Goal: Task Accomplishment & Management: Manage account settings

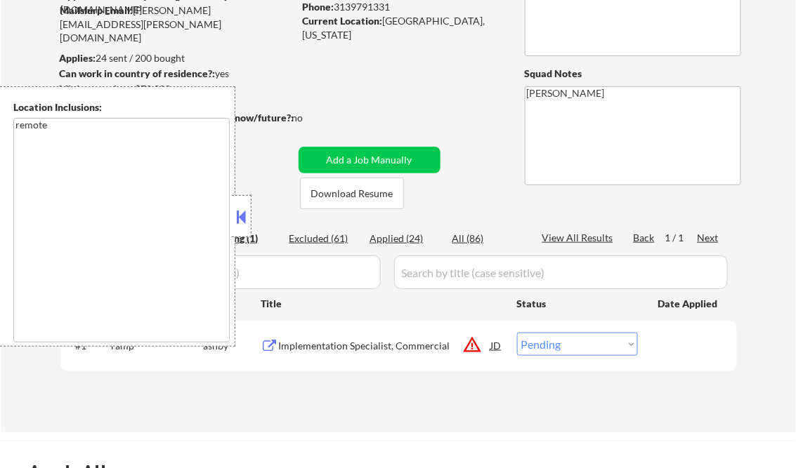
scroll to position [281, 0]
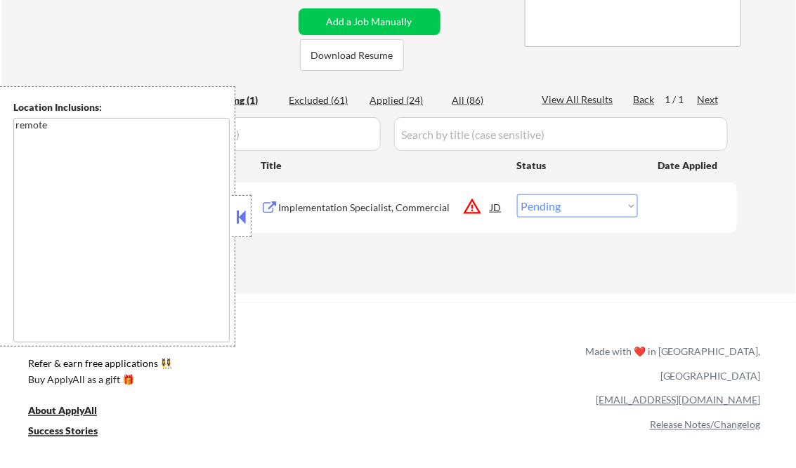
click at [246, 220] on button at bounding box center [241, 216] width 15 height 21
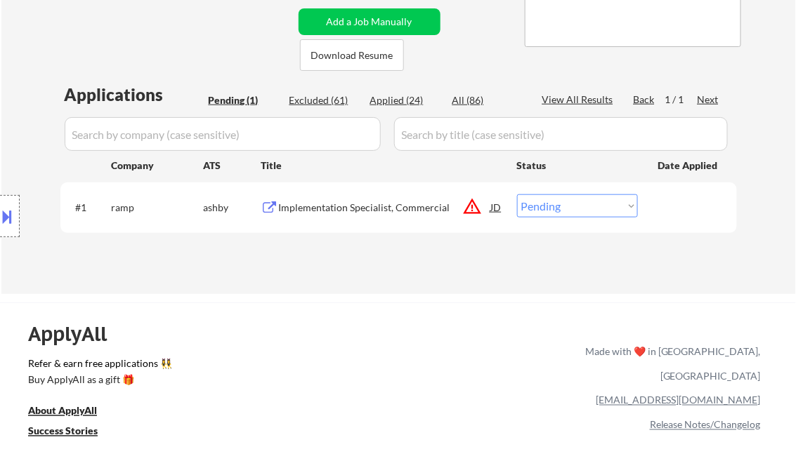
click at [336, 210] on div "Implementation Specialist, Commercial" at bounding box center [385, 208] width 212 height 14
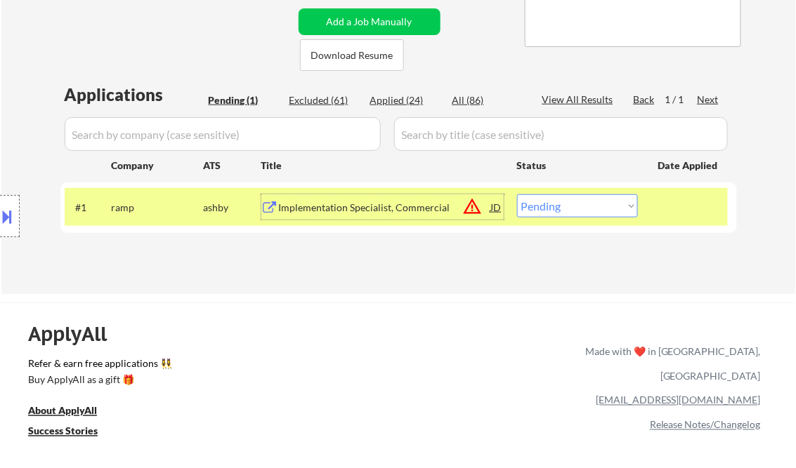
click at [6, 211] on button at bounding box center [7, 216] width 15 height 23
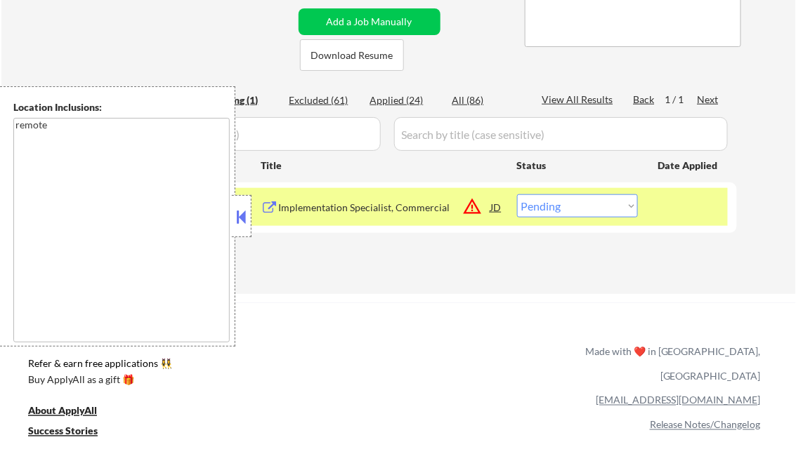
click at [241, 217] on button at bounding box center [241, 216] width 15 height 21
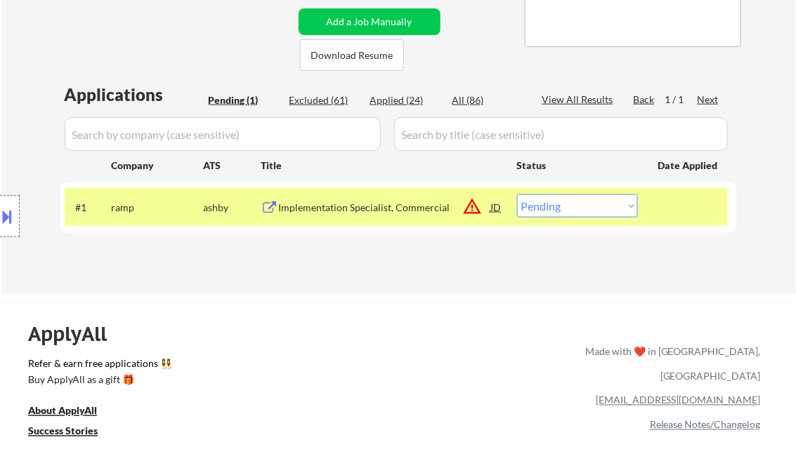
click at [569, 202] on select "Choose an option... Pending Applied Excluded (Questions) Excluded (Expired) Exc…" at bounding box center [577, 205] width 121 height 23
select select ""excluded__location_""
click at [517, 194] on select "Choose an option... Pending Applied Excluded (Questions) Excluded (Expired) Exc…" at bounding box center [577, 205] width 121 height 23
click at [471, 294] on div "← Return to /applysquad Mailslurp Inbox Job Search Builder Frank Sheppard User …" at bounding box center [398, 366] width 796 height 1295
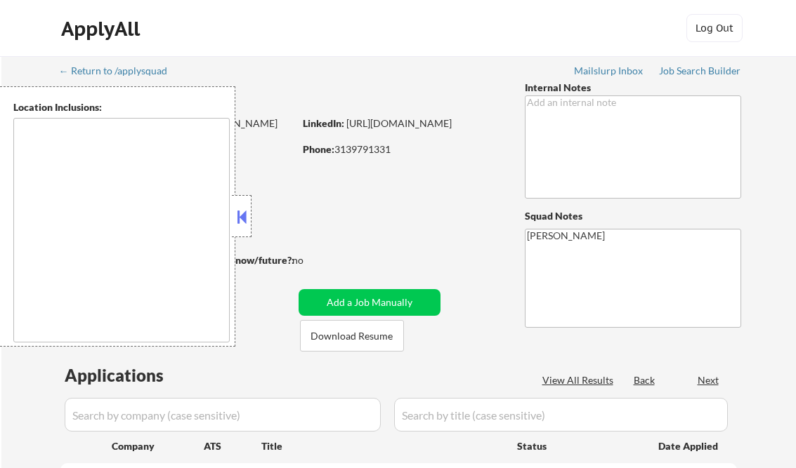
type textarea "remote"
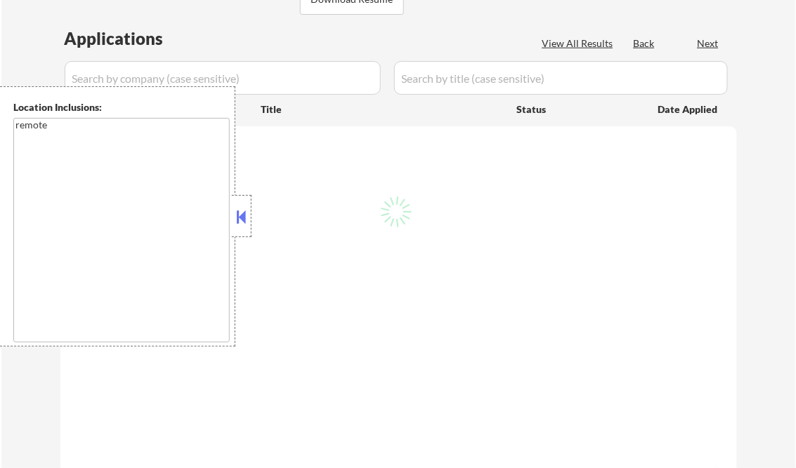
scroll to position [281, 0]
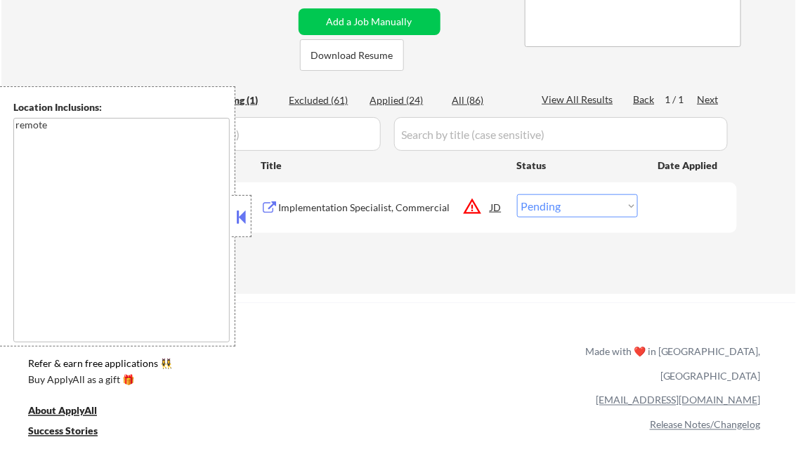
click at [243, 217] on button at bounding box center [241, 216] width 15 height 21
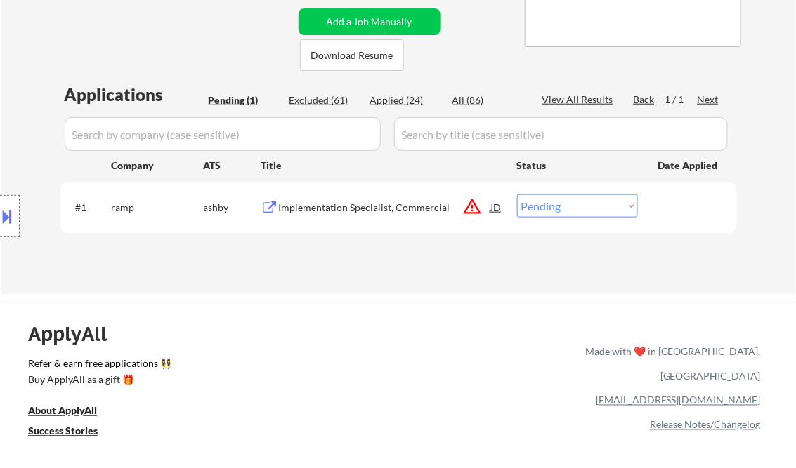
click at [411, 102] on div "Applied (24)" at bounding box center [405, 100] width 70 height 14
select select ""applied""
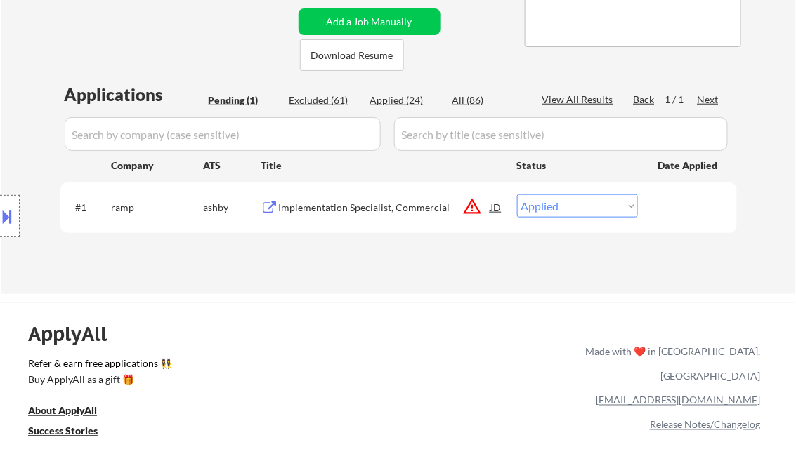
select select ""applied""
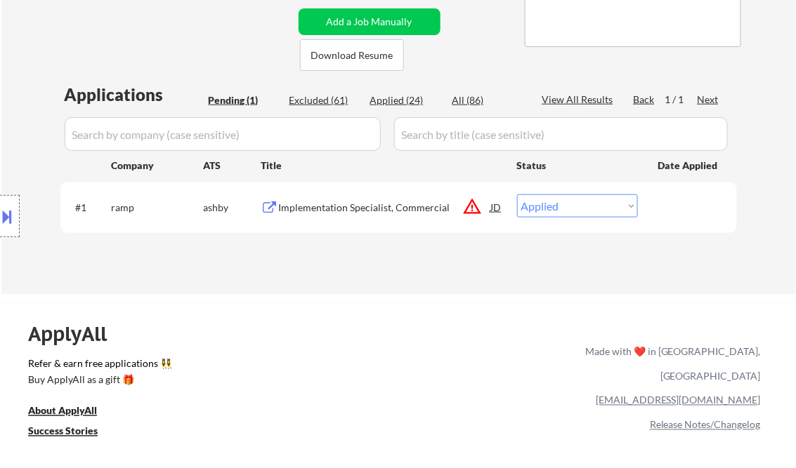
select select ""applied""
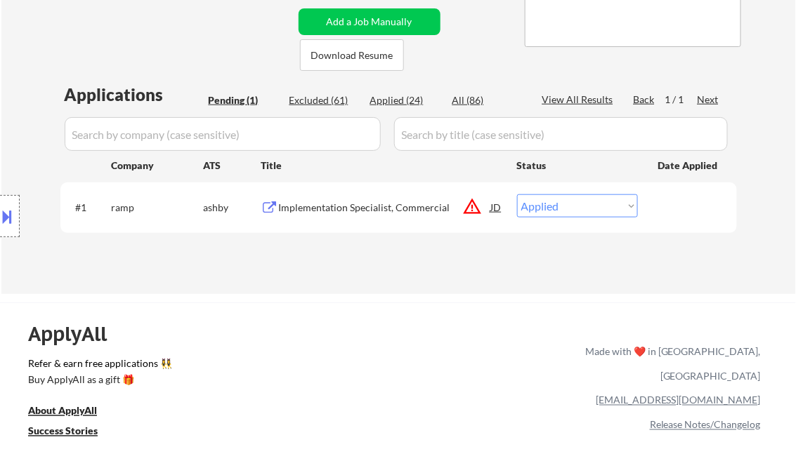
select select ""applied""
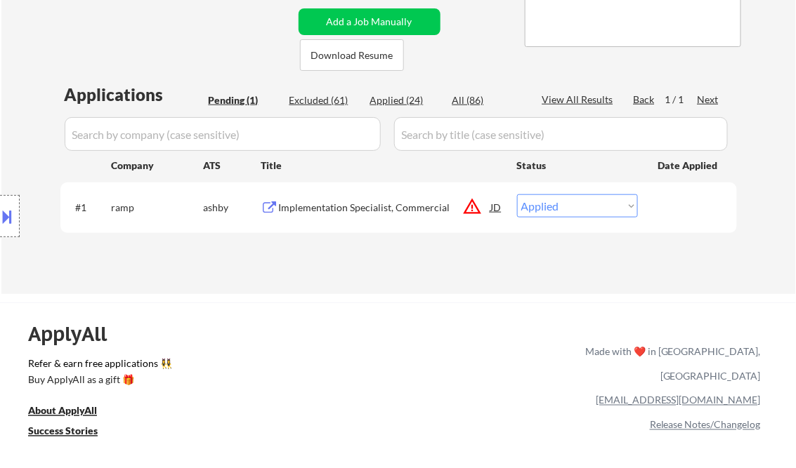
select select ""applied""
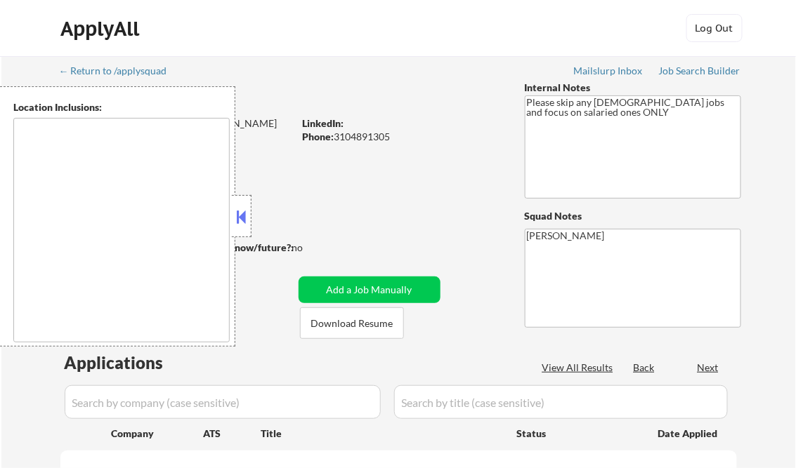
type textarea "[GEOGRAPHIC_DATA], [GEOGRAPHIC_DATA] [GEOGRAPHIC_DATA], [GEOGRAPHIC_DATA] [GEOG…"
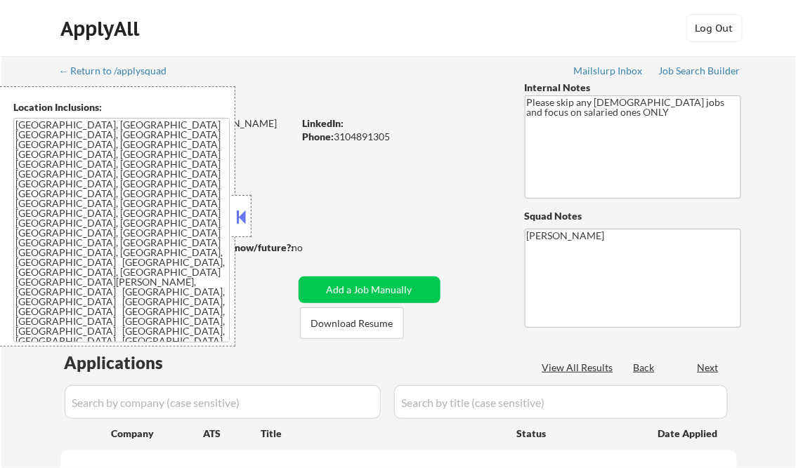
select select ""pending""
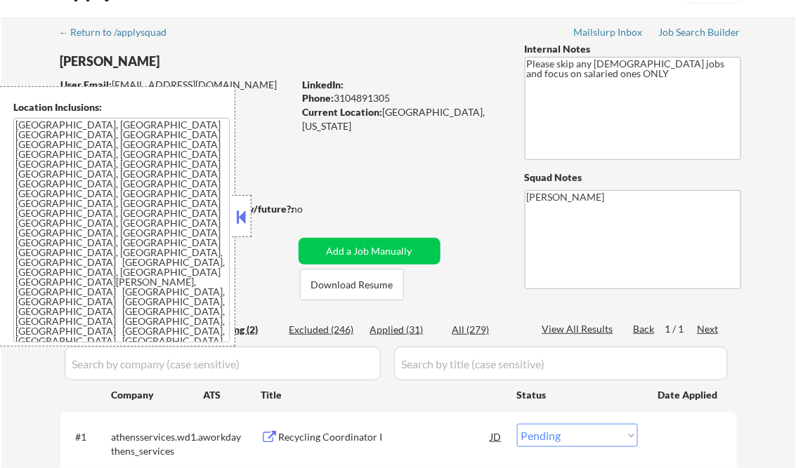
scroll to position [56, 0]
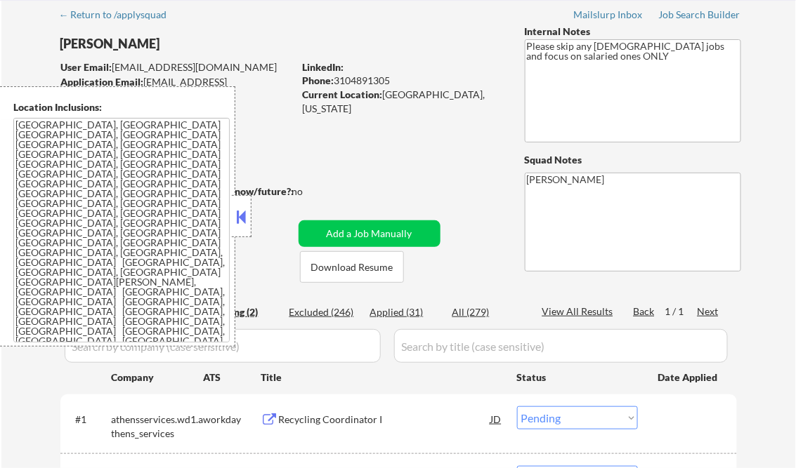
click at [247, 220] on button at bounding box center [241, 216] width 15 height 21
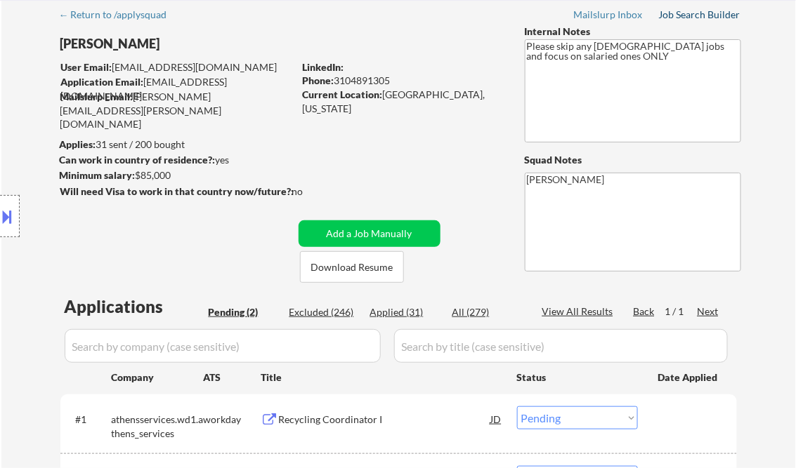
click at [723, 12] on div "Job Search Builder" at bounding box center [700, 15] width 82 height 10
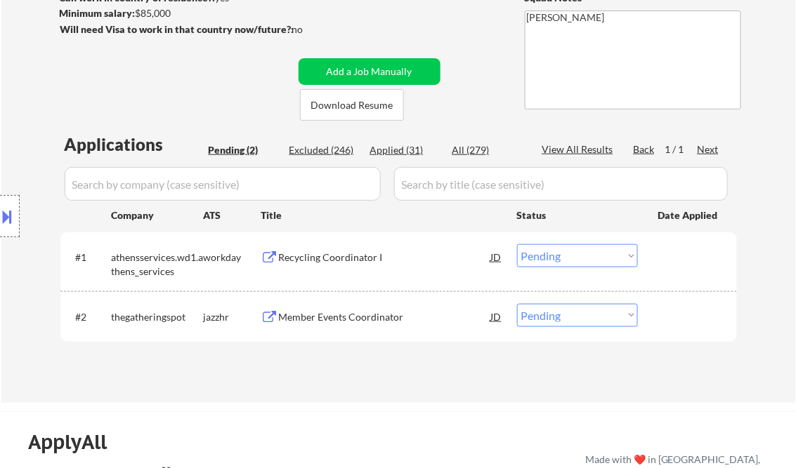
scroll to position [225, 0]
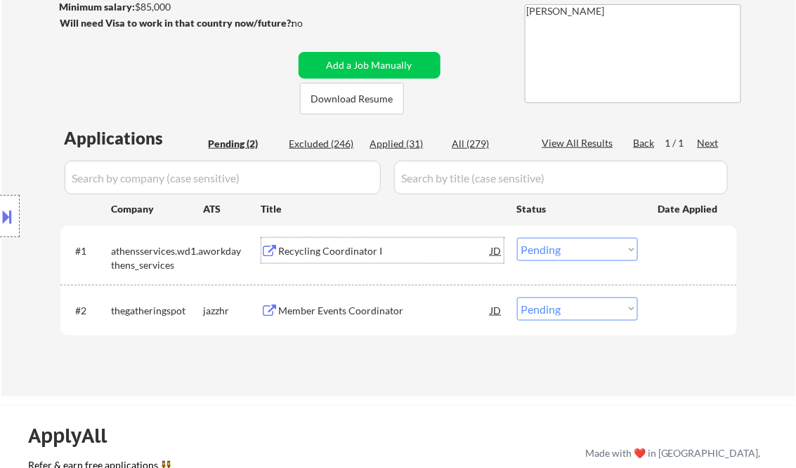
click at [319, 259] on div "Recycling Coordinator I" at bounding box center [385, 250] width 212 height 25
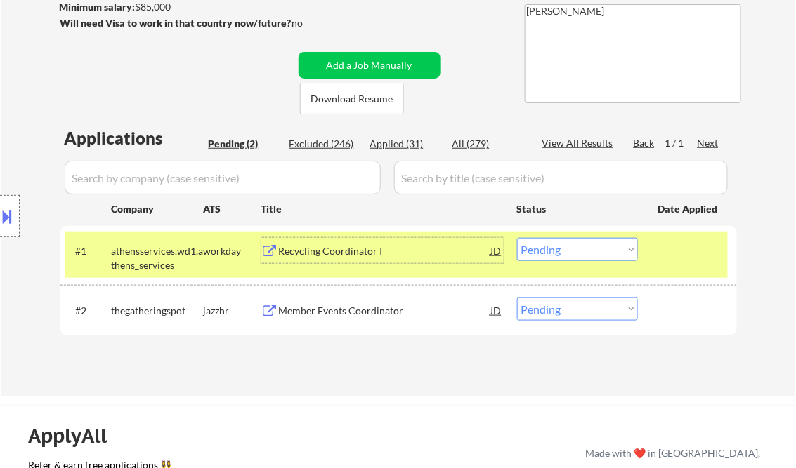
click at [566, 249] on select "Choose an option... Pending Applied Excluded (Questions) Excluded (Expired) Exc…" at bounding box center [577, 249] width 121 height 23
click at [517, 238] on select "Choose an option... Pending Applied Excluded (Questions) Excluded (Expired) Exc…" at bounding box center [577, 249] width 121 height 23
click at [353, 310] on div "Member Events Coordinator" at bounding box center [385, 311] width 212 height 14
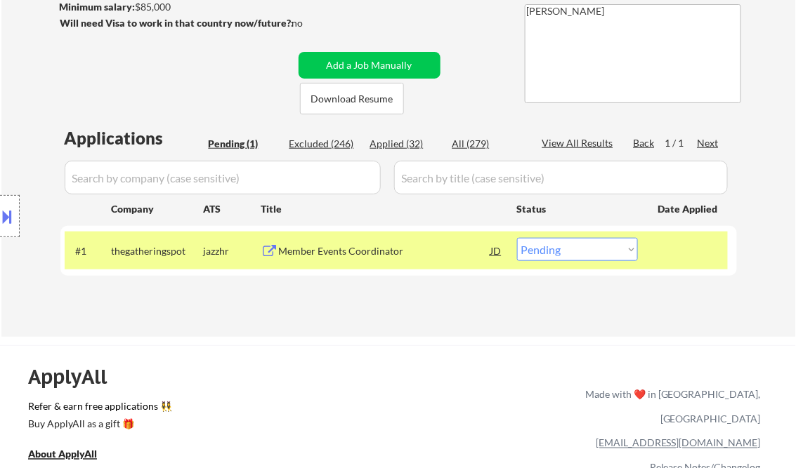
click at [558, 251] on select "Choose an option... Pending Applied Excluded (Questions) Excluded (Expired) Exc…" at bounding box center [577, 249] width 121 height 23
select select ""applied""
click at [517, 238] on select "Choose an option... Pending Applied Excluded (Questions) Excluded (Expired) Exc…" at bounding box center [577, 249] width 121 height 23
click at [441, 305] on div "Applications Pending (1) Excluded (246) Applied (32) All (279) View All Results…" at bounding box center [398, 218] width 676 height 184
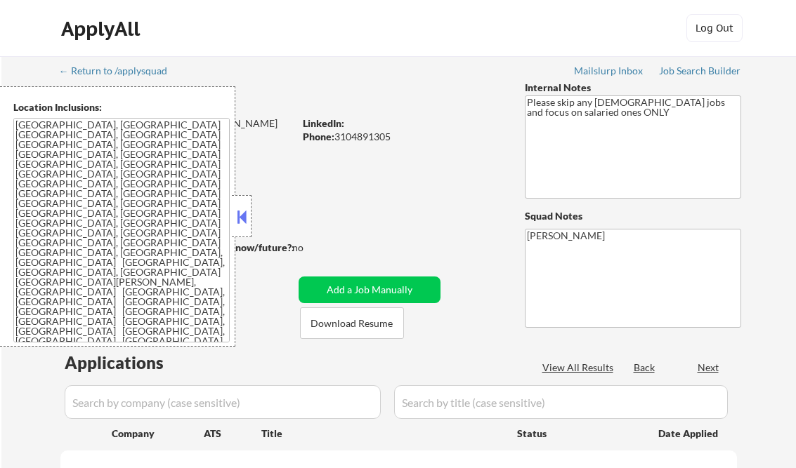
scroll to position [56, 0]
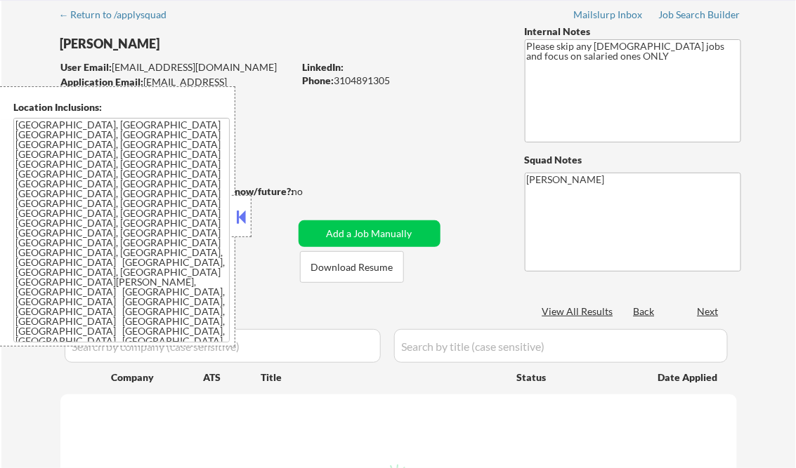
select select ""pending""
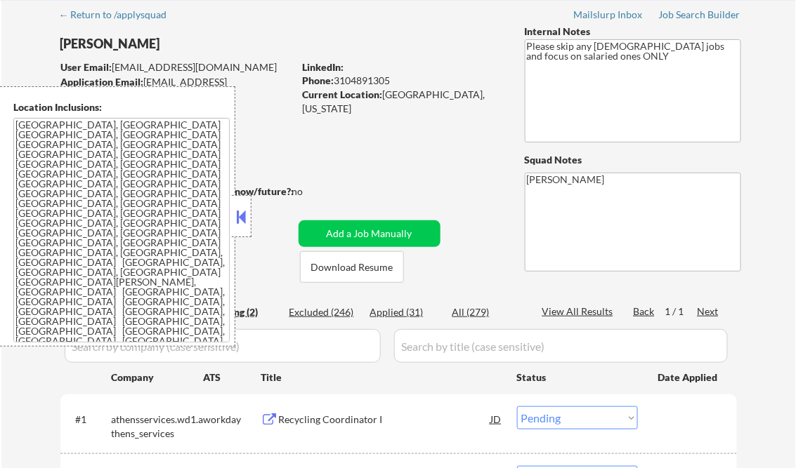
click at [411, 305] on div "Applications Pending (2) Excluded (246) Applied (31) All (279) View All Results…" at bounding box center [398, 417] width 676 height 244
click at [411, 311] on div "Applied (31)" at bounding box center [405, 312] width 70 height 14
select select ""applied""
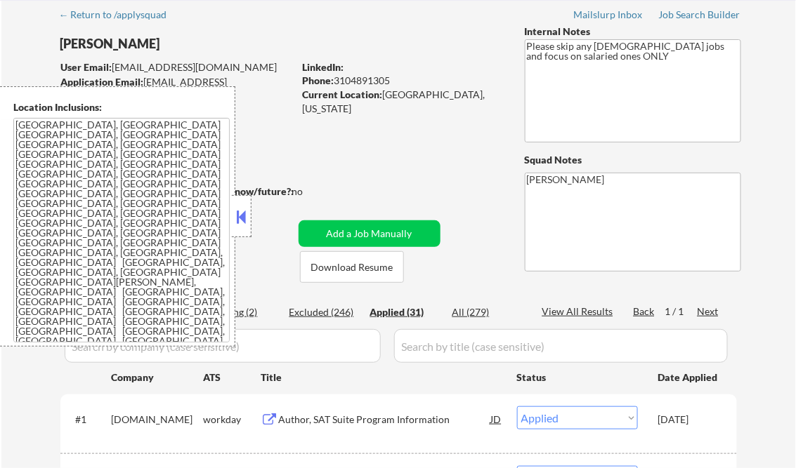
select select ""applied""
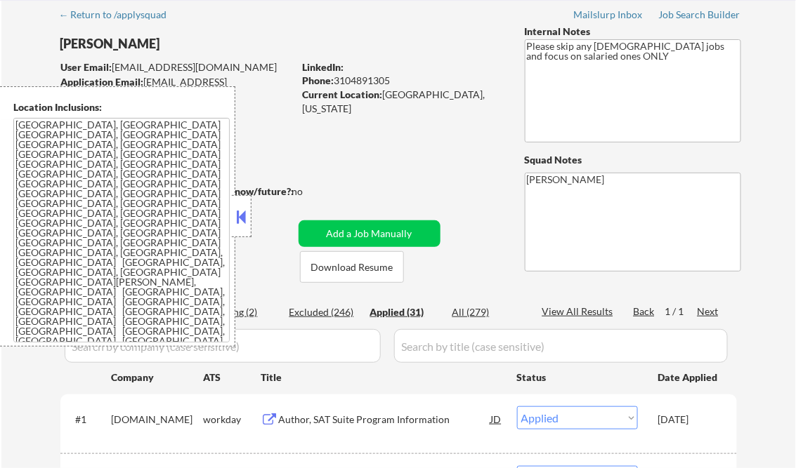
select select ""applied""
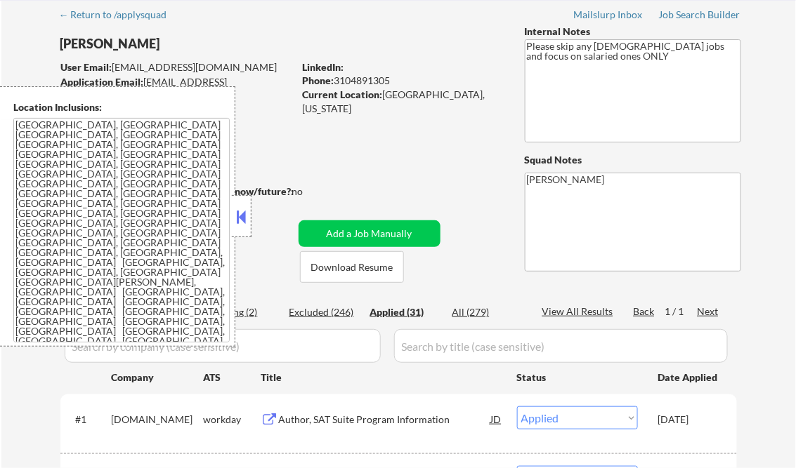
select select ""applied""
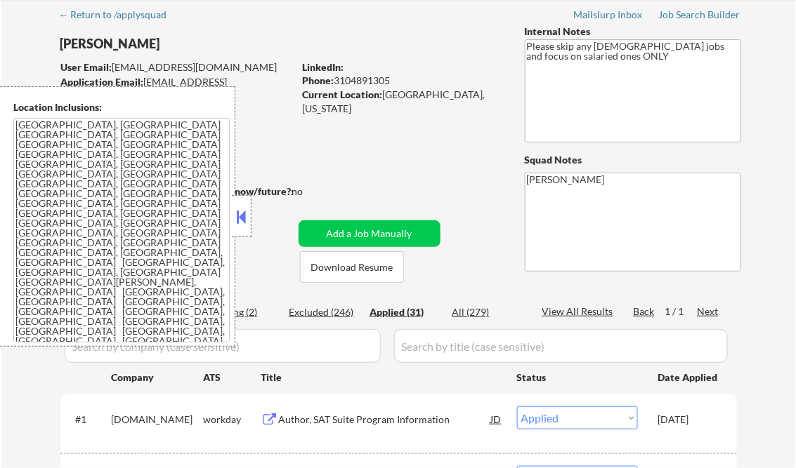
select select ""applied""
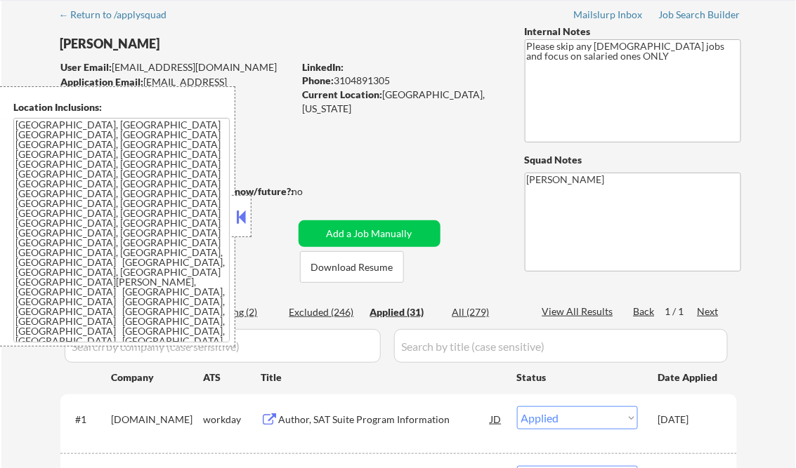
select select ""applied""
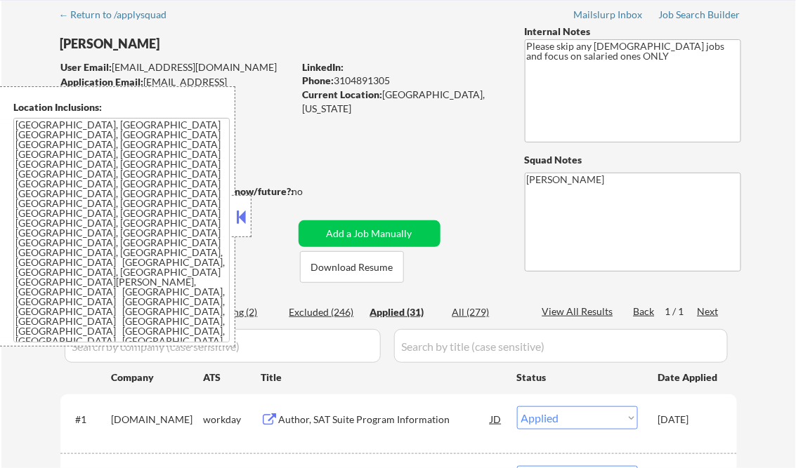
select select ""applied""
click at [242, 215] on button at bounding box center [241, 216] width 15 height 21
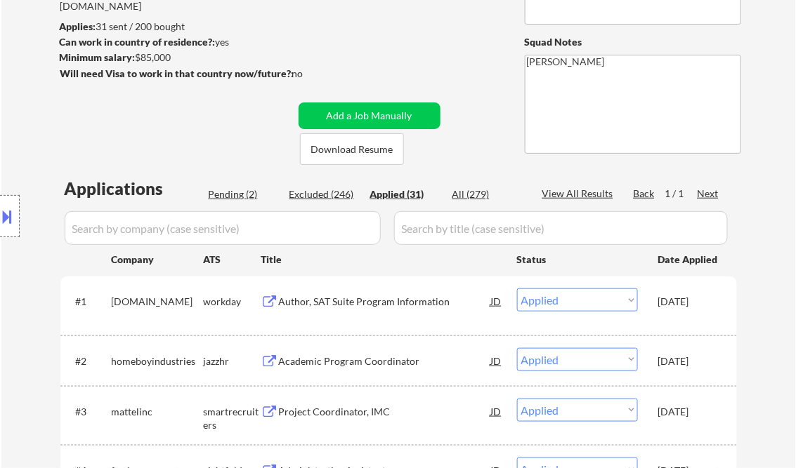
scroll to position [169, 0]
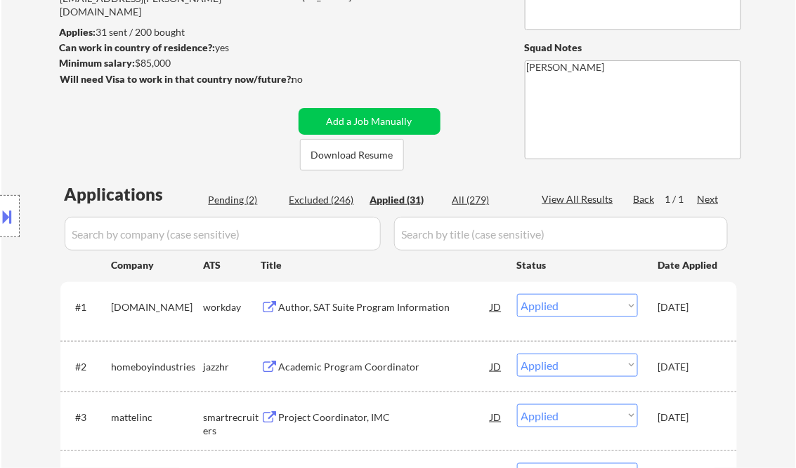
select select ""applied""
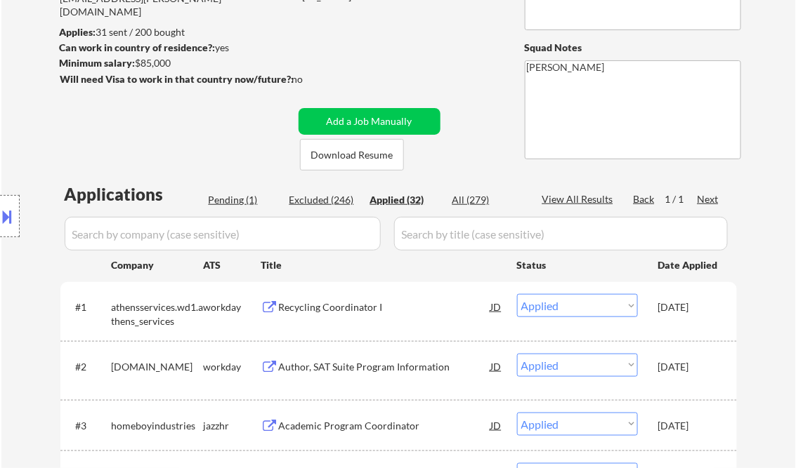
select select ""applied""
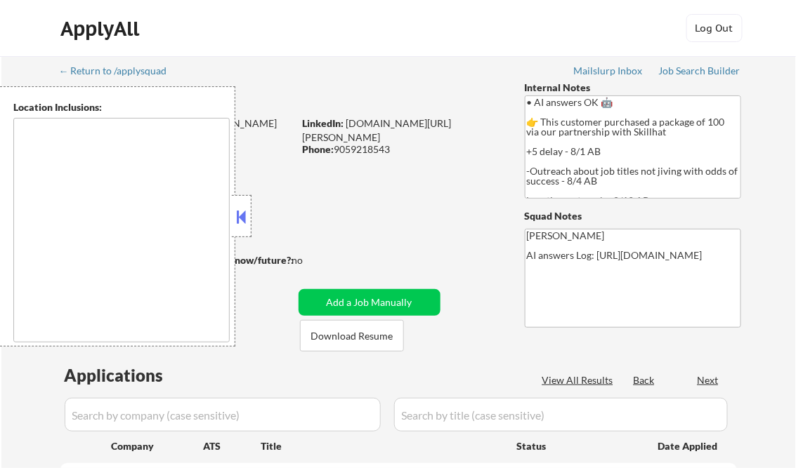
type textarea "[GEOGRAPHIC_DATA], ON [GEOGRAPHIC_DATA], ON [GEOGRAPHIC_DATA], ON [GEOGRAPHIC_D…"
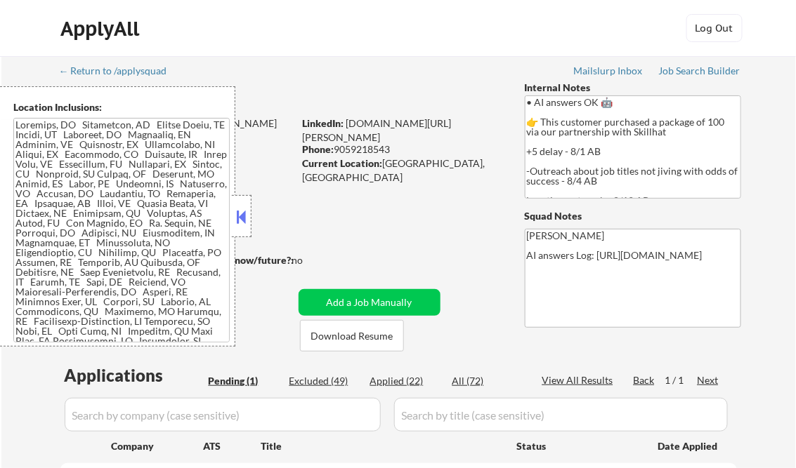
click at [242, 216] on button at bounding box center [241, 216] width 15 height 21
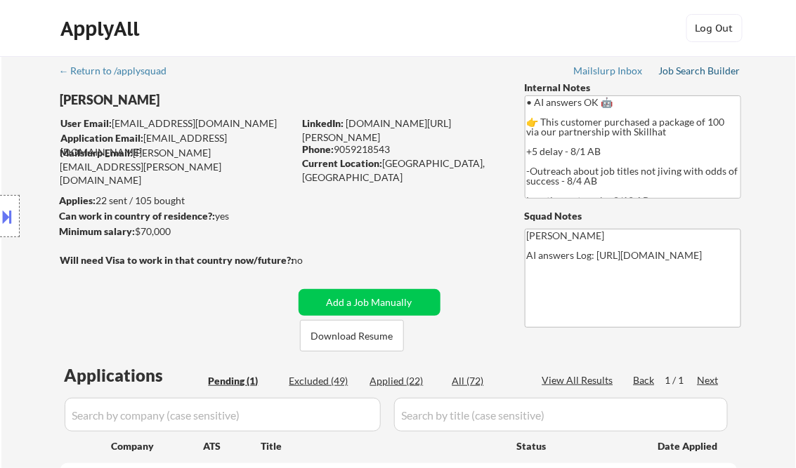
click at [677, 70] on div "Job Search Builder" at bounding box center [700, 71] width 82 height 10
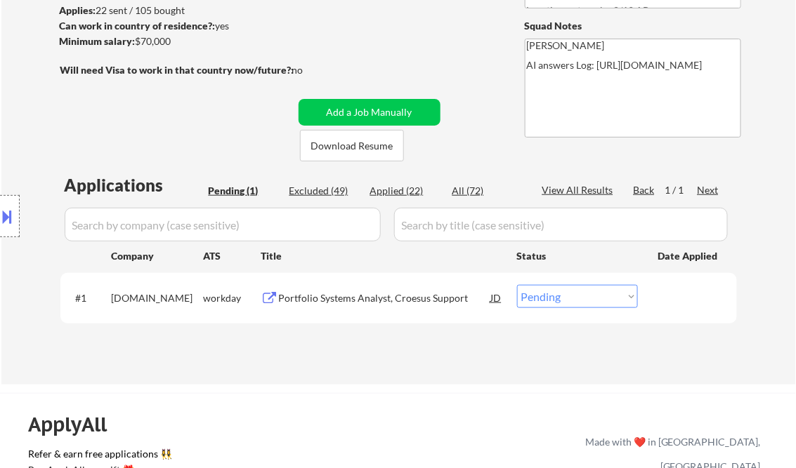
scroll to position [281, 0]
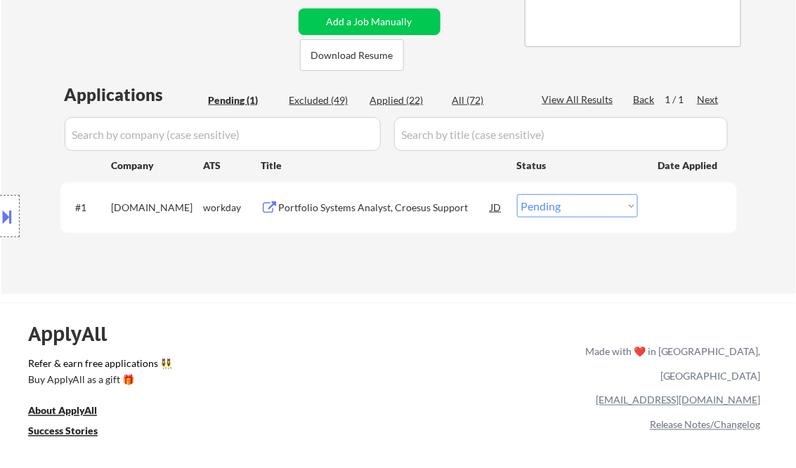
click at [368, 205] on div "Portfolio Systems Analyst, Croesus Support" at bounding box center [385, 208] width 212 height 14
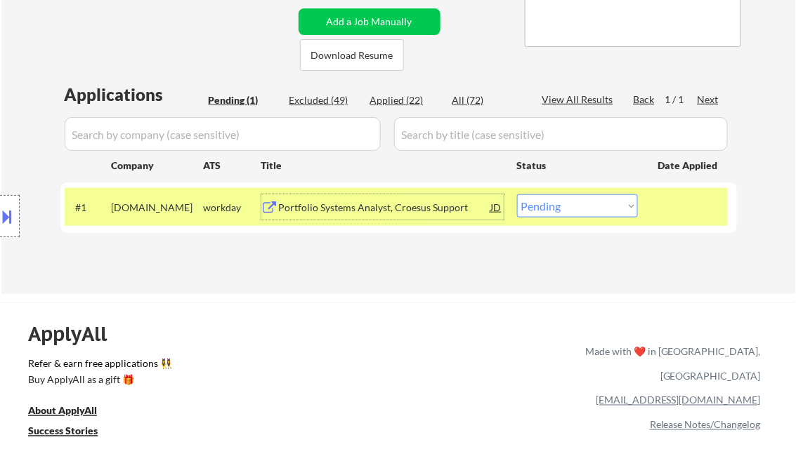
drag, startPoint x: 533, startPoint y: 211, endPoint x: 535, endPoint y: 219, distance: 8.7
click at [533, 211] on select "Choose an option... Pending Applied Excluded (Questions) Excluded (Expired) Exc…" at bounding box center [577, 205] width 121 height 23
select select ""applied""
click at [517, 194] on select "Choose an option... Pending Applied Excluded (Questions) Excluded (Expired) Exc…" at bounding box center [577, 205] width 121 height 23
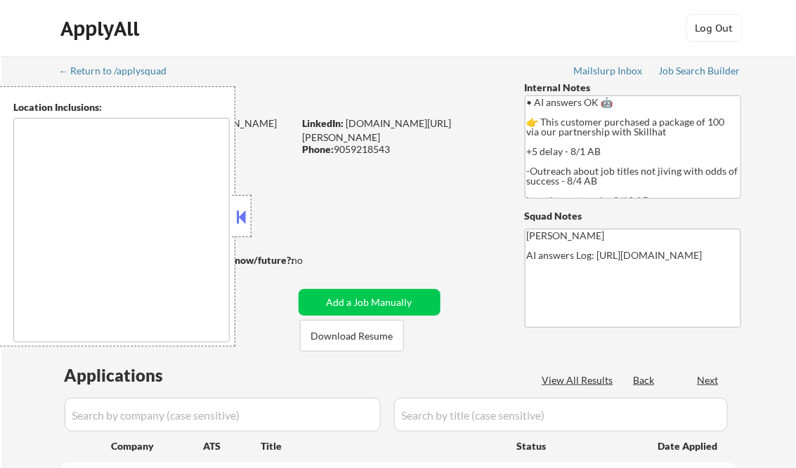
type textarea "[GEOGRAPHIC_DATA], ON [GEOGRAPHIC_DATA], ON [GEOGRAPHIC_DATA], ON [GEOGRAPHIC_D…"
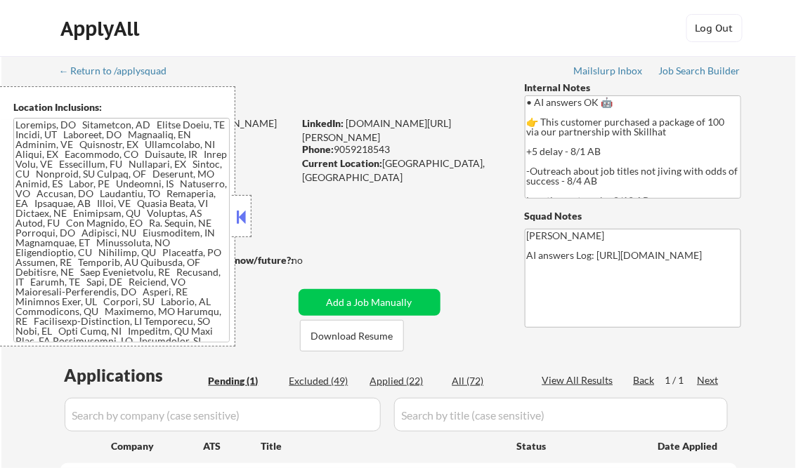
click at [416, 381] on div "Applied (22)" at bounding box center [405, 381] width 70 height 14
select select ""applied""
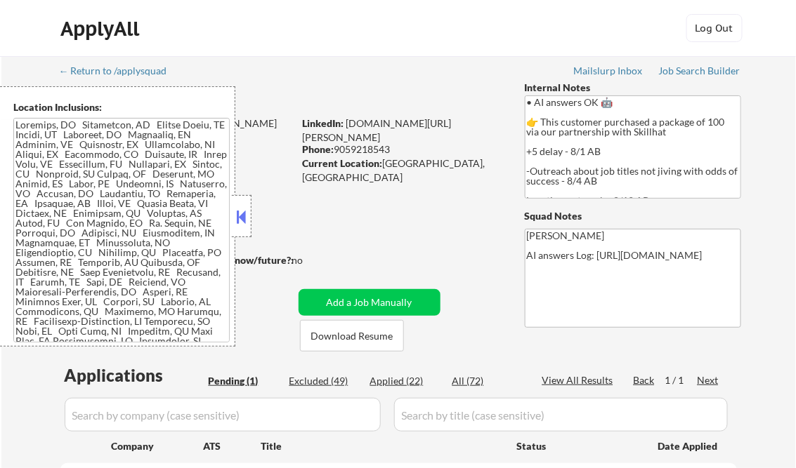
select select ""applied""
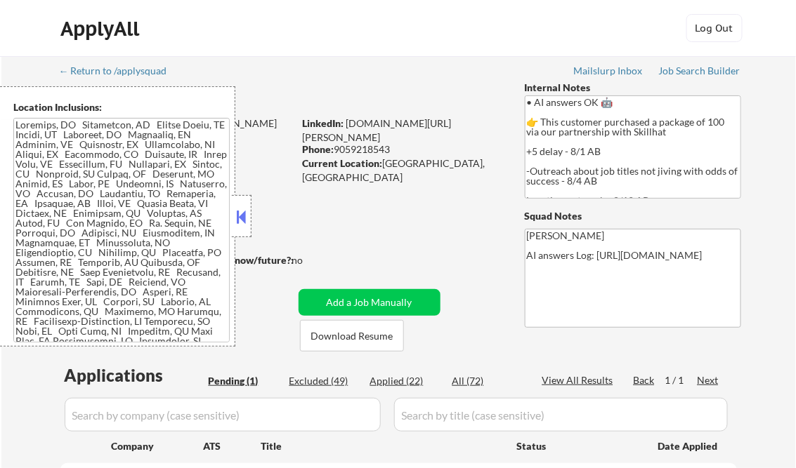
select select ""applied""
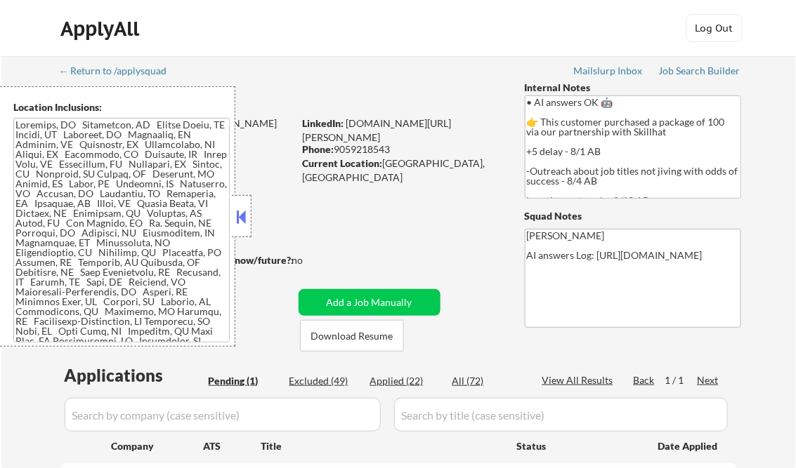
select select ""applied""
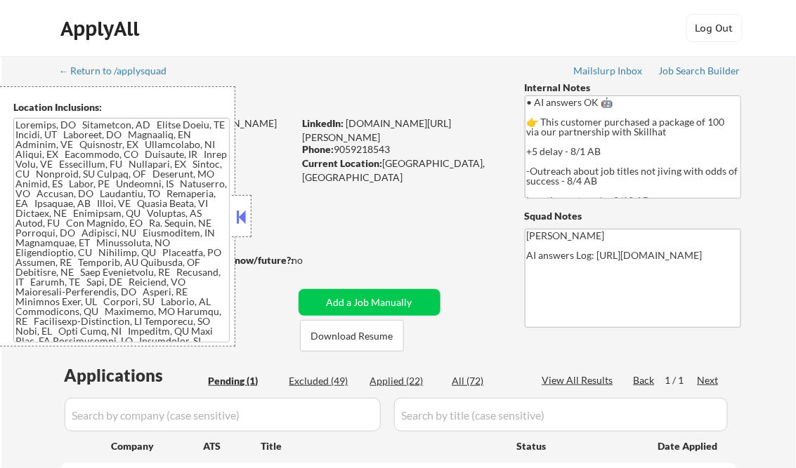
select select ""applied""
click at [243, 216] on button at bounding box center [241, 216] width 15 height 21
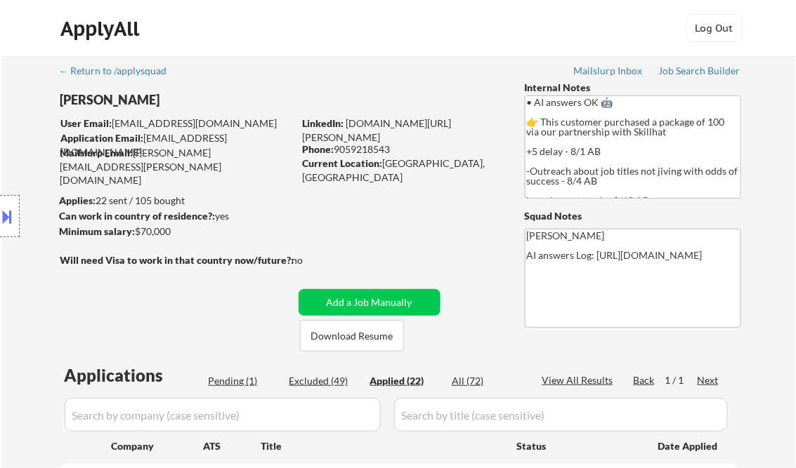
scroll to position [1307, 0]
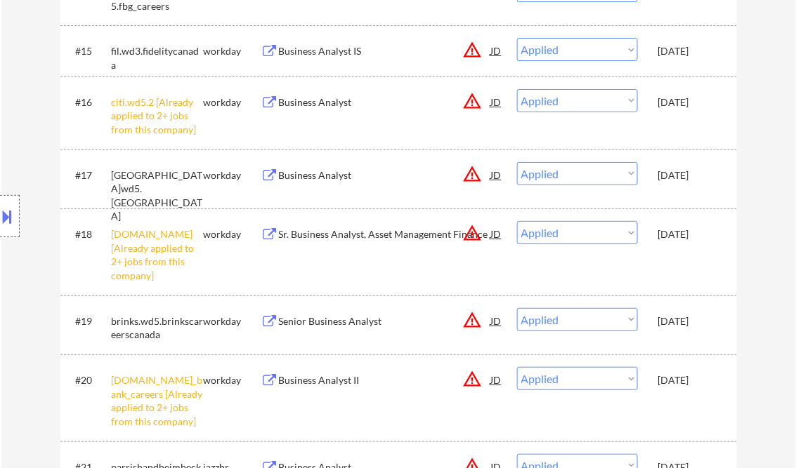
select select ""applied""
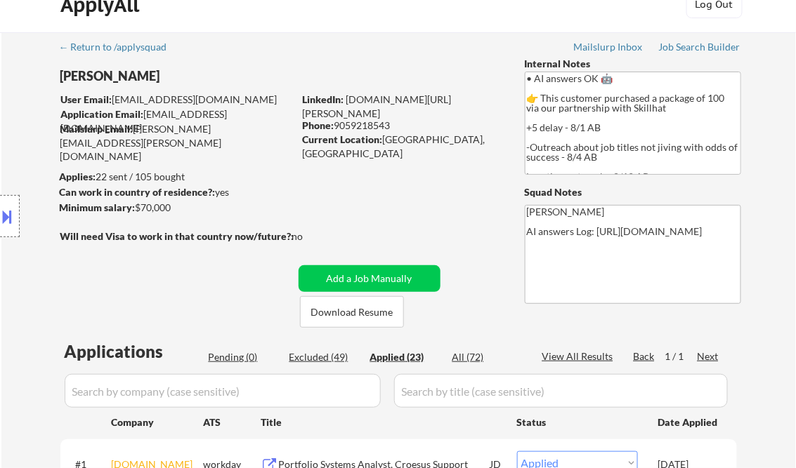
scroll to position [192, 0]
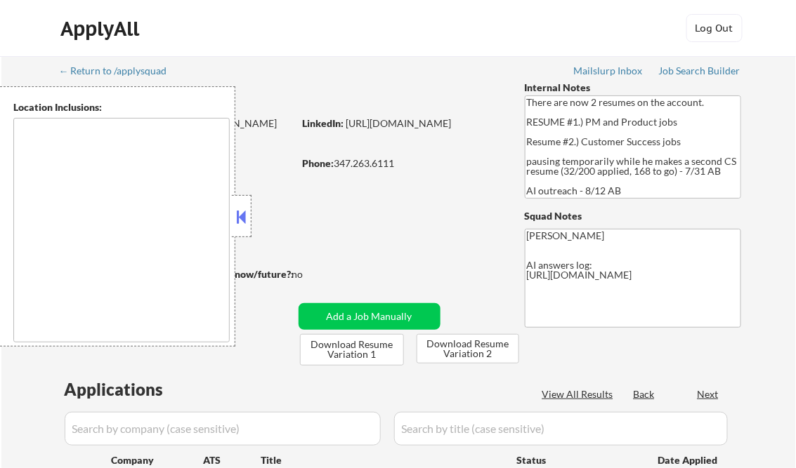
type textarea "[GEOGRAPHIC_DATA], [GEOGRAPHIC_DATA] [GEOGRAPHIC_DATA], [GEOGRAPHIC_DATA] [GEOG…"
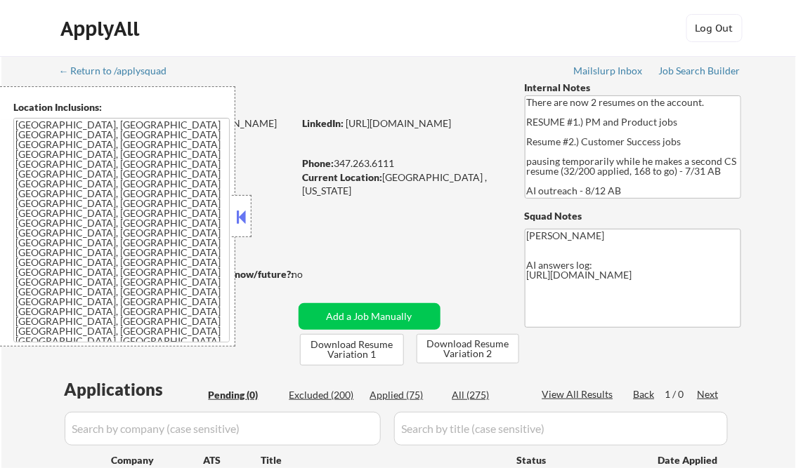
click at [248, 216] on button at bounding box center [241, 216] width 15 height 21
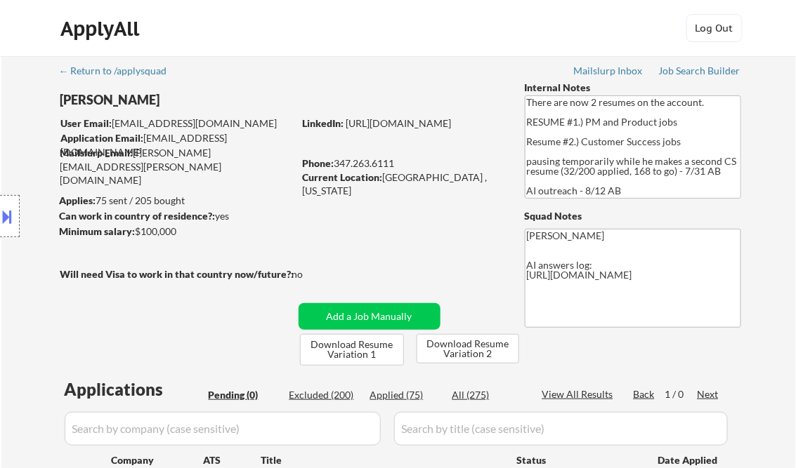
click at [3, 217] on button at bounding box center [7, 216] width 15 height 23
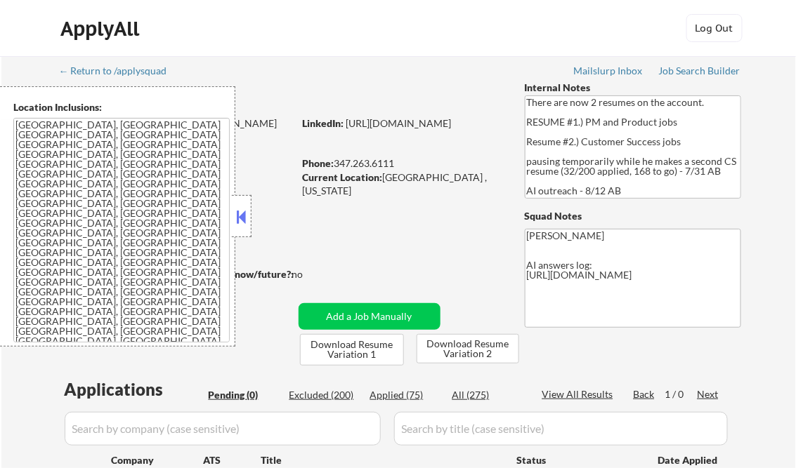
click at [246, 218] on button at bounding box center [241, 216] width 15 height 21
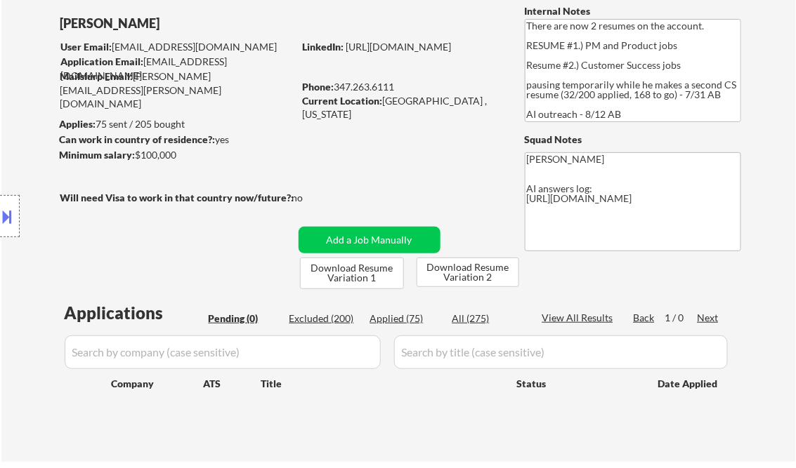
scroll to position [56, 0]
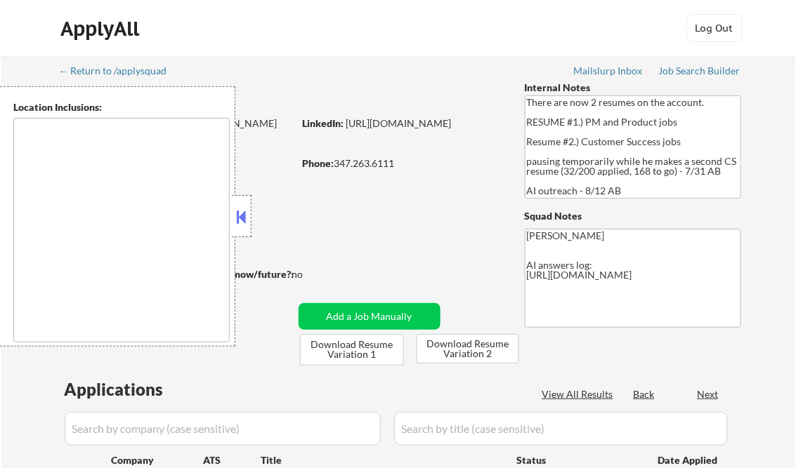
type textarea "Los Angeles, CA Glendale, CA Burbank, CA Pasadena, CA Santa Monica, CA Beverly …"
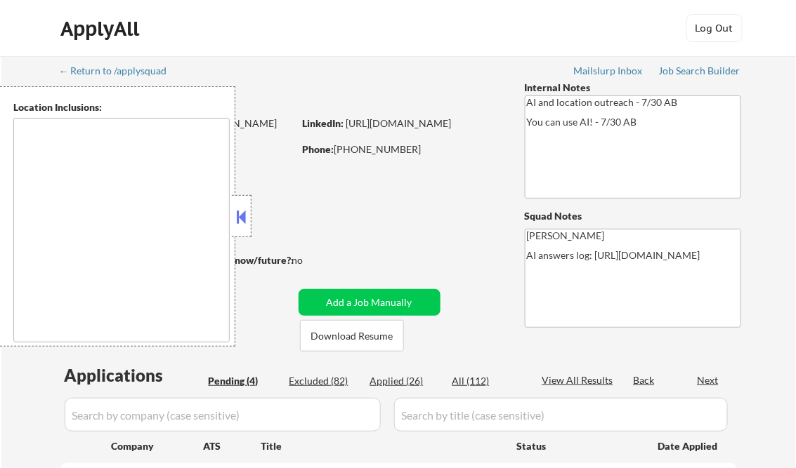
select select ""pending""
type textarea "remote"
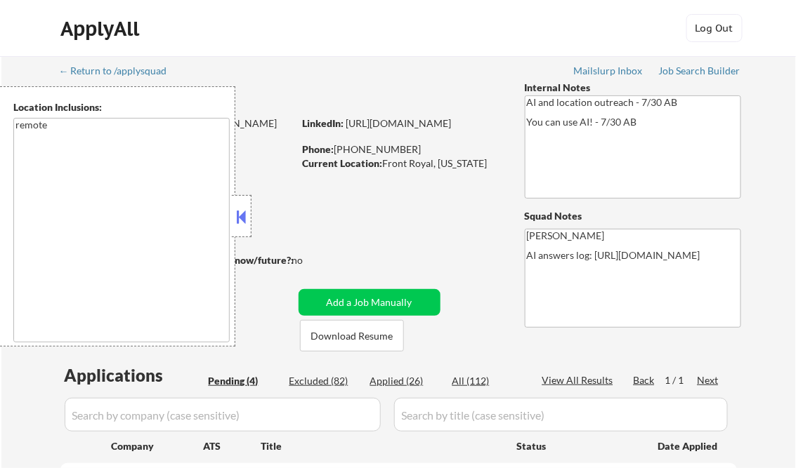
click at [244, 220] on button at bounding box center [241, 216] width 15 height 21
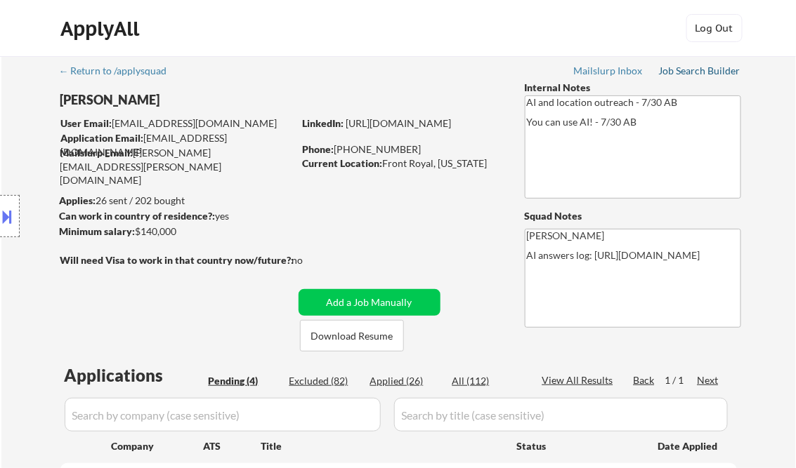
click at [694, 73] on div "Job Search Builder" at bounding box center [700, 71] width 82 height 10
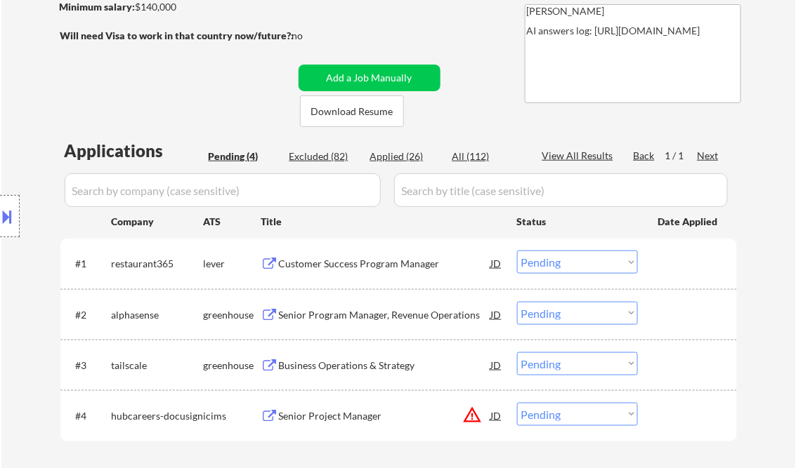
click at [329, 258] on div "Customer Success Program Manager" at bounding box center [385, 264] width 212 height 14
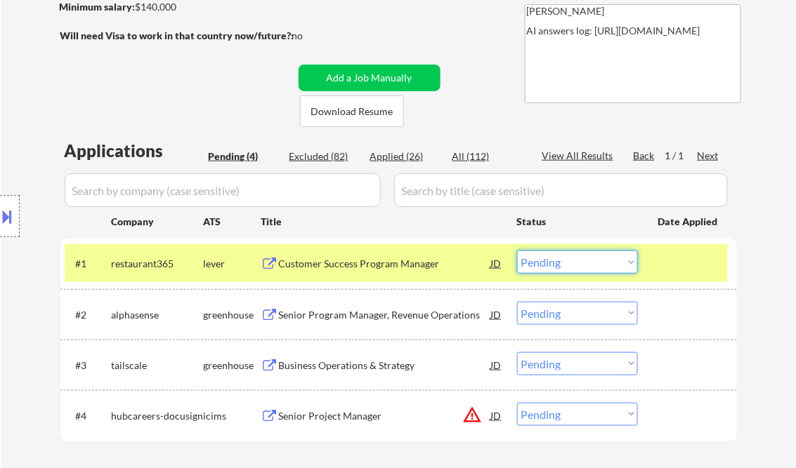
click at [583, 258] on select "Choose an option... Pending Applied Excluded (Questions) Excluded (Expired) Exc…" at bounding box center [577, 262] width 121 height 23
click at [517, 251] on select "Choose an option... Pending Applied Excluded (Questions) Excluded (Expired) Exc…" at bounding box center [577, 262] width 121 height 23
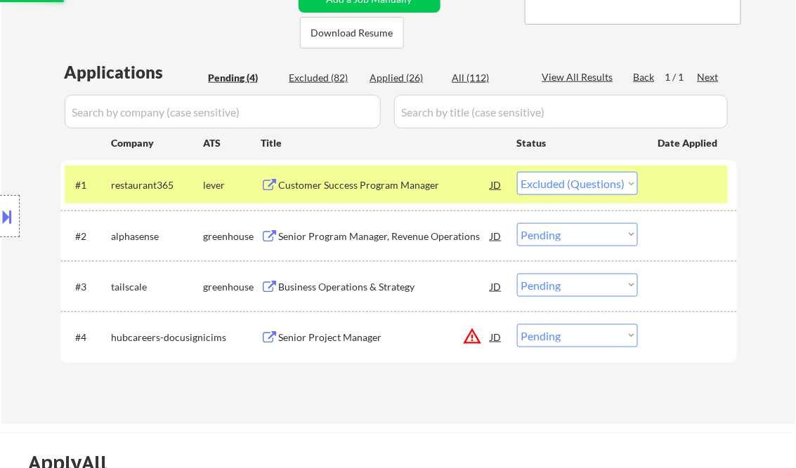
scroll to position [337, 0]
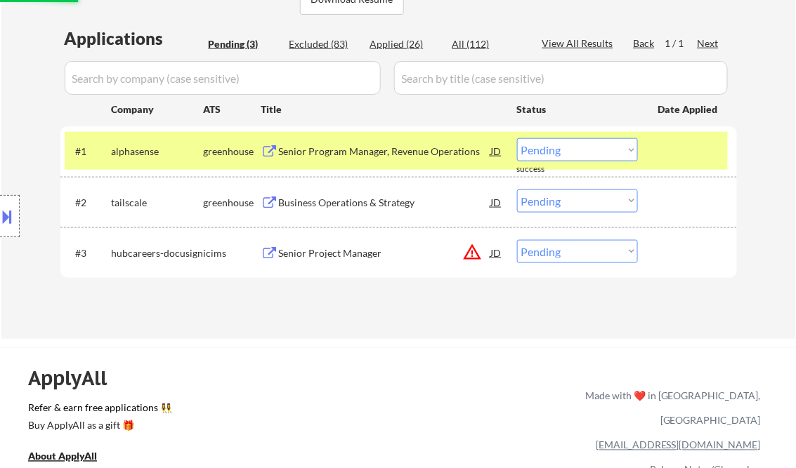
click at [341, 161] on div "Senior Program Manager, Revenue Operations" at bounding box center [385, 150] width 212 height 25
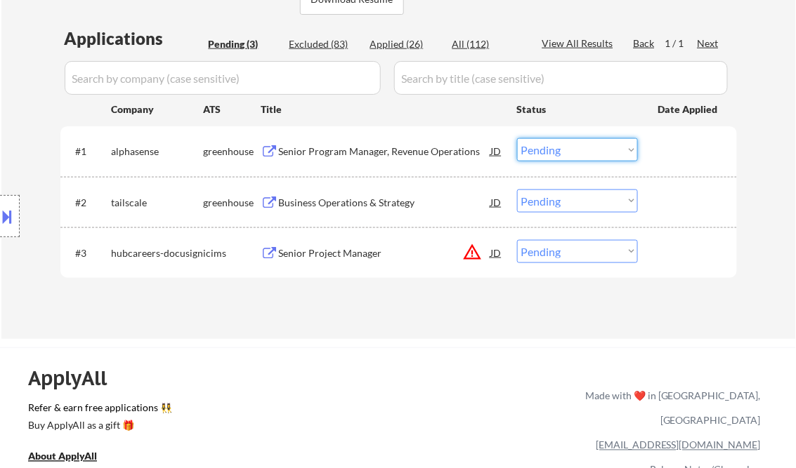
click at [558, 154] on select "Choose an option... Pending Applied Excluded (Questions) Excluded (Expired) Exc…" at bounding box center [577, 149] width 121 height 23
click at [517, 138] on select "Choose an option... Pending Applied Excluded (Questions) Excluded (Expired) Exc…" at bounding box center [577, 149] width 121 height 23
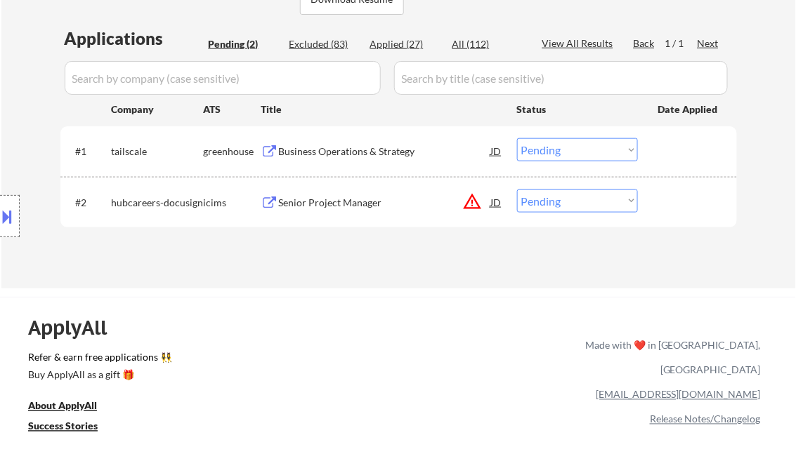
click at [349, 152] on div "Business Operations & Strategy" at bounding box center [385, 152] width 212 height 14
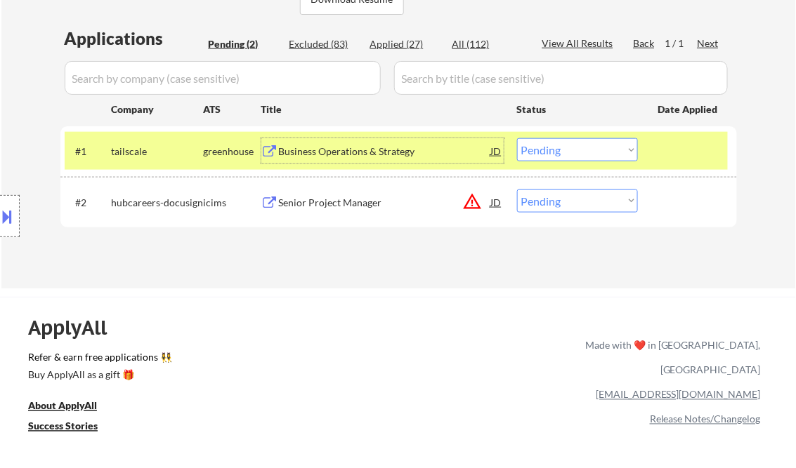
click at [336, 153] on div "Business Operations & Strategy" at bounding box center [385, 152] width 212 height 14
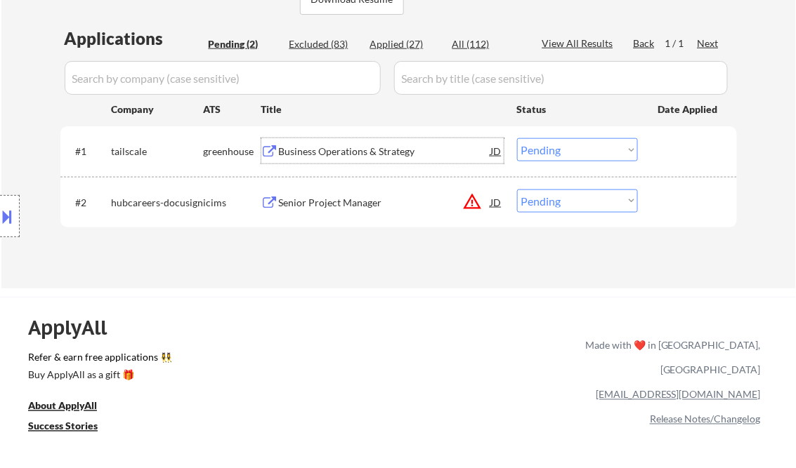
click at [571, 153] on select "Choose an option... Pending Applied Excluded (Questions) Excluded (Expired) Exc…" at bounding box center [577, 149] width 121 height 23
click at [517, 138] on select "Choose an option... Pending Applied Excluded (Questions) Excluded (Expired) Exc…" at bounding box center [577, 149] width 121 height 23
click at [343, 205] on div "Senior Project Manager" at bounding box center [385, 203] width 212 height 14
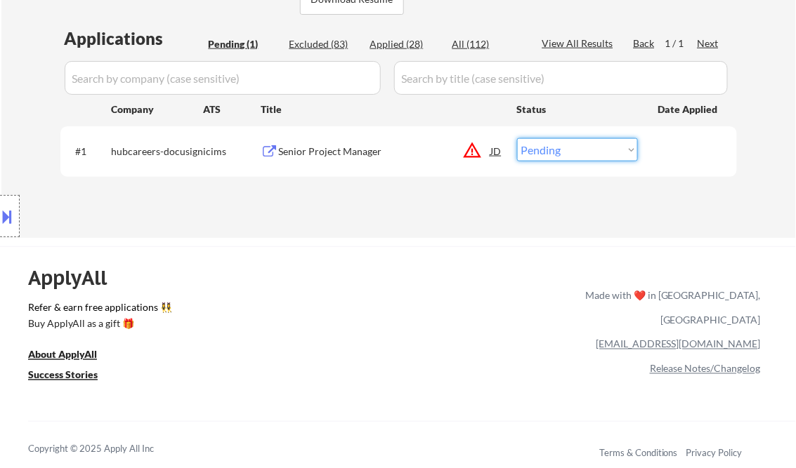
click at [555, 157] on select "Choose an option... Pending Applied Excluded (Questions) Excluded (Expired) Exc…" at bounding box center [577, 149] width 121 height 23
select select ""excluded__other_""
click at [517, 138] on select "Choose an option... Pending Applied Excluded (Questions) Excluded (Expired) Exc…" at bounding box center [577, 149] width 121 height 23
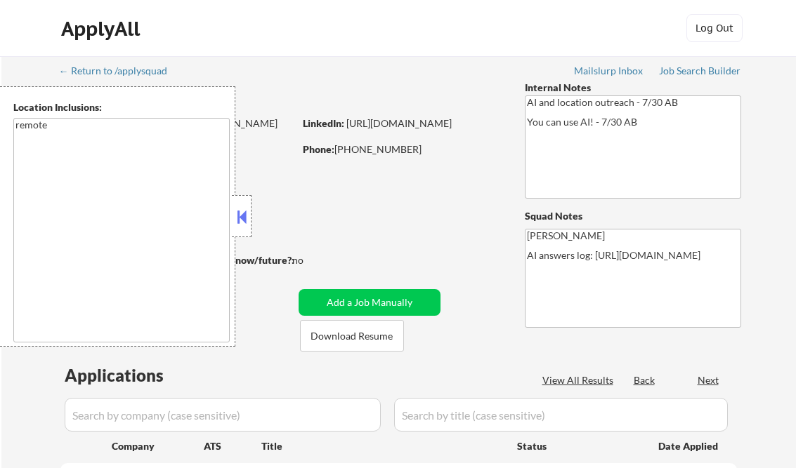
scroll to position [169, 0]
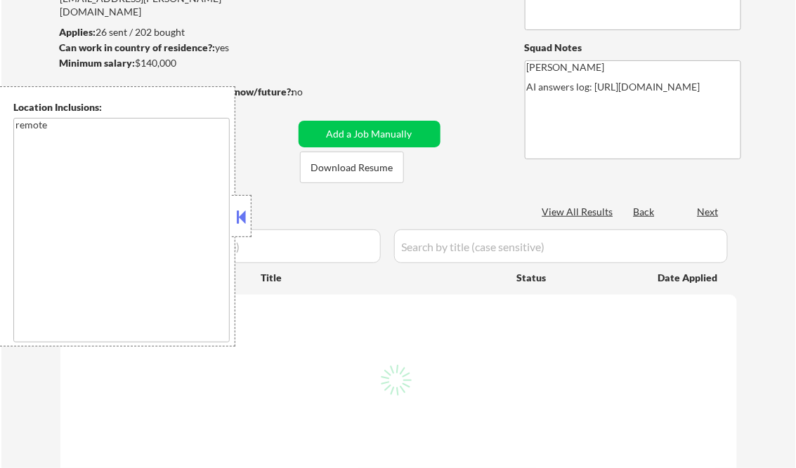
select select ""pending""
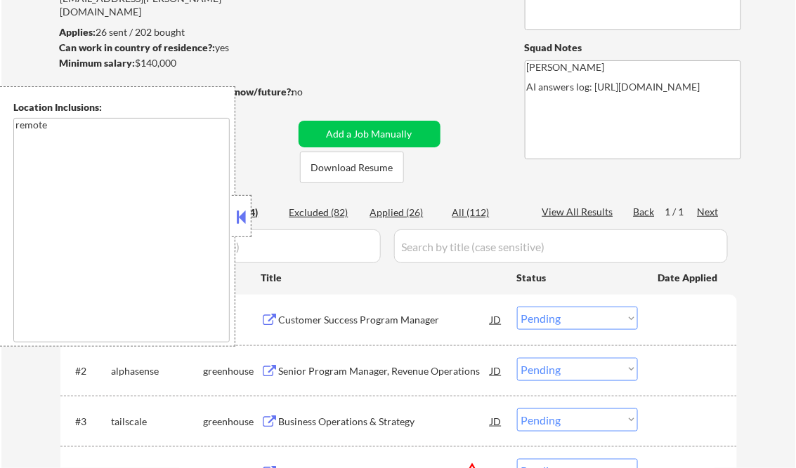
click at [244, 207] on button at bounding box center [241, 216] width 15 height 21
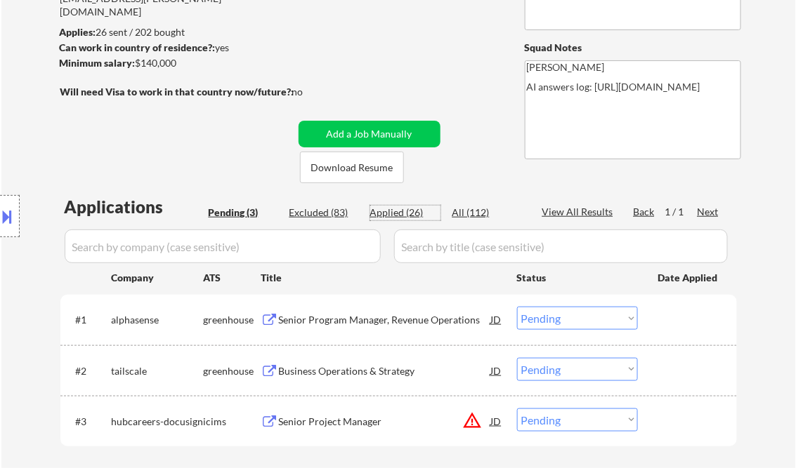
click at [395, 207] on div "Applied (26)" at bounding box center [405, 213] width 70 height 14
select select ""applied""
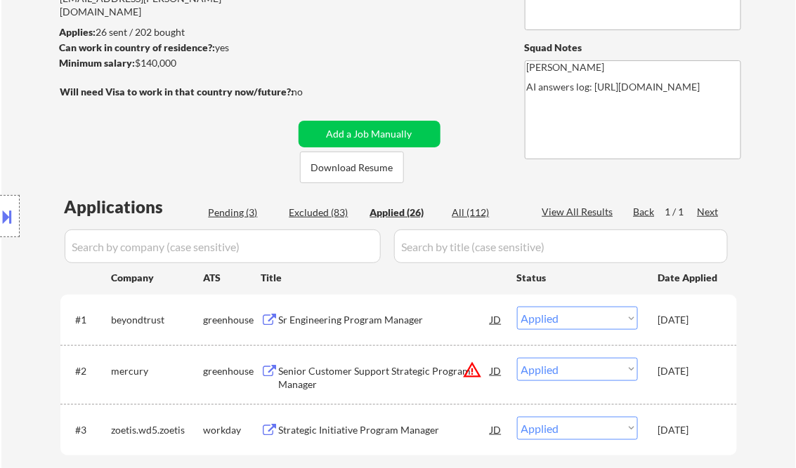
select select ""applied""
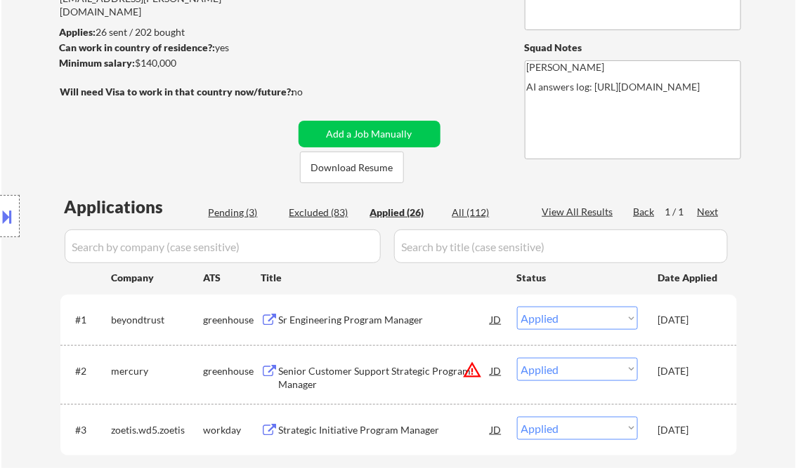
select select ""applied""
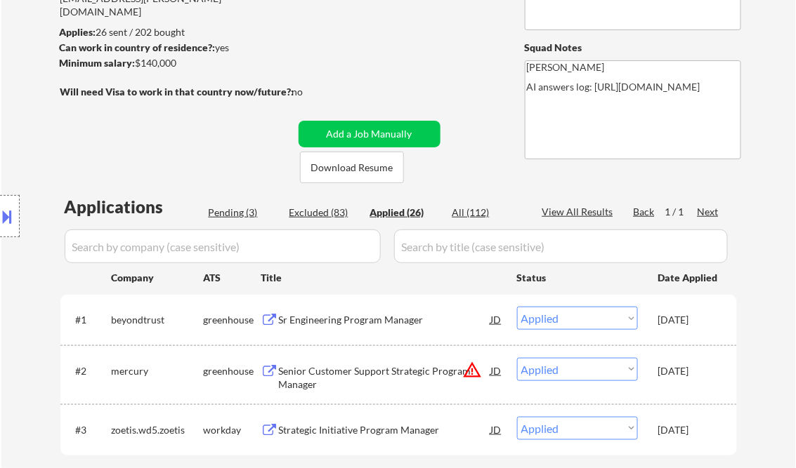
select select ""applied""
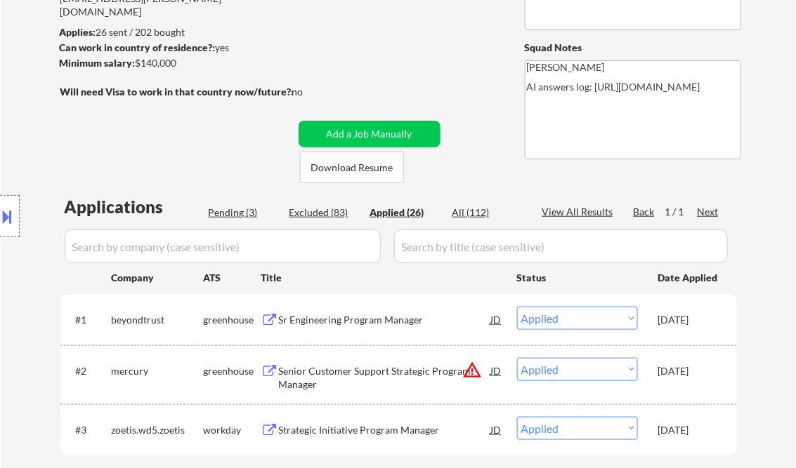
select select ""applied""
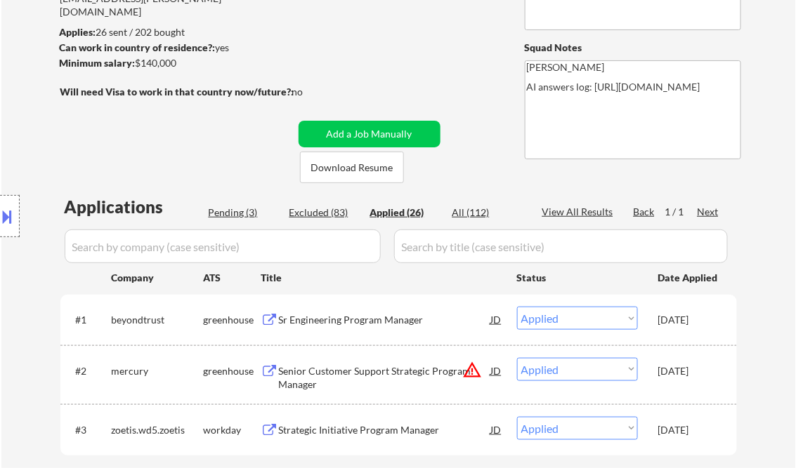
select select ""applied""
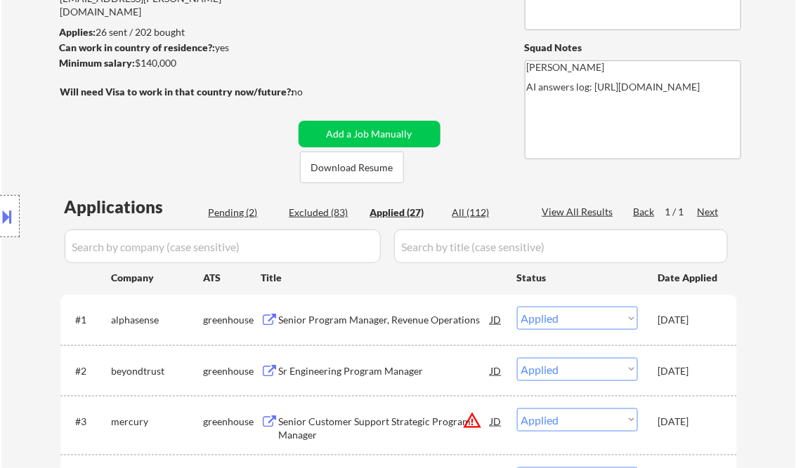
select select ""applied""
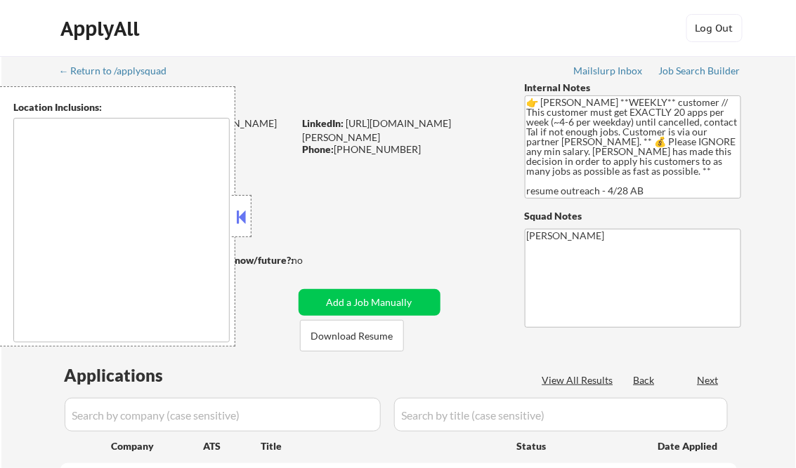
type textarea "Norwalk, IA West Des Moines, IA Des Moines, IA Clive, IA Urbandale, IA Waukee, …"
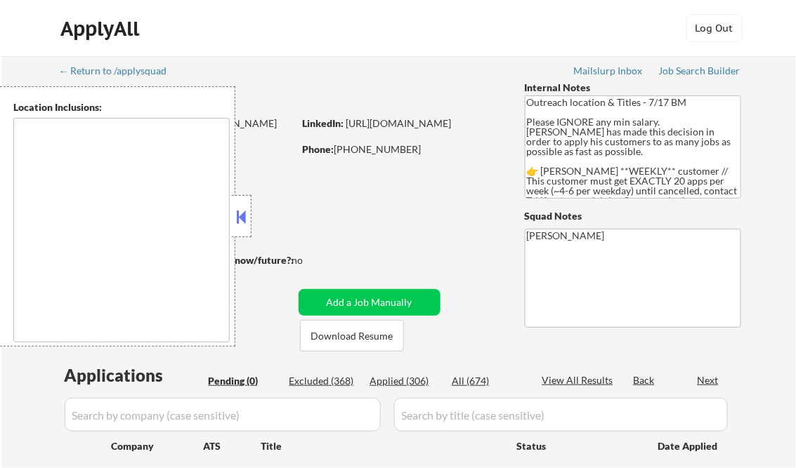
type textarea "[GEOGRAPHIC_DATA], IL [GEOGRAPHIC_DATA], [GEOGRAPHIC_DATA] [GEOGRAPHIC_DATA], […"
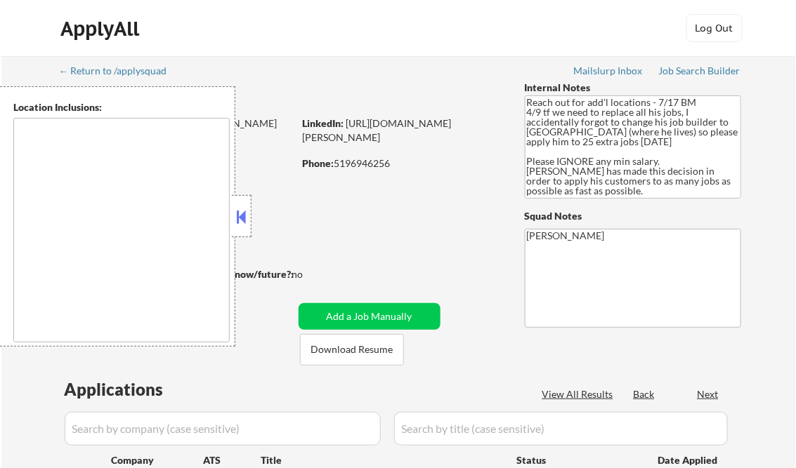
select select ""pending""
type textarea "It seems there might be a misunderstanding with the term "remote USA," as it do…"
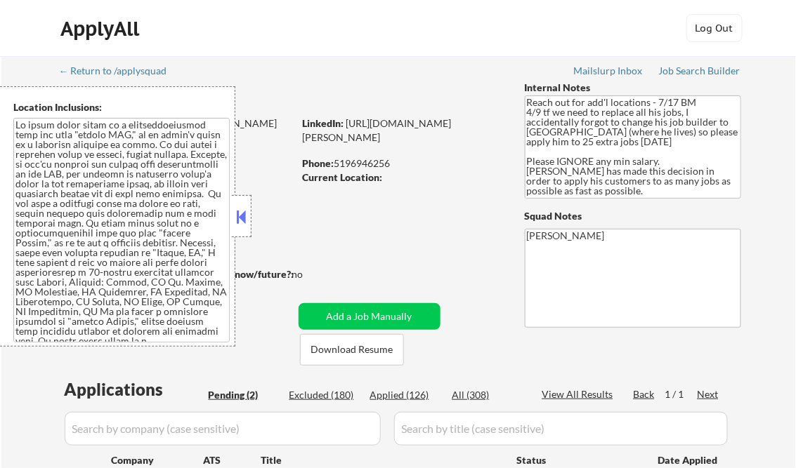
click at [244, 212] on button at bounding box center [241, 216] width 15 height 21
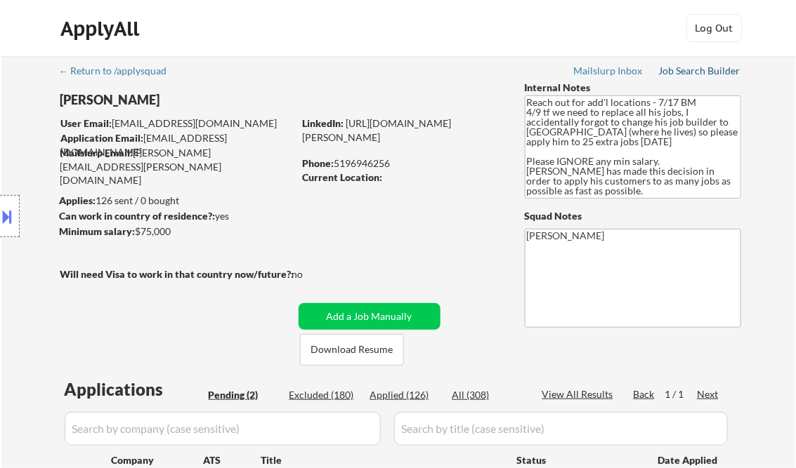
click at [685, 67] on div "Job Search Builder" at bounding box center [700, 71] width 82 height 10
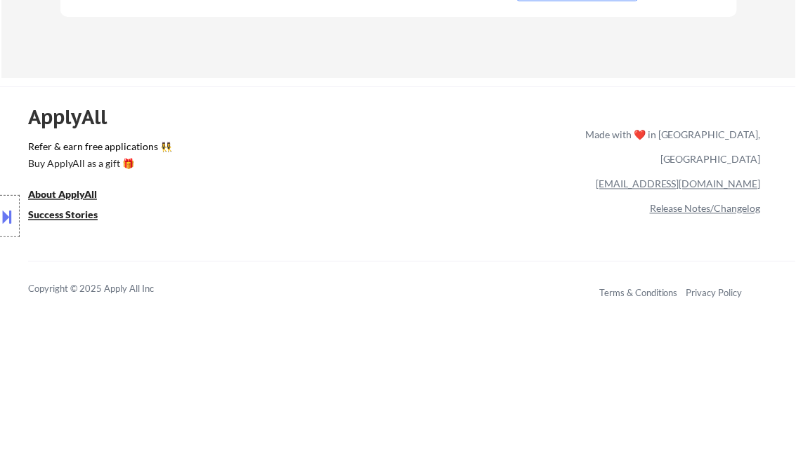
scroll to position [337, 0]
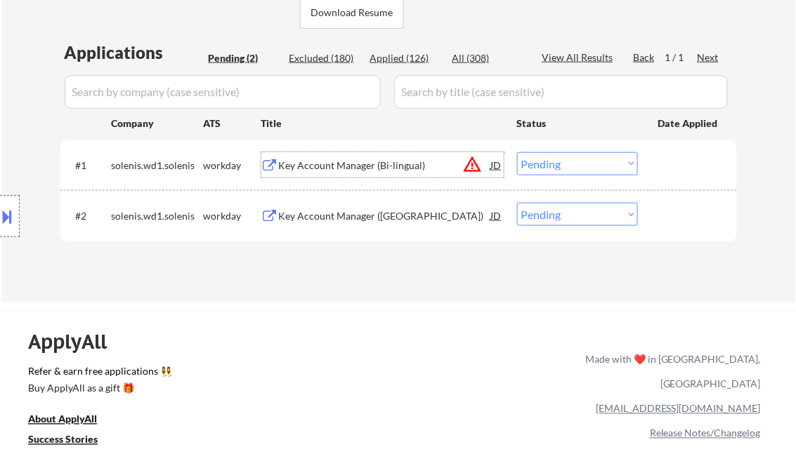
click at [336, 164] on div "Key Account Manager (Bi-lingual)" at bounding box center [385, 166] width 212 height 14
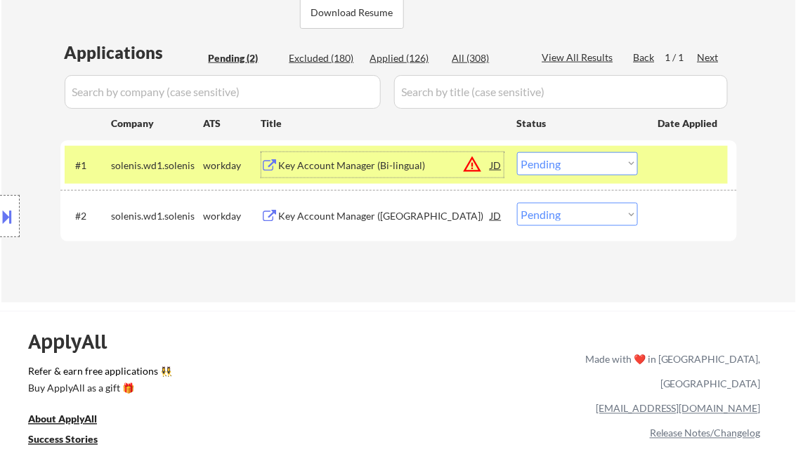
click at [563, 175] on select "Choose an option... Pending Applied Excluded (Questions) Excluded (Expired) Exc…" at bounding box center [577, 163] width 121 height 23
click at [517, 152] on select "Choose an option... Pending Applied Excluded (Questions) Excluded (Expired) Exc…" at bounding box center [577, 163] width 121 height 23
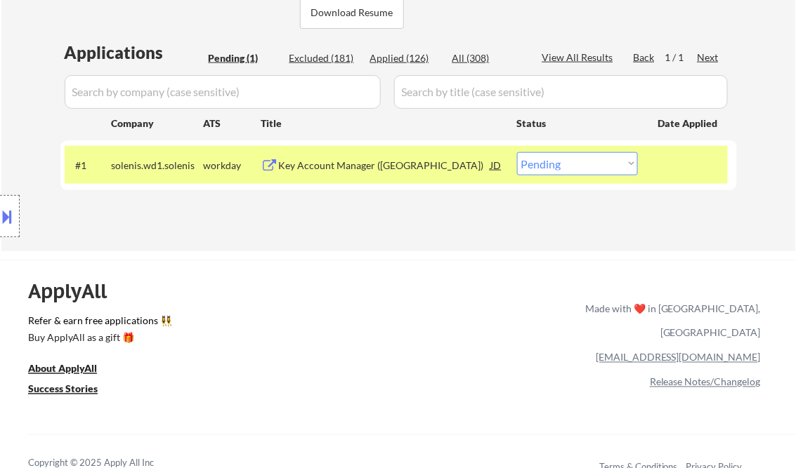
click at [408, 154] on div "Key Account Manager (Central Canada)" at bounding box center [385, 164] width 212 height 25
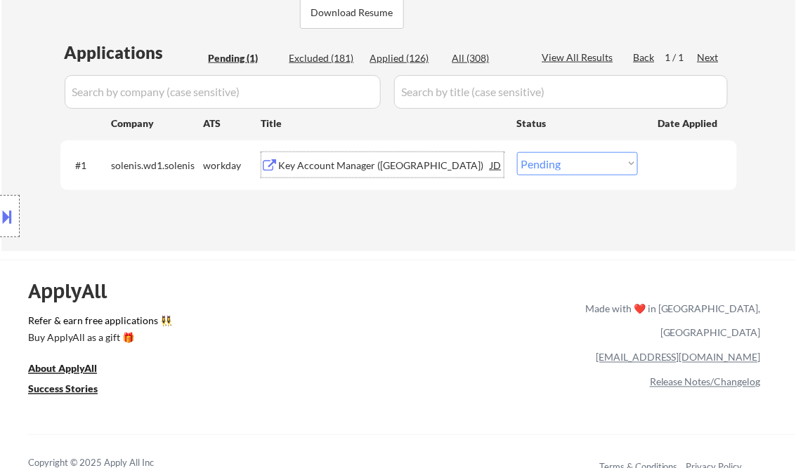
click at [551, 172] on select "Choose an option... Pending Applied Excluded (Questions) Excluded (Expired) Exc…" at bounding box center [577, 163] width 121 height 23
select select ""excluded__bad_match_""
click at [517, 152] on select "Choose an option... Pending Applied Excluded (Questions) Excluded (Expired) Exc…" at bounding box center [577, 163] width 121 height 23
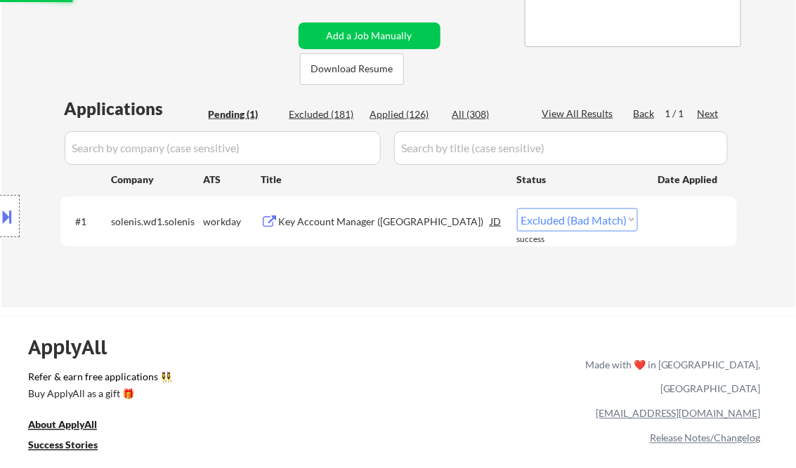
scroll to position [112, 0]
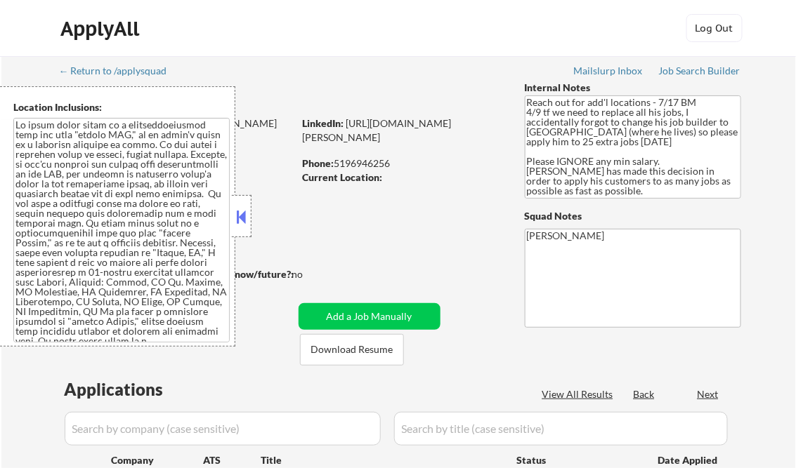
select select ""pending""
click at [236, 220] on button at bounding box center [241, 216] width 15 height 21
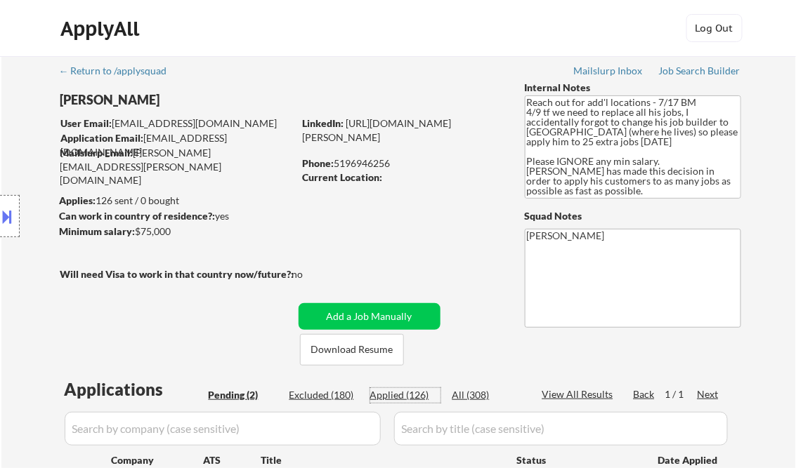
click at [399, 393] on div "Applied (126)" at bounding box center [405, 395] width 70 height 14
select select ""applied""
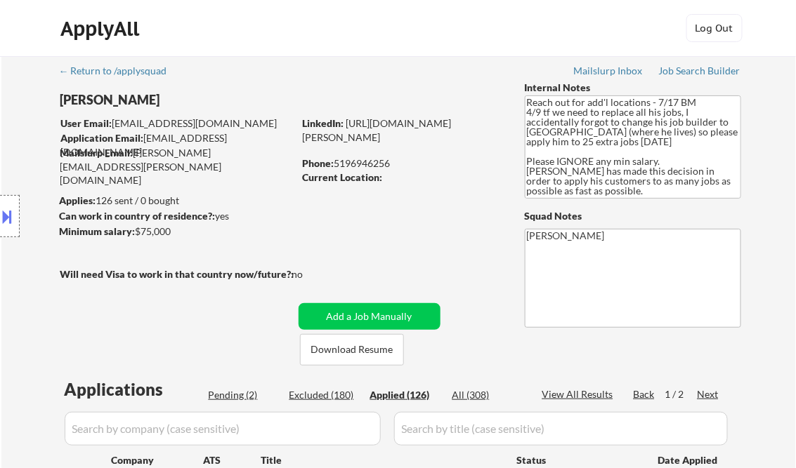
select select ""applied""
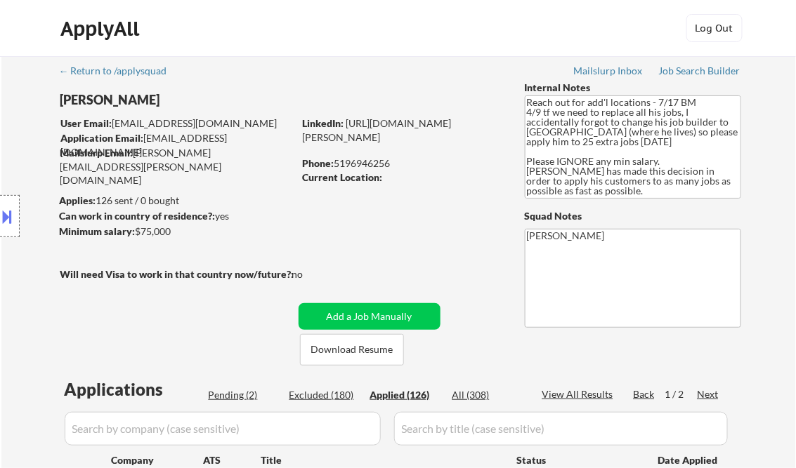
select select ""applied""
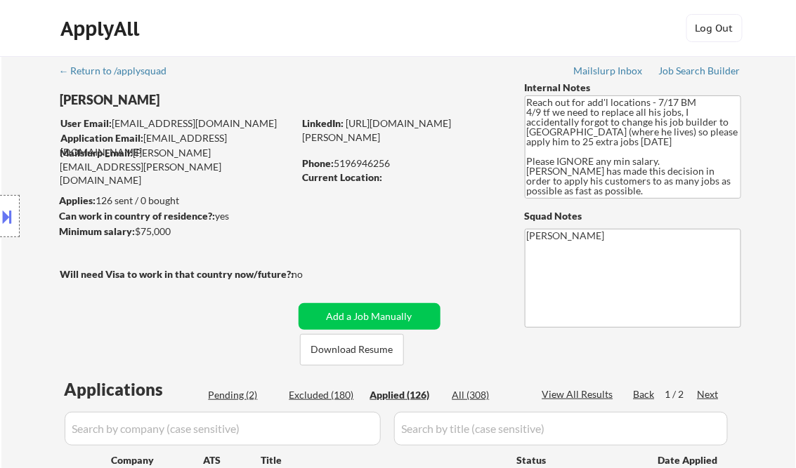
select select ""applied""
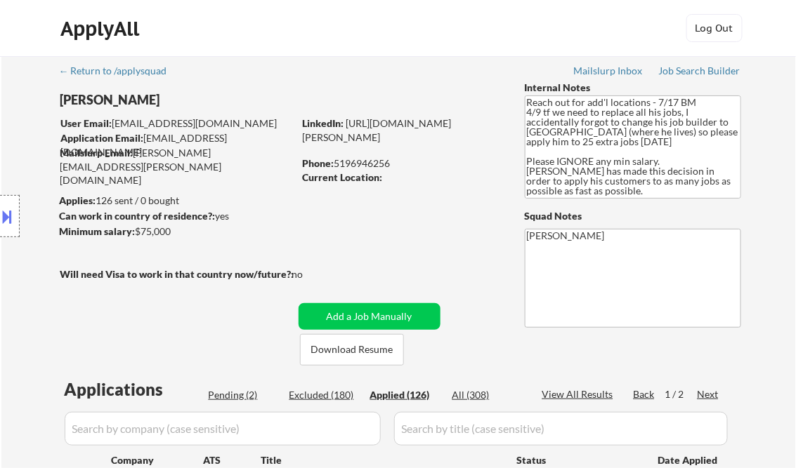
select select ""applied""
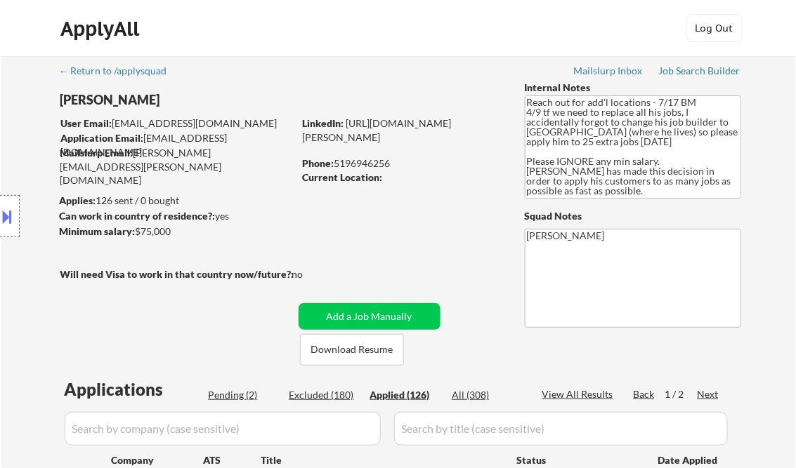
select select ""applied""
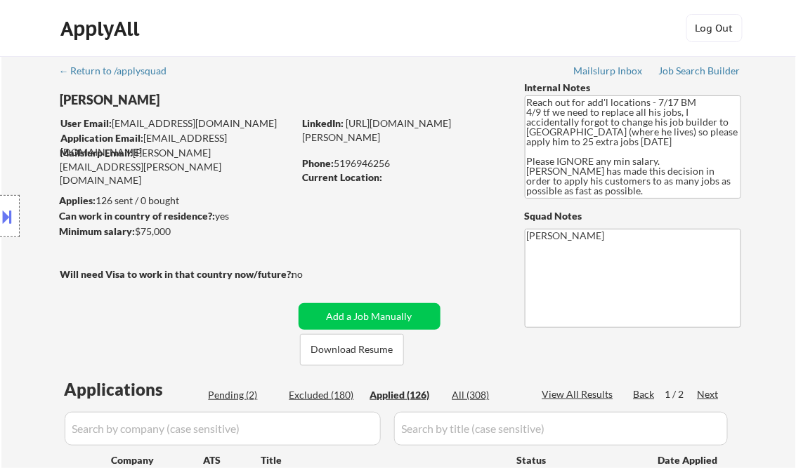
select select ""applied""
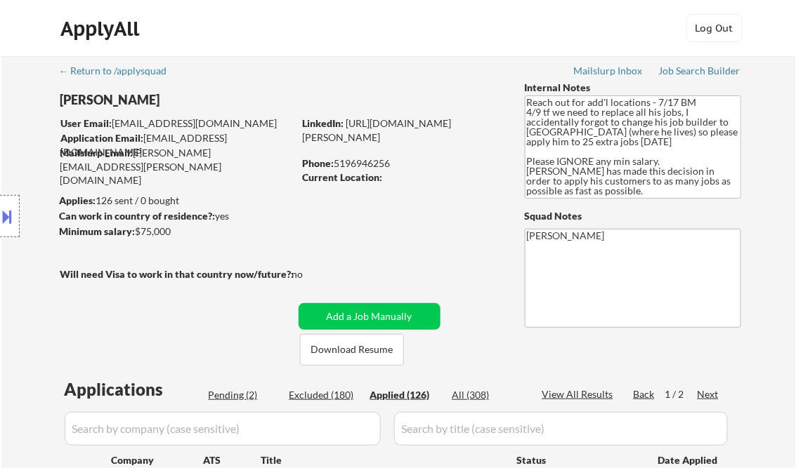
select select ""applied""
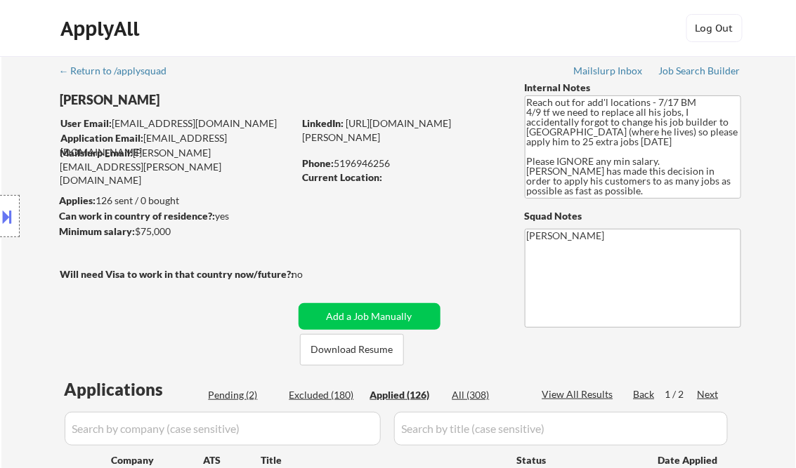
select select ""applied""
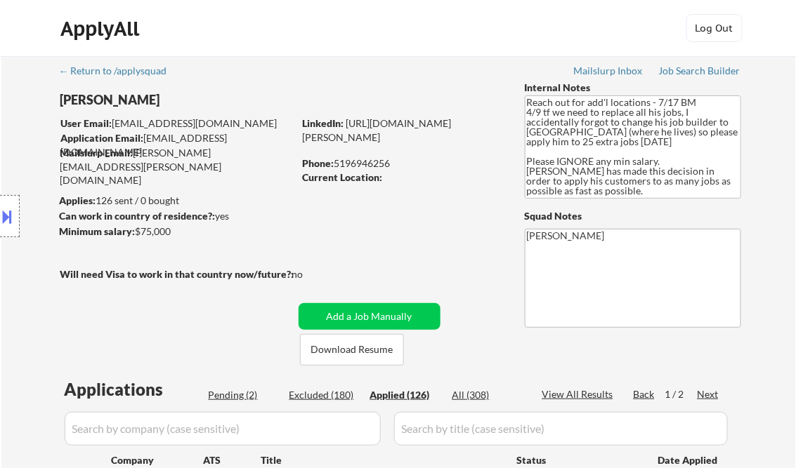
select select ""applied""
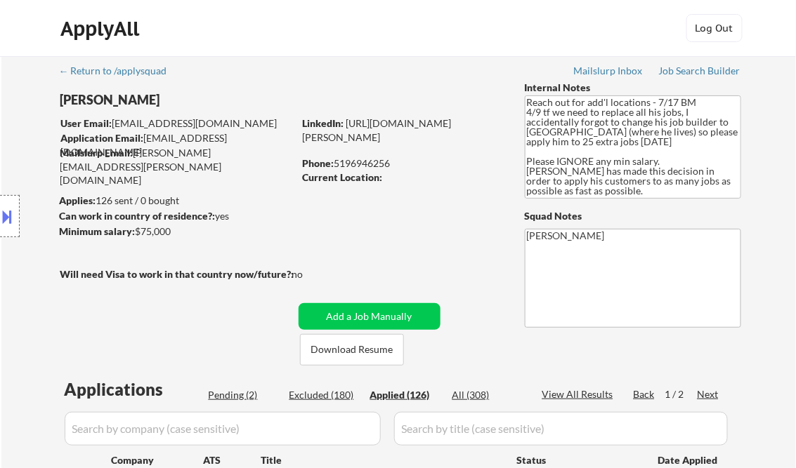
select select ""applied""
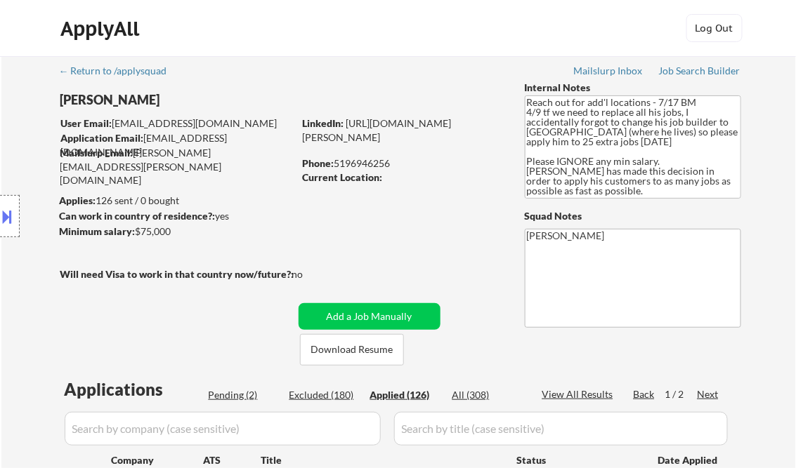
select select ""applied""
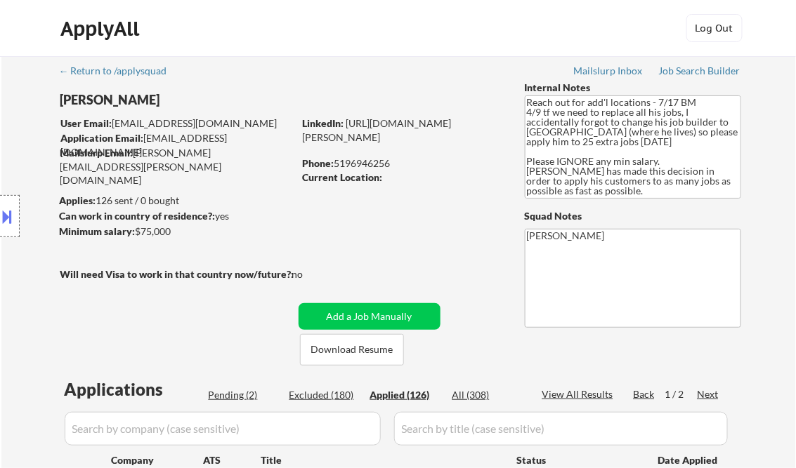
select select ""applied""
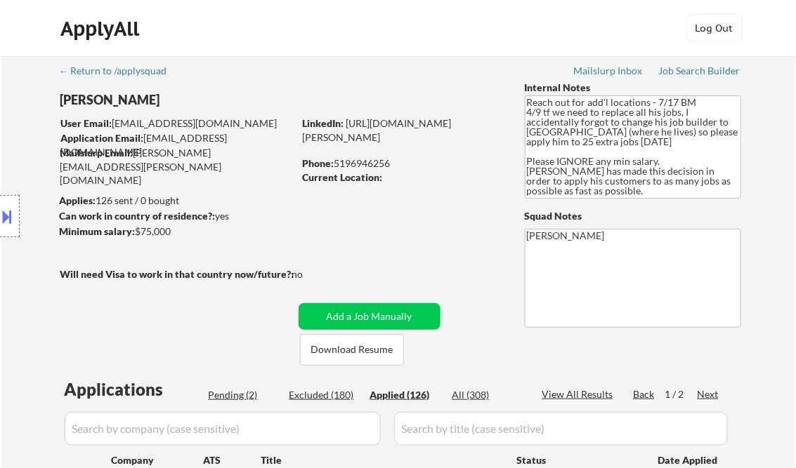
select select ""applied""
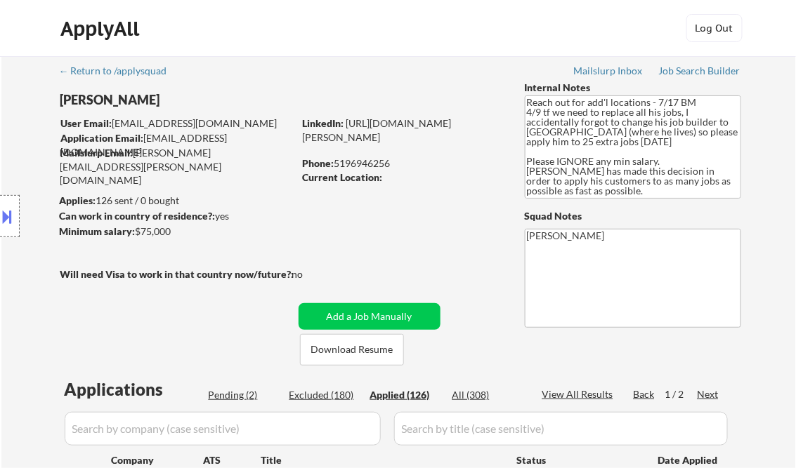
select select ""applied""
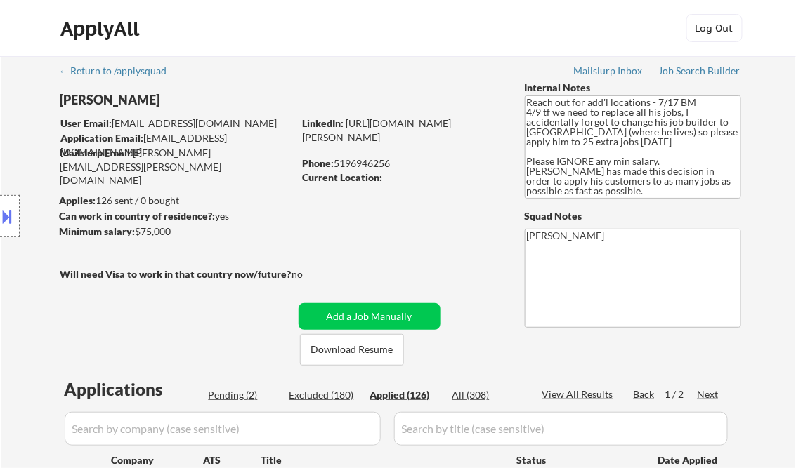
select select ""applied""
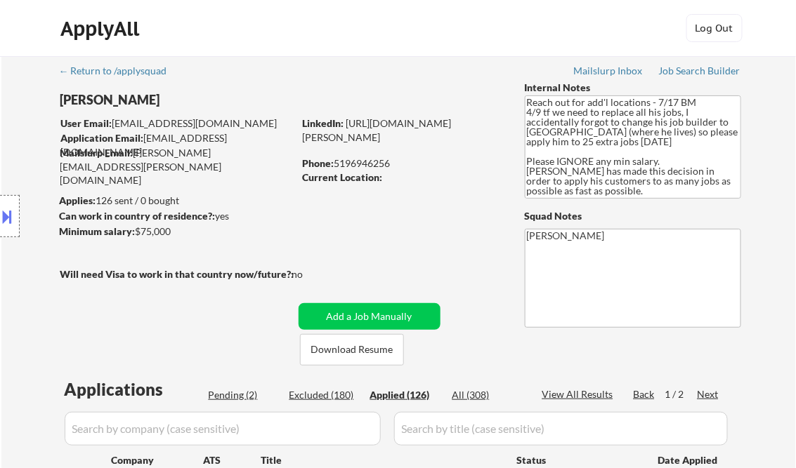
select select ""applied""
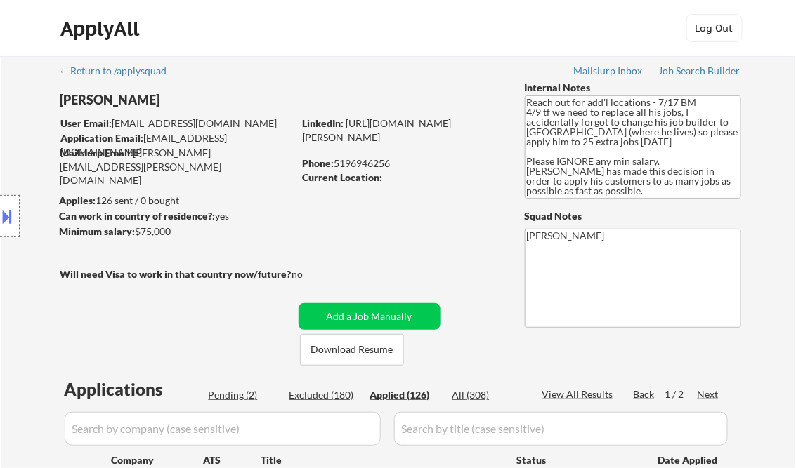
select select ""applied""
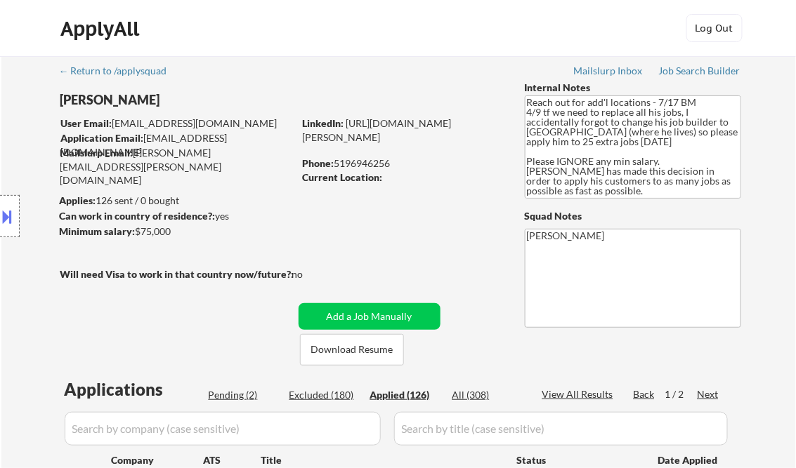
select select ""applied""
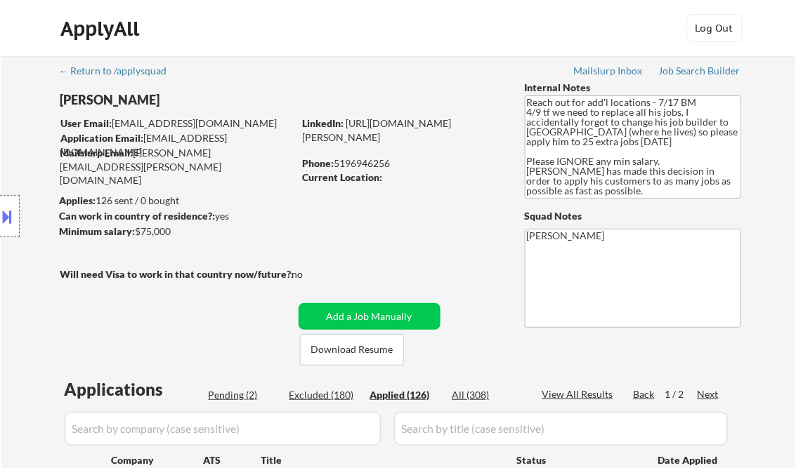
select select ""applied""
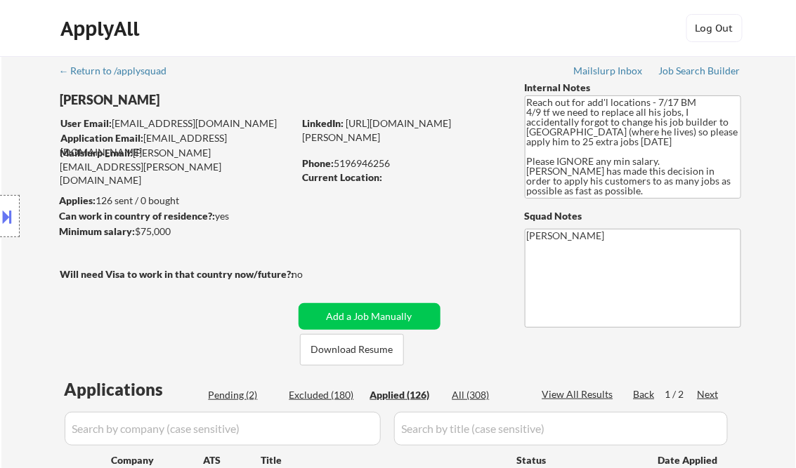
select select ""applied""
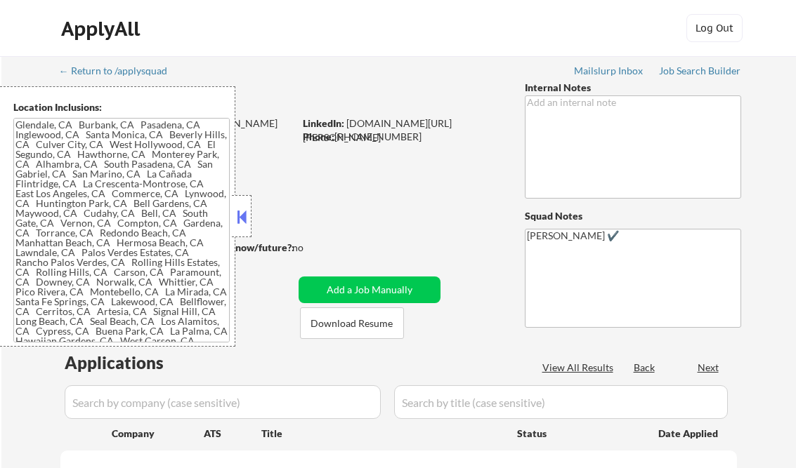
type textarea "Loremips, DO Sitamet, CO Adipisci, EL Seddoeius, TE Incid Utlabo, ET Dolorem Al…"
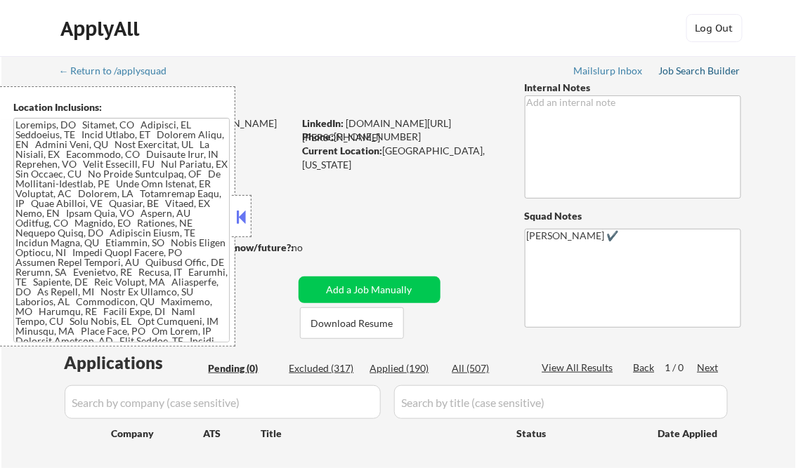
click at [706, 74] on div "Job Search Builder" at bounding box center [700, 71] width 82 height 10
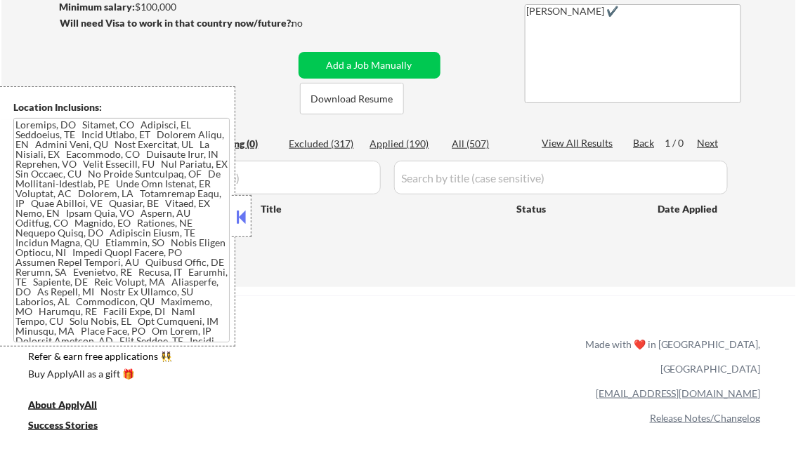
click at [239, 219] on button at bounding box center [241, 216] width 15 height 21
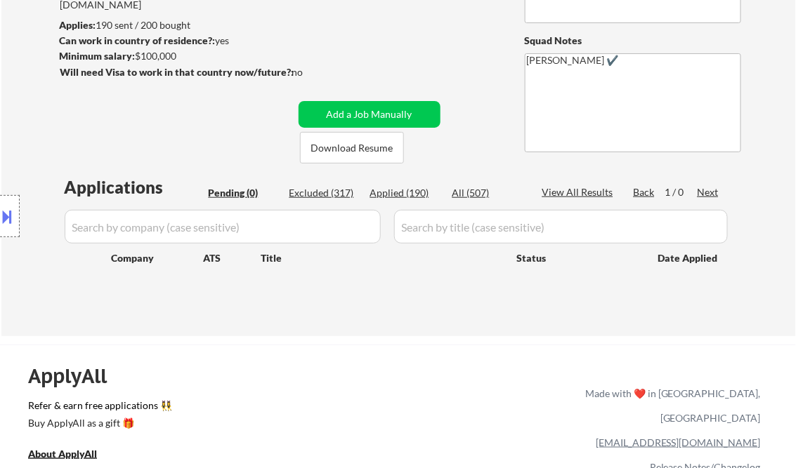
scroll to position [0, 0]
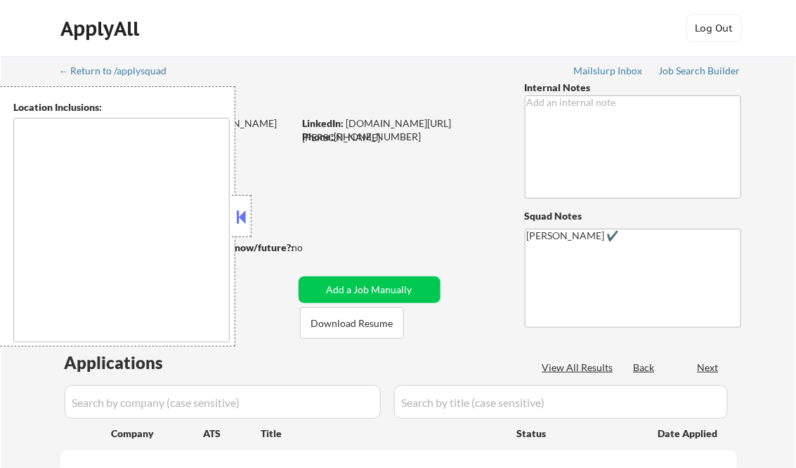
type textarea "Loremips, DO Sitamet, CO Adipisci, EL Seddoeius, TE Incid Utlabo, ET Dolorem Al…"
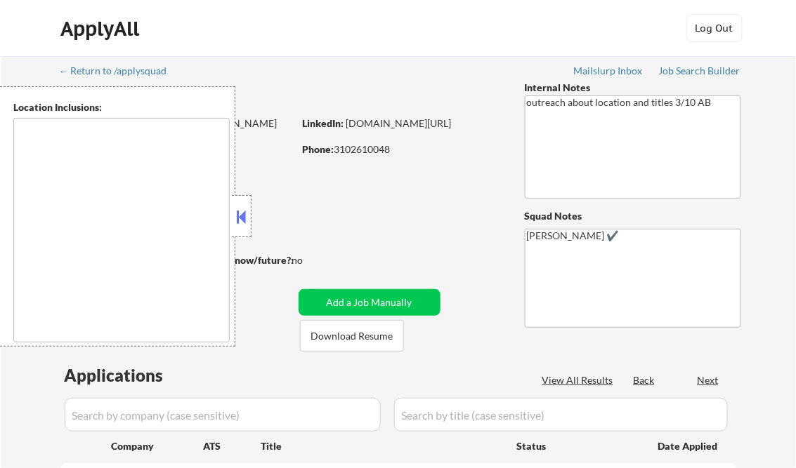
type textarea "[GEOGRAPHIC_DATA], [GEOGRAPHIC_DATA] [GEOGRAPHIC_DATA], [GEOGRAPHIC_DATA] [GEOG…"
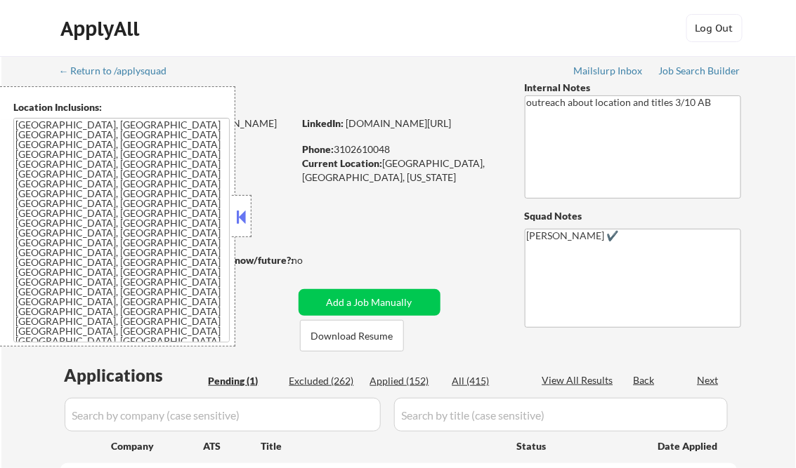
click at [246, 209] on button at bounding box center [241, 216] width 15 height 21
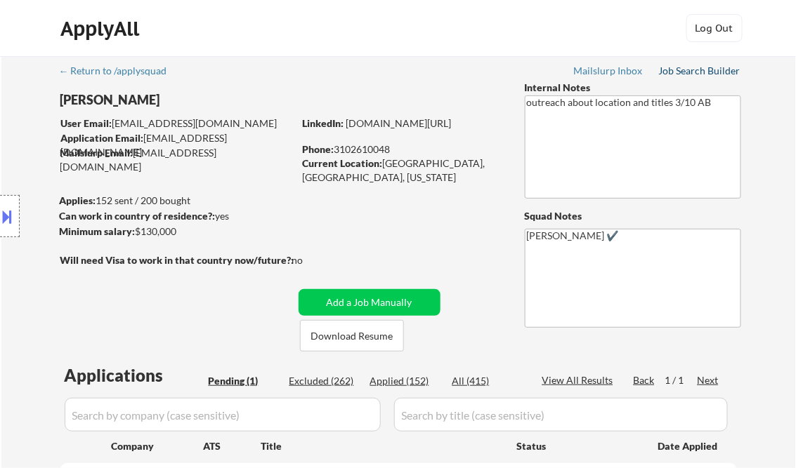
click at [669, 70] on div "Job Search Builder" at bounding box center [700, 71] width 82 height 10
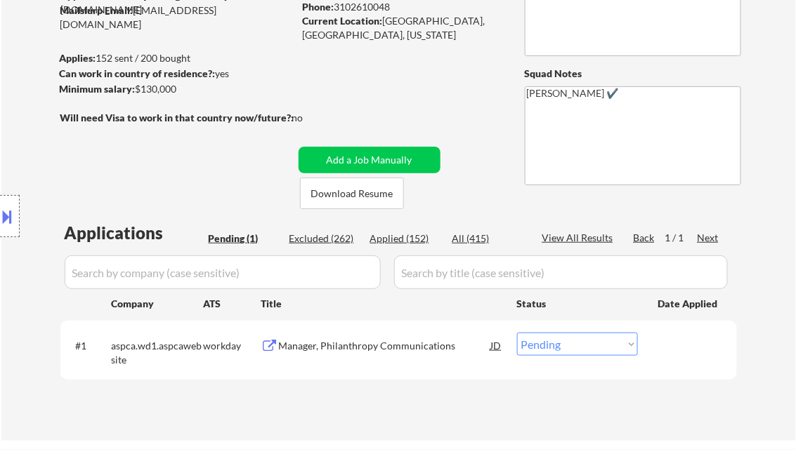
scroll to position [169, 0]
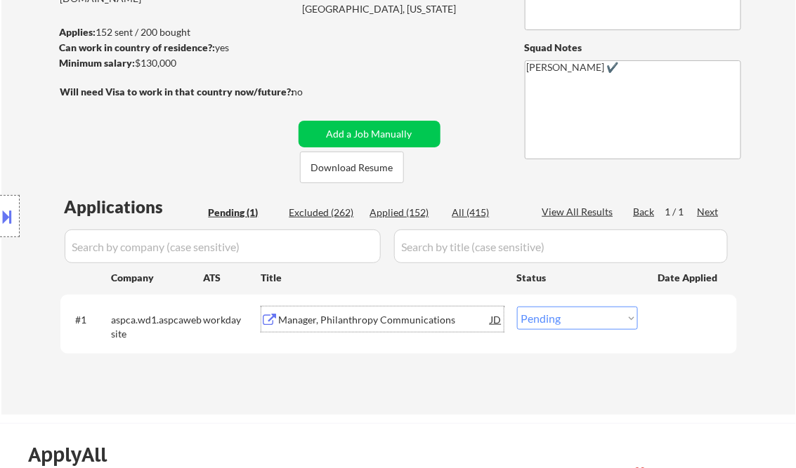
click at [337, 323] on div "Manager, Philanthropy Communications" at bounding box center [385, 320] width 212 height 14
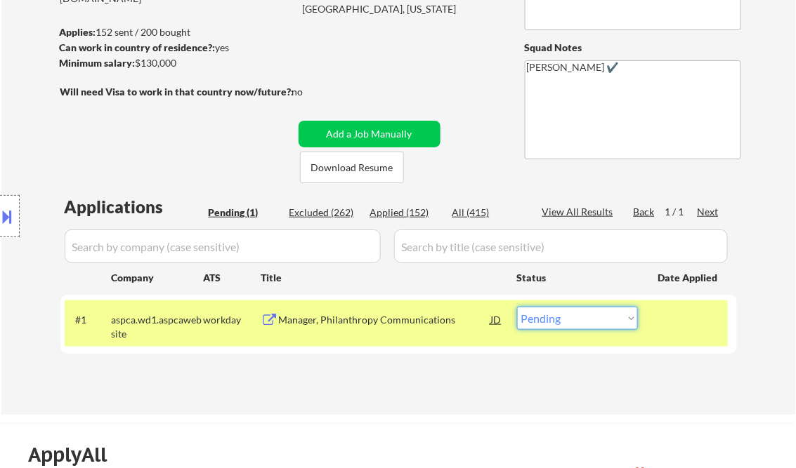
click at [564, 318] on select "Choose an option... Pending Applied Excluded (Questions) Excluded (Expired) Exc…" at bounding box center [577, 318] width 121 height 23
select select ""excluded__salary_""
click at [517, 307] on select "Choose an option... Pending Applied Excluded (Questions) Excluded (Expired) Exc…" at bounding box center [577, 318] width 121 height 23
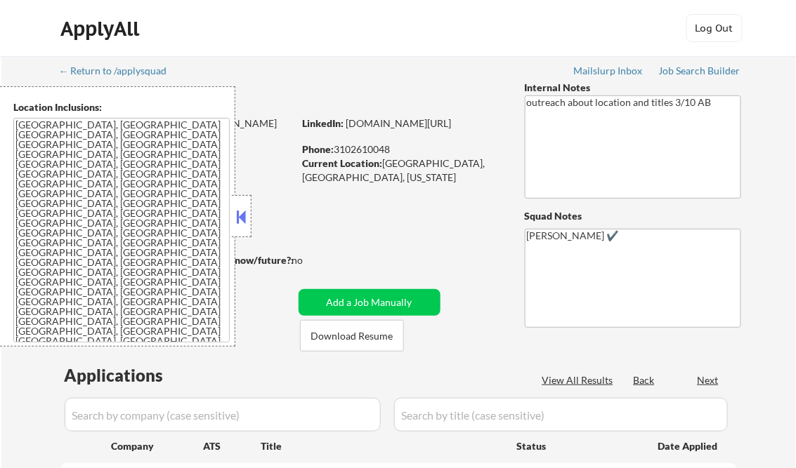
select select ""pending""
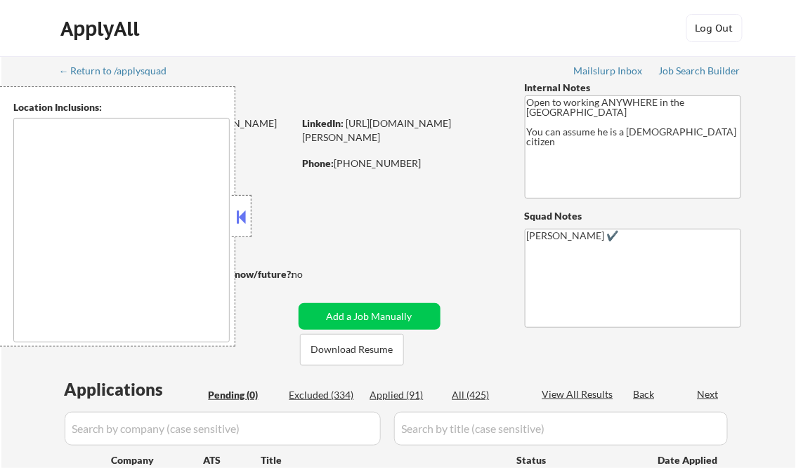
type textarea "Austin, TX West Lake Hills, TX Rollingwood, TX Sunset Valley, TX Cedar Park, TX…"
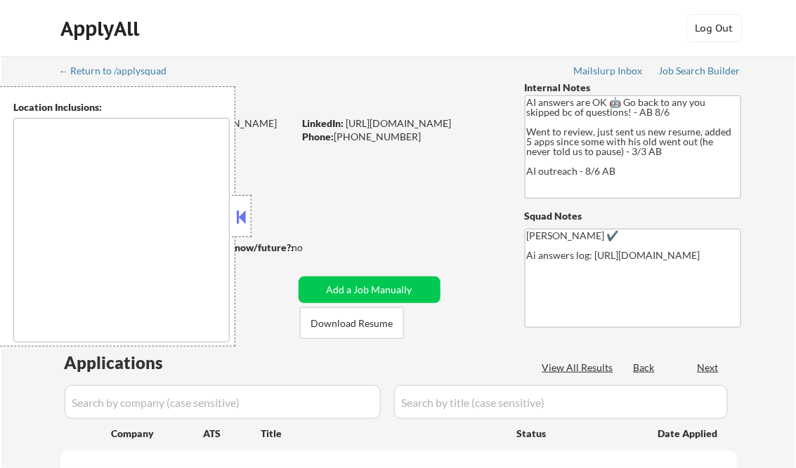
type textarea "[GEOGRAPHIC_DATA], [GEOGRAPHIC_DATA] [GEOGRAPHIC_DATA], [GEOGRAPHIC_DATA] [GEOG…"
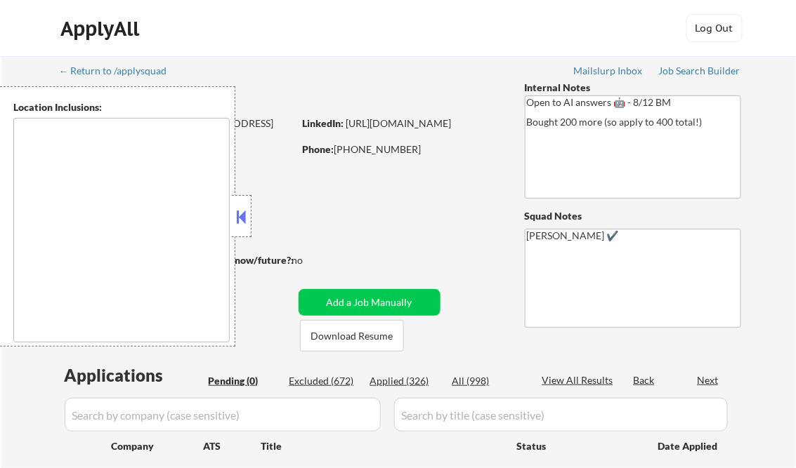
type textarea "remote"
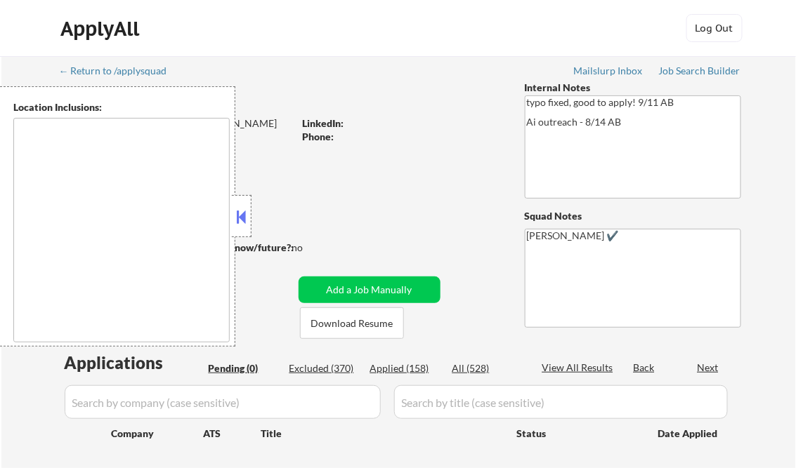
type textarea "[GEOGRAPHIC_DATA], [GEOGRAPHIC_DATA] [GEOGRAPHIC_DATA], [GEOGRAPHIC_DATA] [GEOG…"
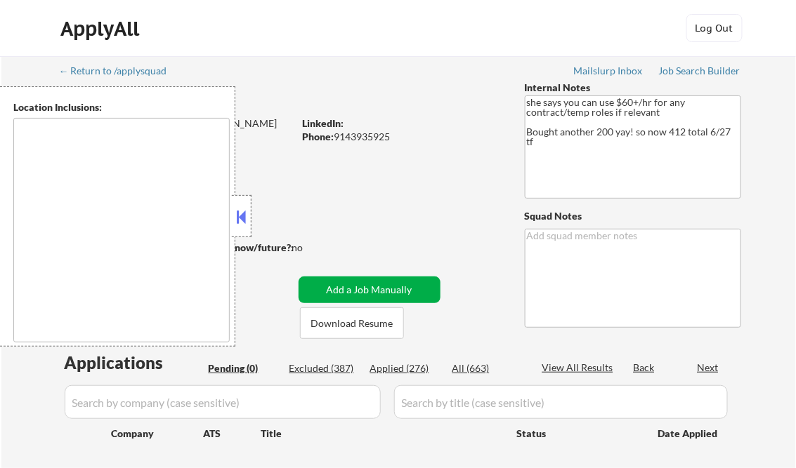
type textarea "remote"
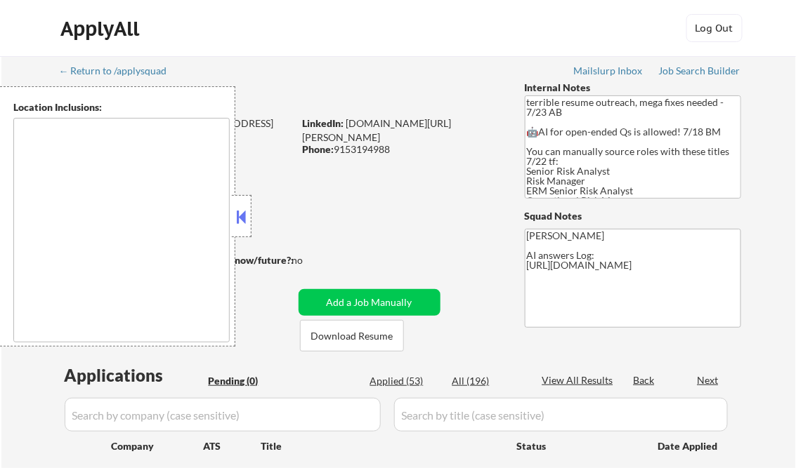
type textarea "[GEOGRAPHIC_DATA], [GEOGRAPHIC_DATA] [GEOGRAPHIC_DATA], [GEOGRAPHIC_DATA] [GEOG…"
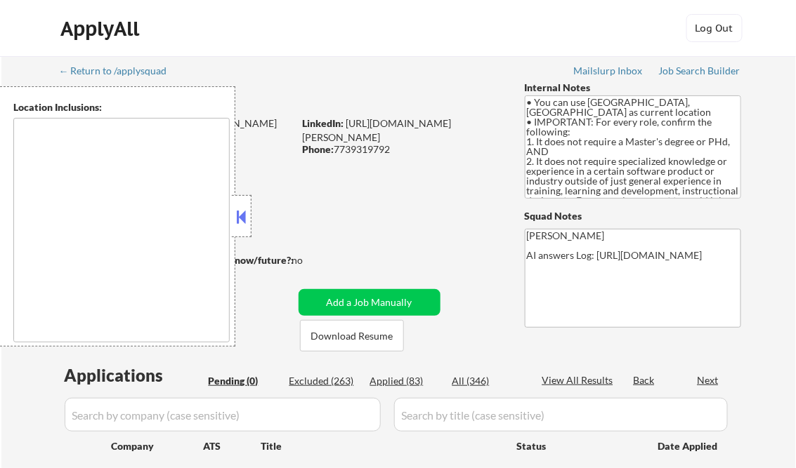
type textarea "Champaign, IL Urbana, IL Savoy, IL St. [PERSON_NAME], IL Mahomet, IL Tolono, IL…"
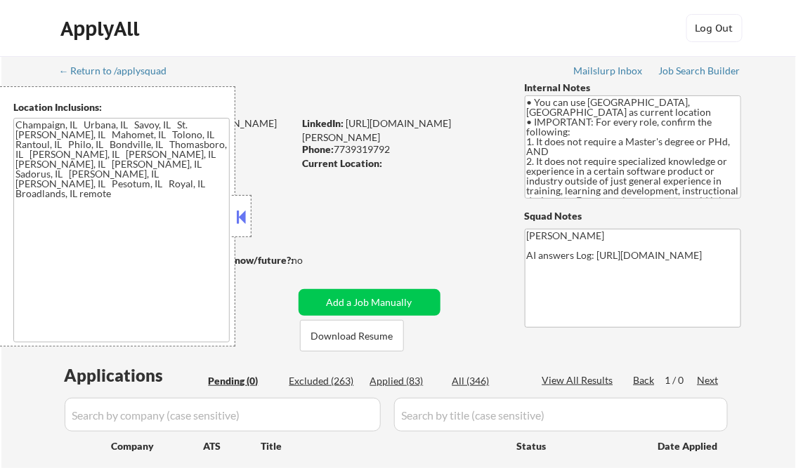
click at [239, 213] on button at bounding box center [241, 216] width 15 height 21
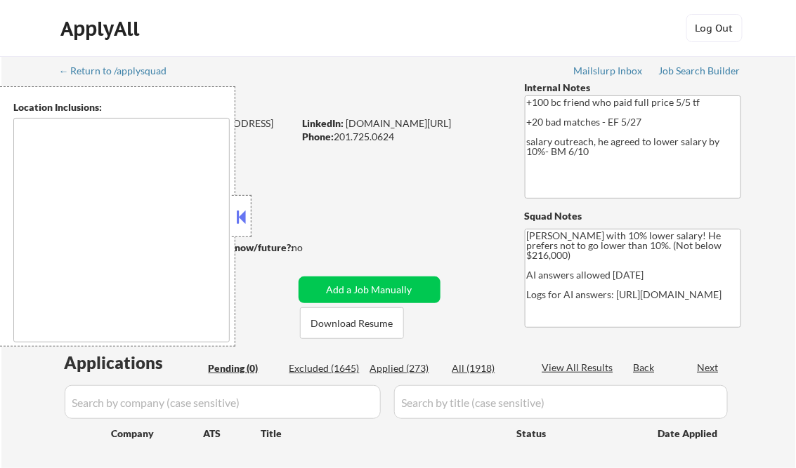
type textarea "[GEOGRAPHIC_DATA], [GEOGRAPHIC_DATA] [GEOGRAPHIC_DATA], [GEOGRAPHIC_DATA] [GEOG…"
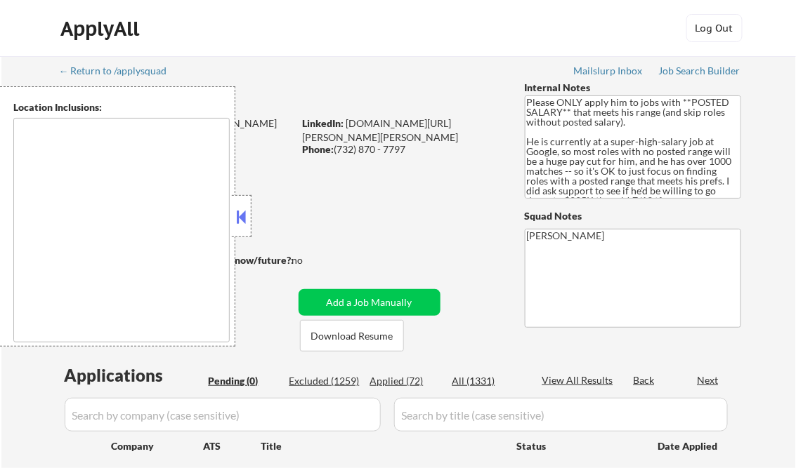
type textarea "[GEOGRAPHIC_DATA], [GEOGRAPHIC_DATA] [US_STATE], [GEOGRAPHIC_DATA] [GEOGRAPHIC_…"
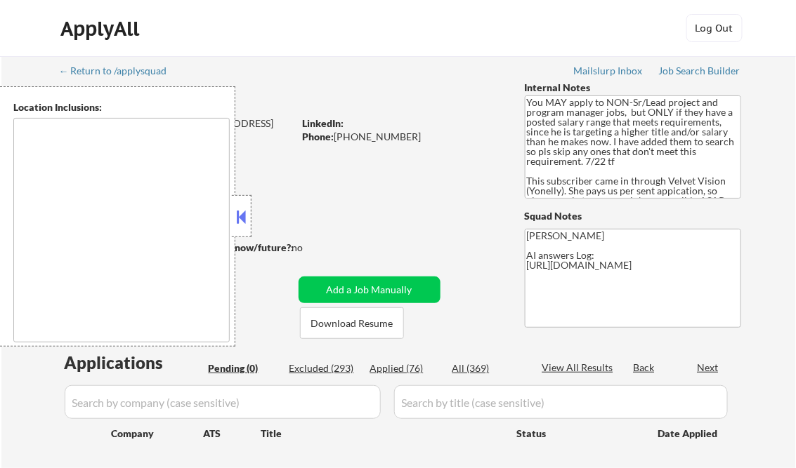
type textarea "[GEOGRAPHIC_DATA], [GEOGRAPHIC_DATA] [GEOGRAPHIC_DATA], [GEOGRAPHIC_DATA] [GEOG…"
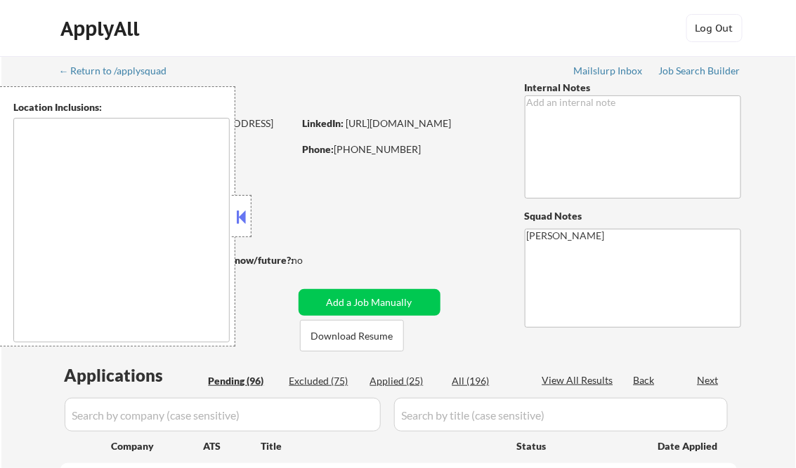
type textarea "Austin, TX West Lake Hills, TX Rollingwood, TX Sunset Valley, TX Cedar Park, TX…"
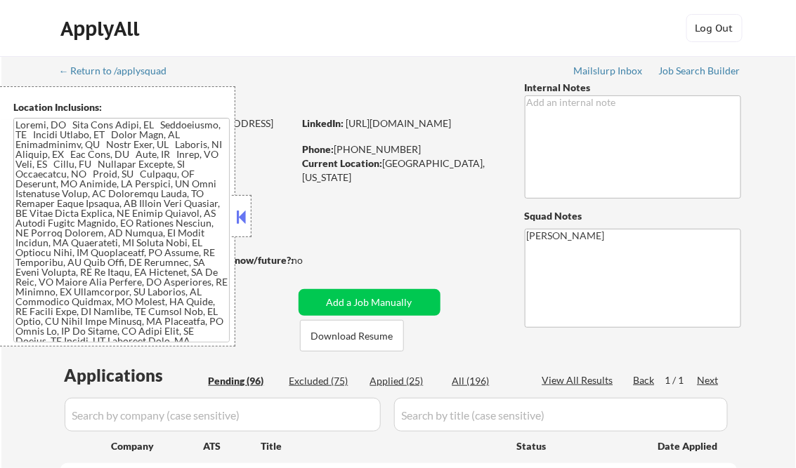
click at [244, 219] on button at bounding box center [241, 216] width 15 height 21
select select ""pending""
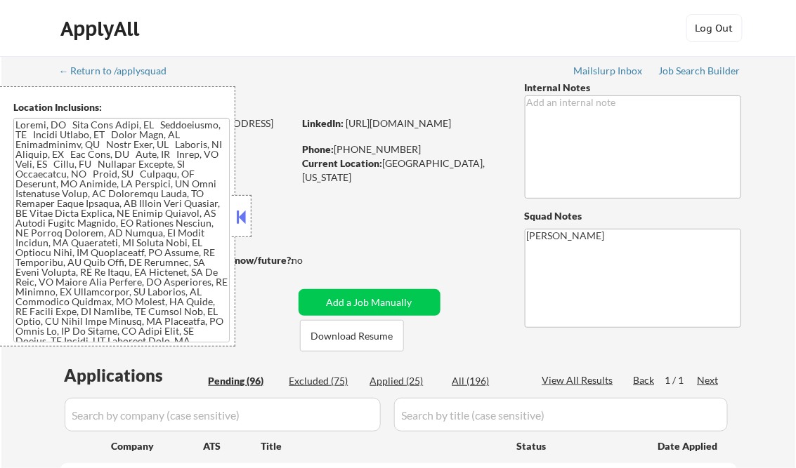
select select ""pending""
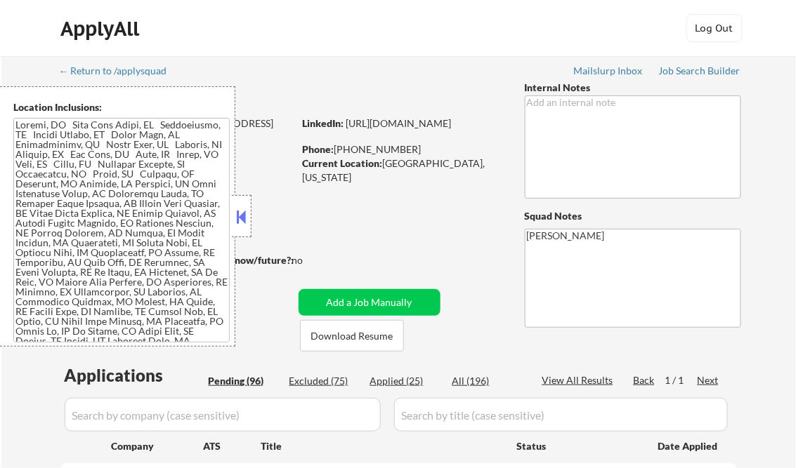
select select ""pending""
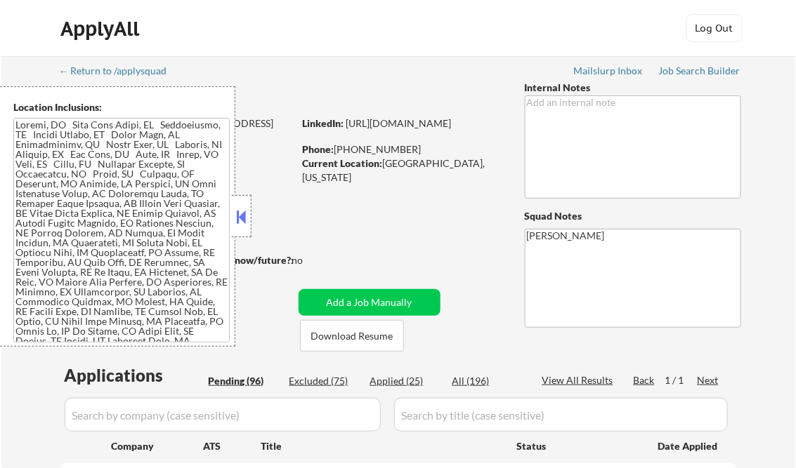
select select ""pending""
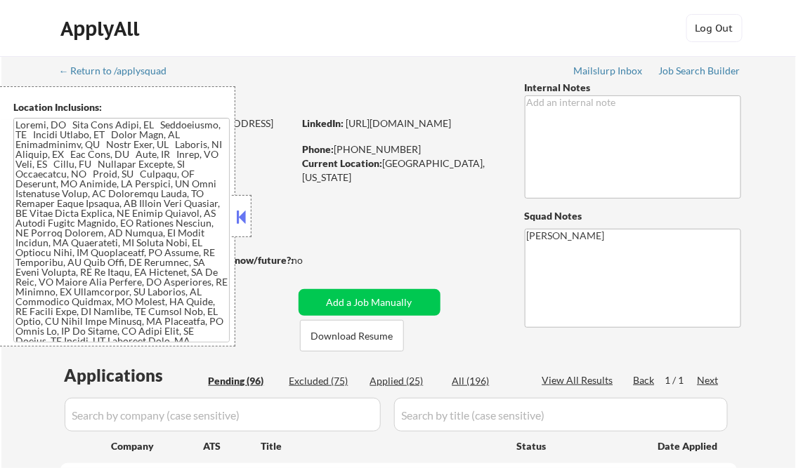
select select ""pending""
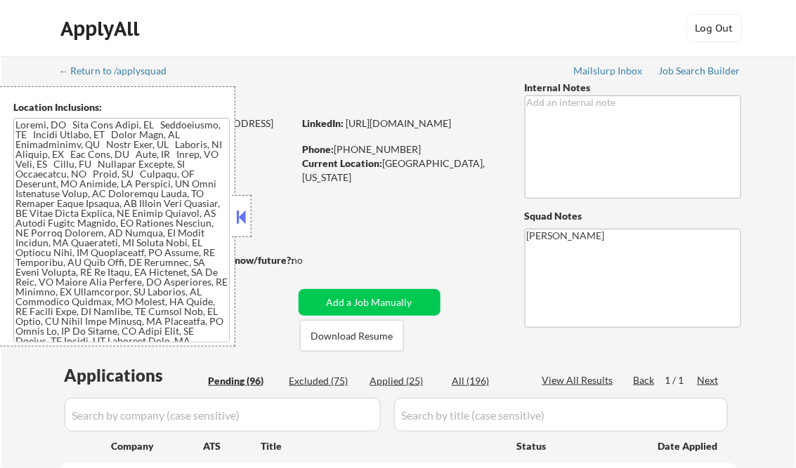
select select ""pending""
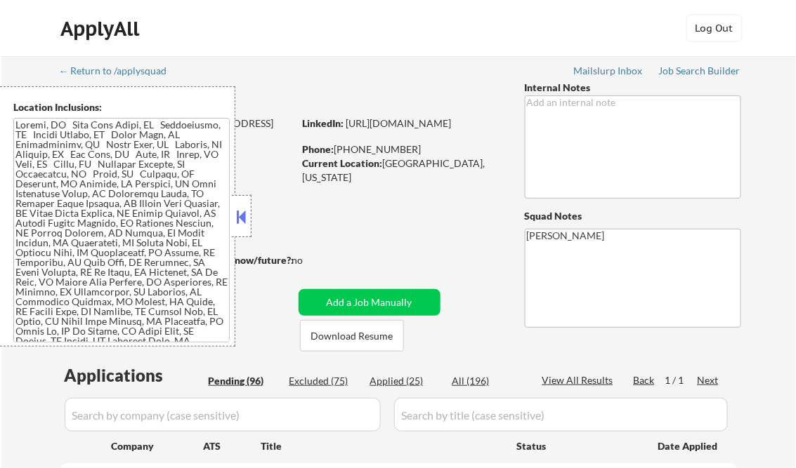
select select ""pending""
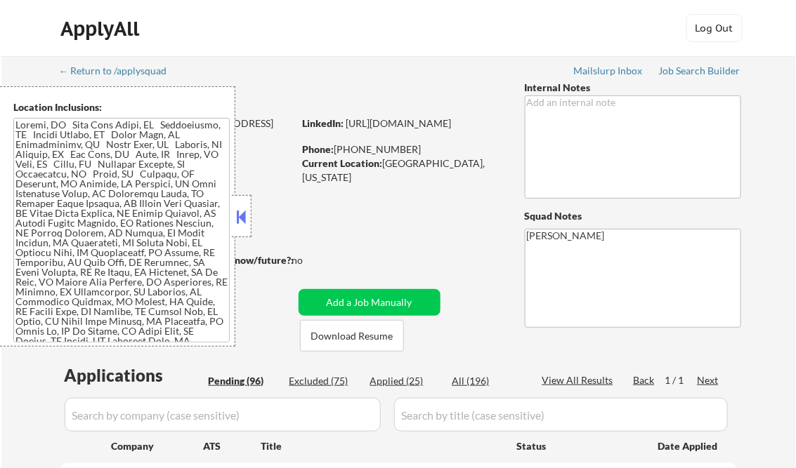
select select ""pending""
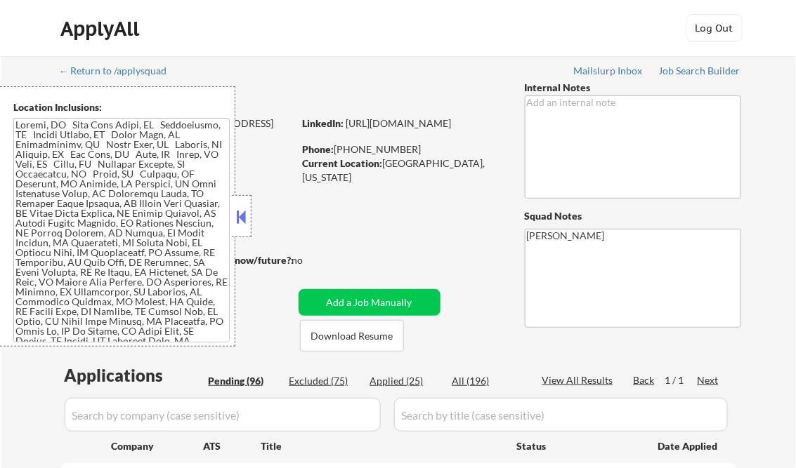
select select ""pending""
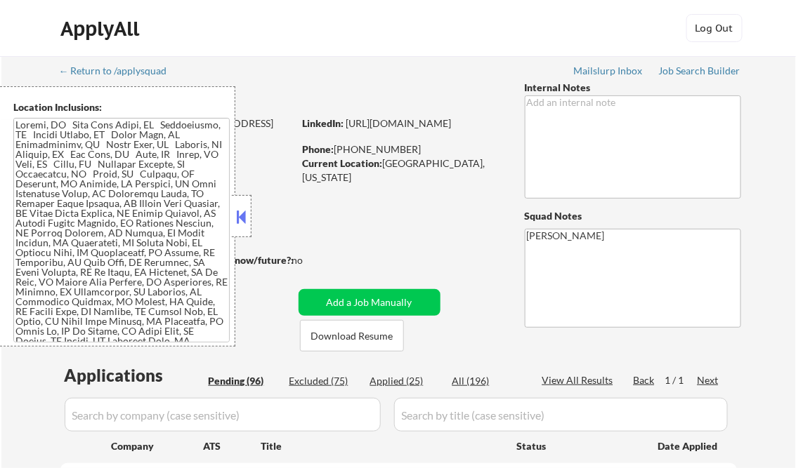
select select ""pending""
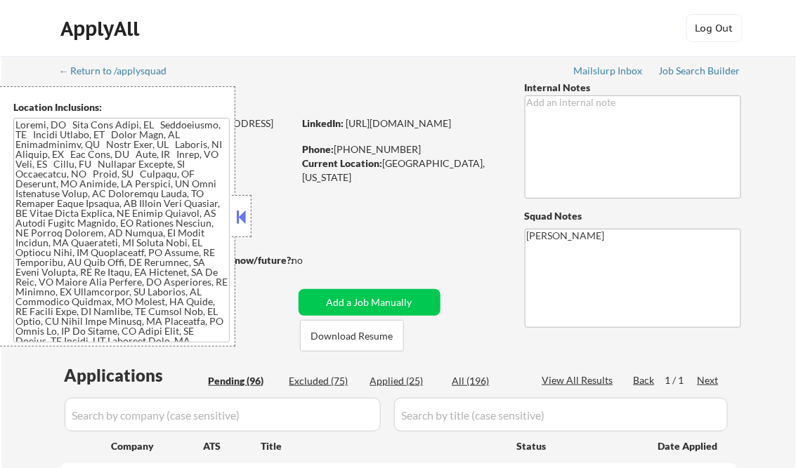
select select ""pending""
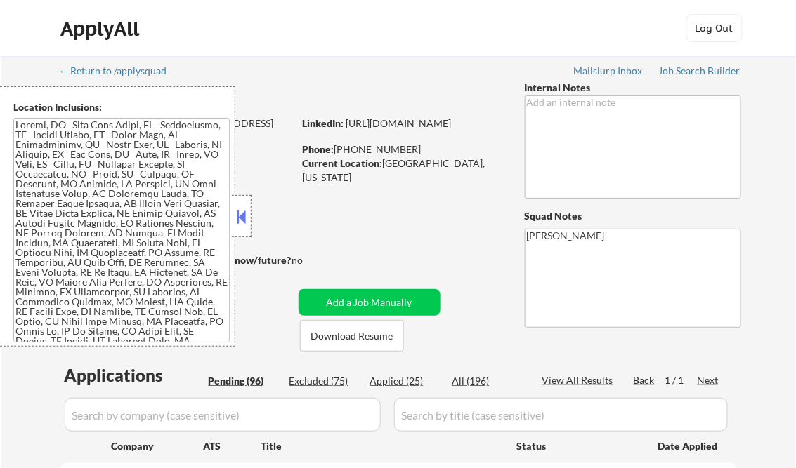
select select ""pending""
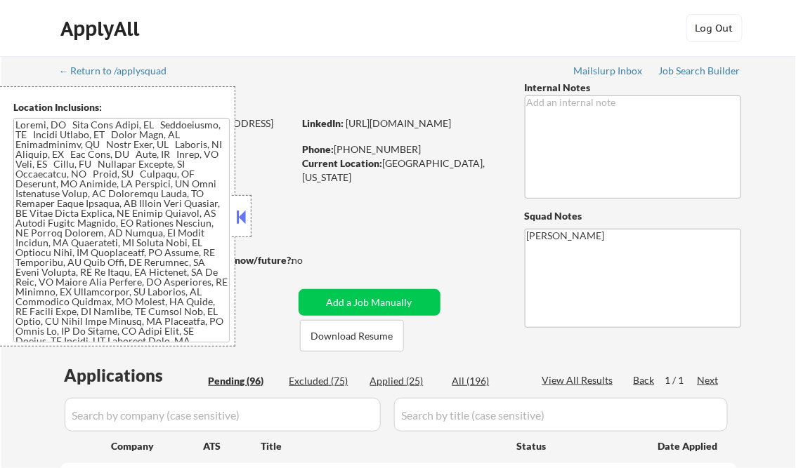
select select ""pending""
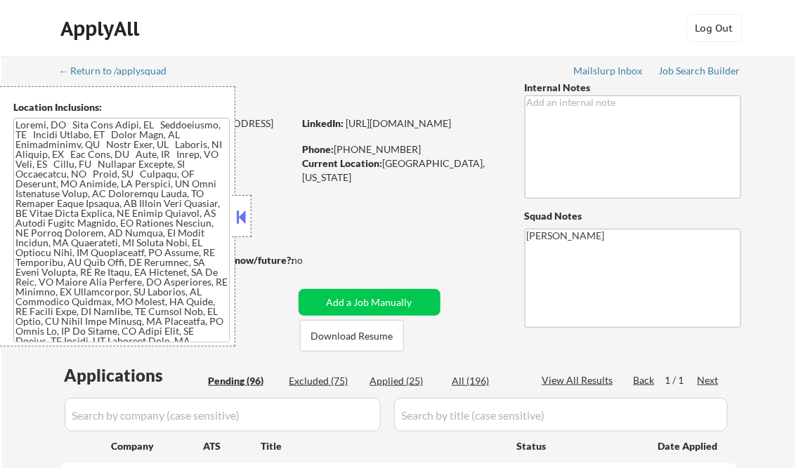
select select ""pending""
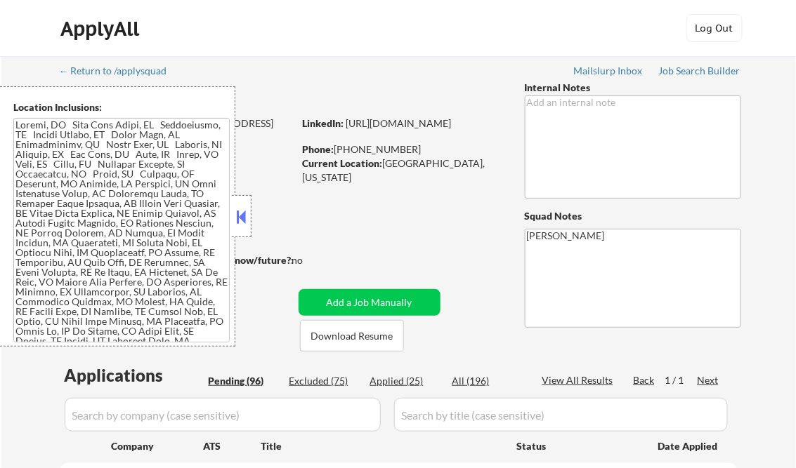
select select ""pending""
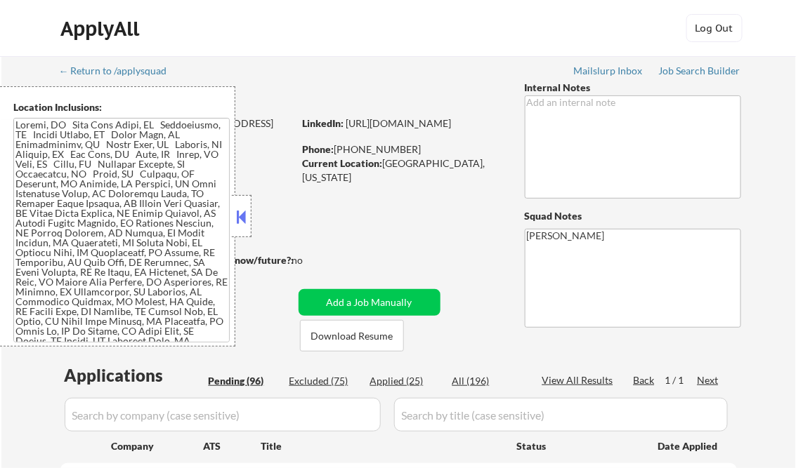
select select ""pending""
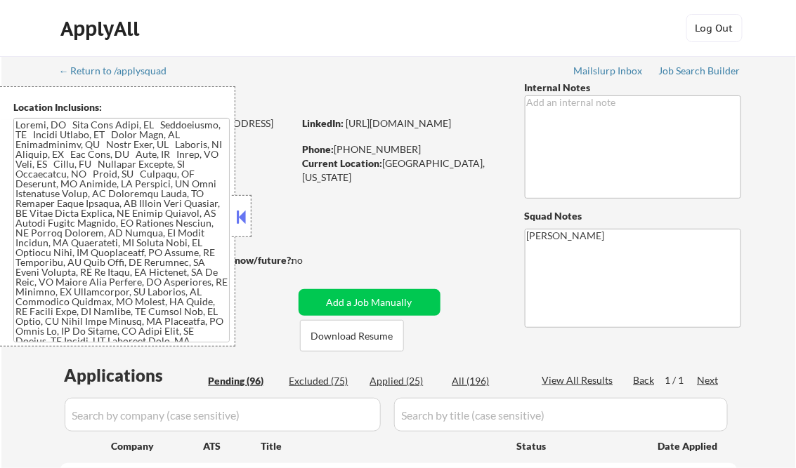
select select ""pending""
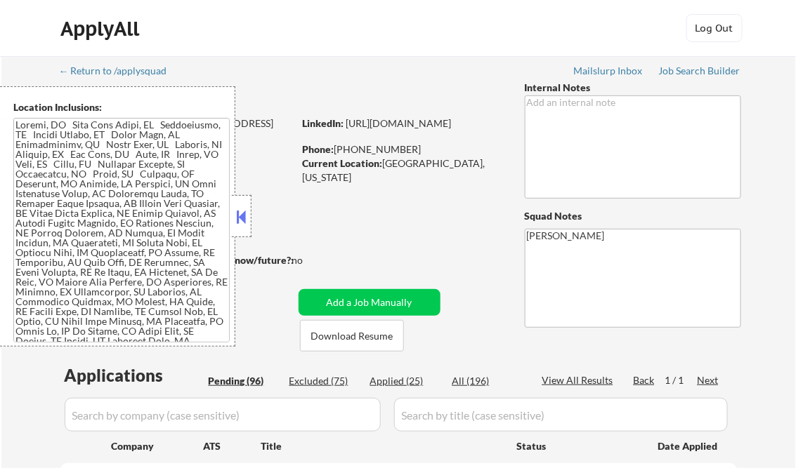
select select ""pending""
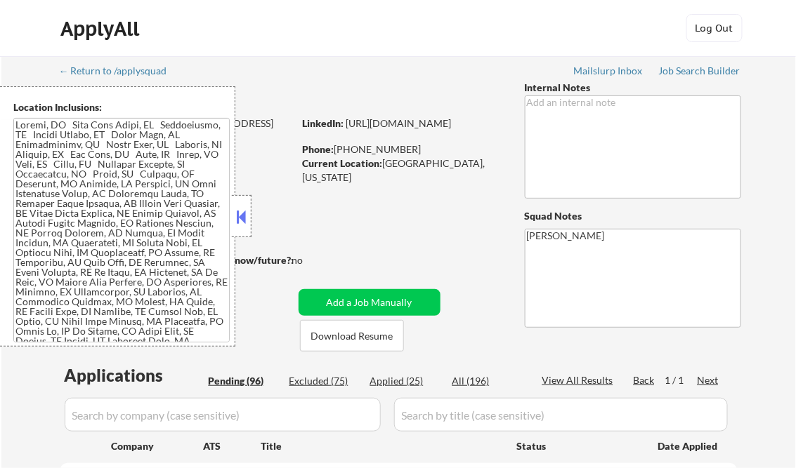
select select ""pending""
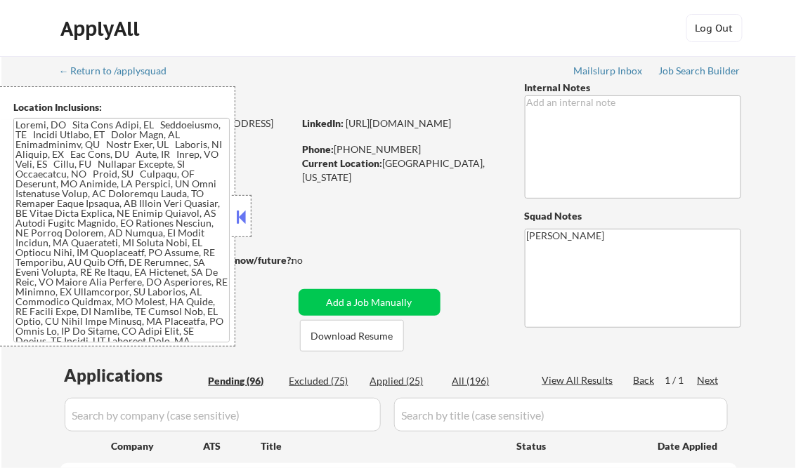
select select ""pending""
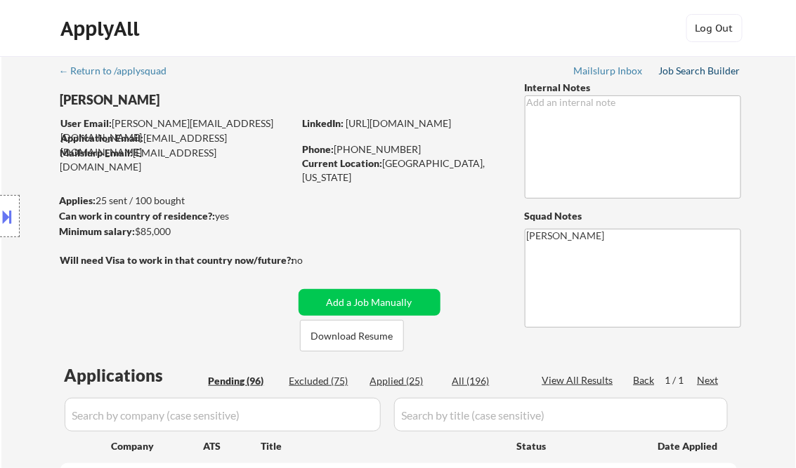
click at [713, 73] on div "Job Search Builder" at bounding box center [700, 71] width 82 height 10
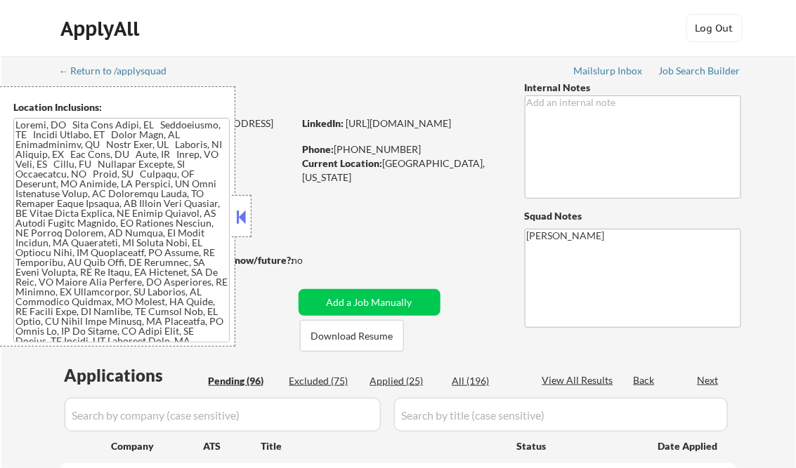
select select ""pending""
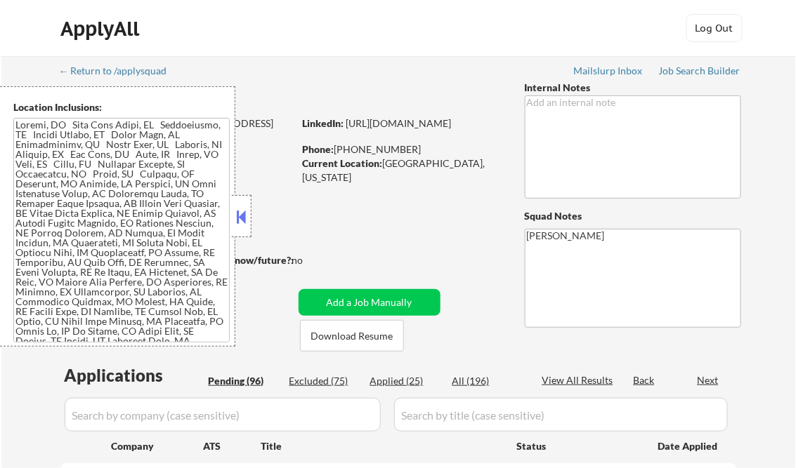
select select ""pending""
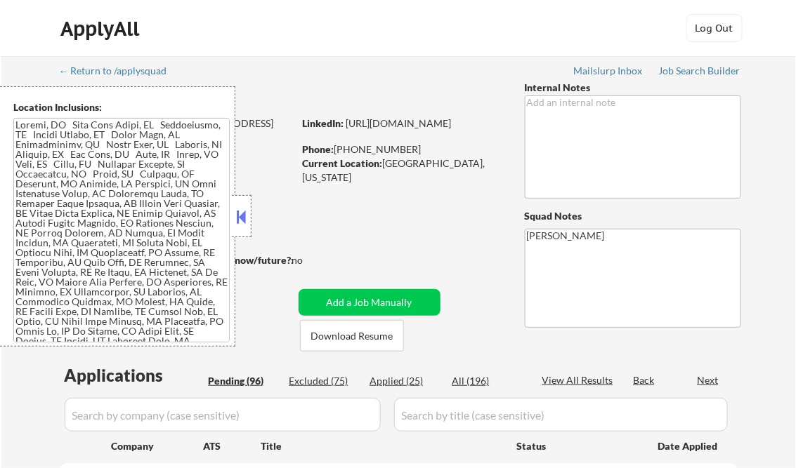
select select ""pending""
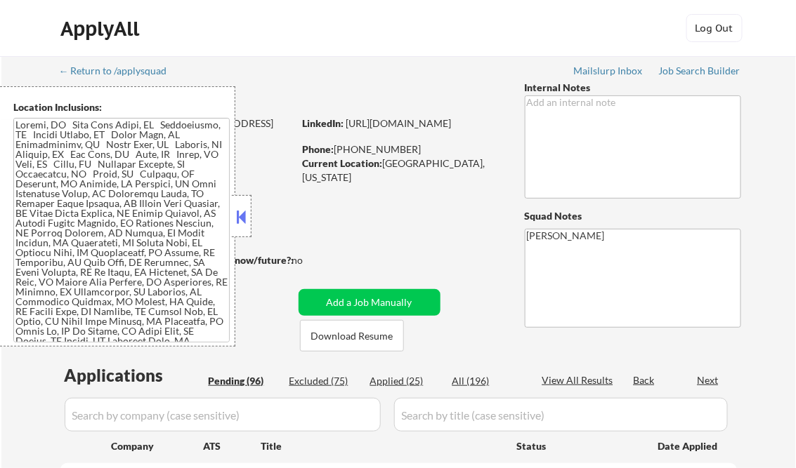
select select ""pending""
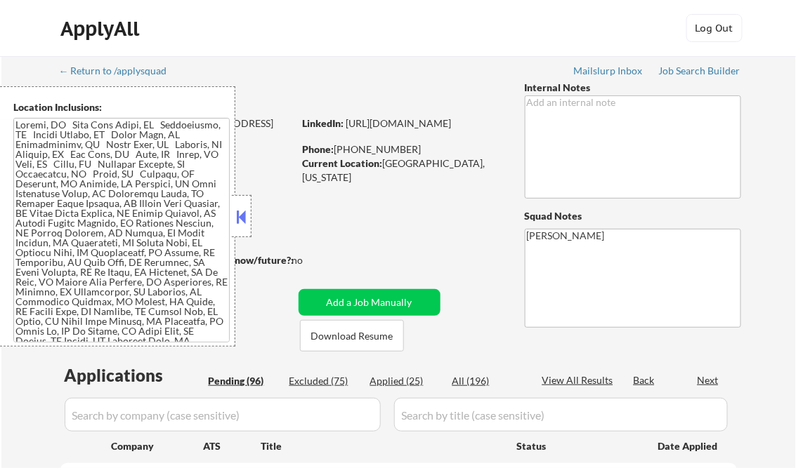
select select ""pending""
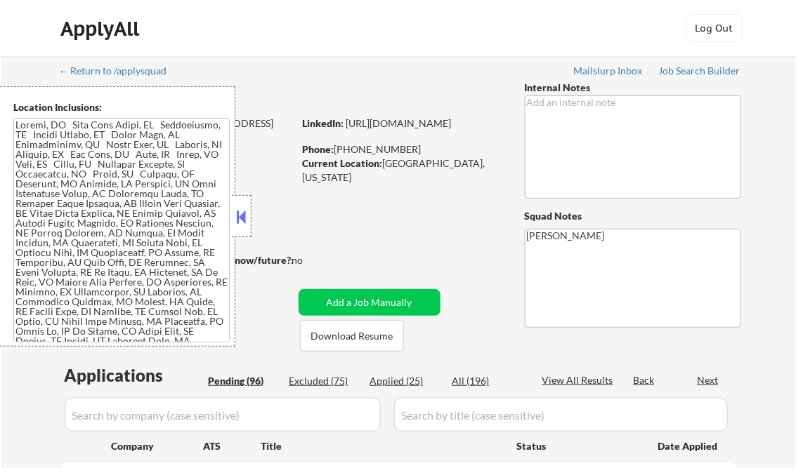
select select ""pending""
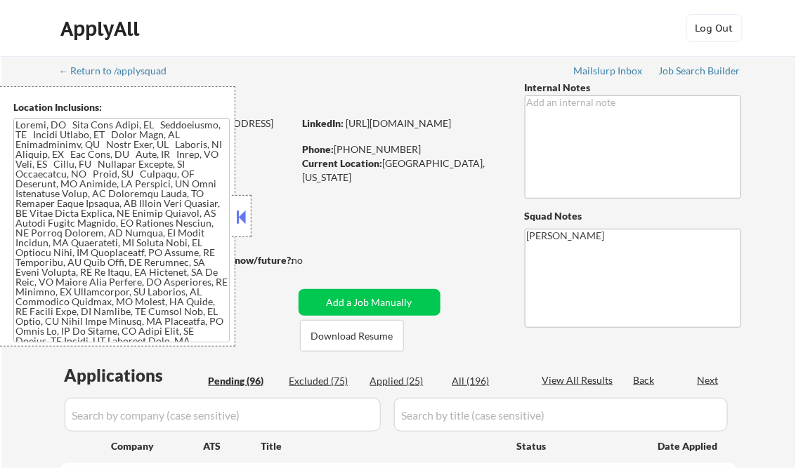
select select ""pending""
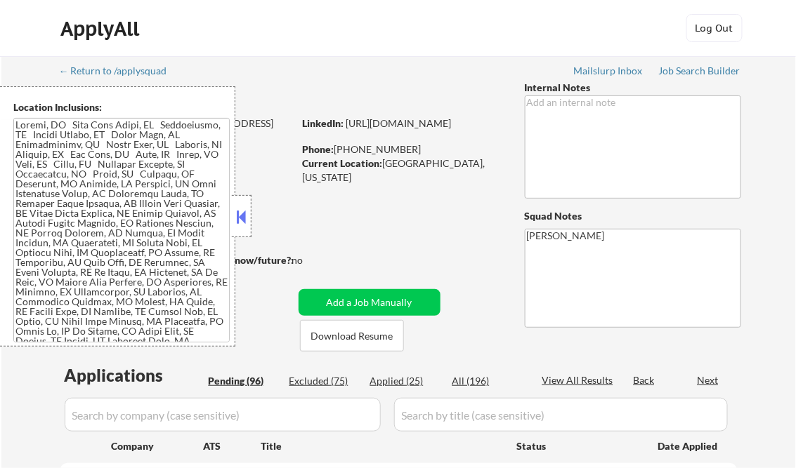
select select ""pending""
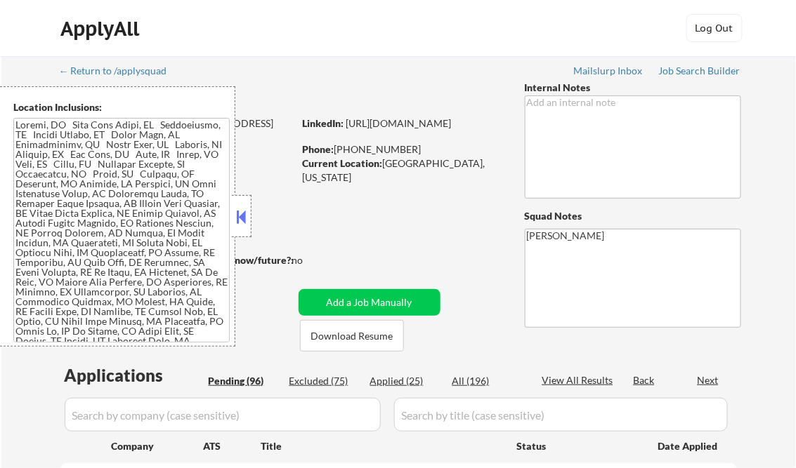
select select ""pending""
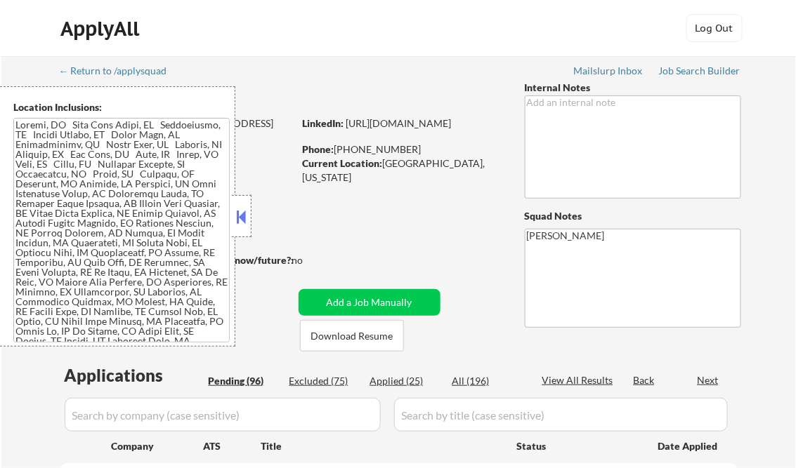
select select ""pending""
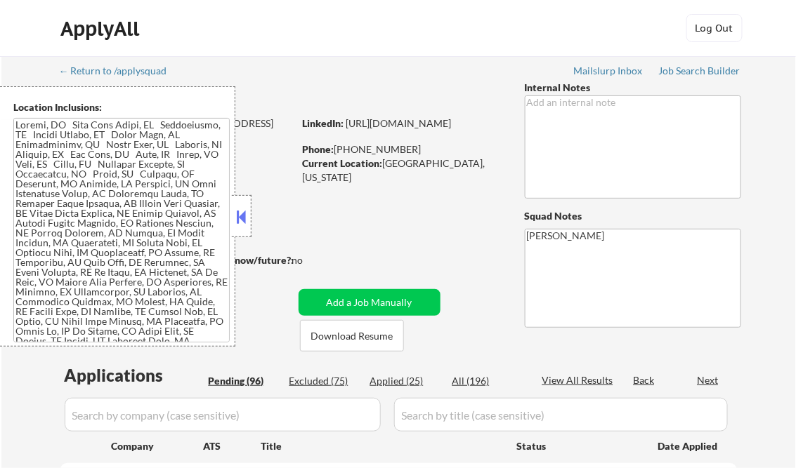
select select ""pending""
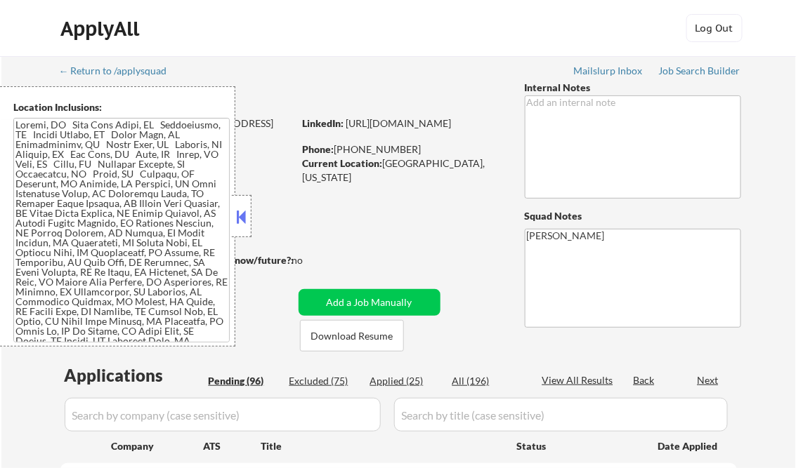
select select ""pending""
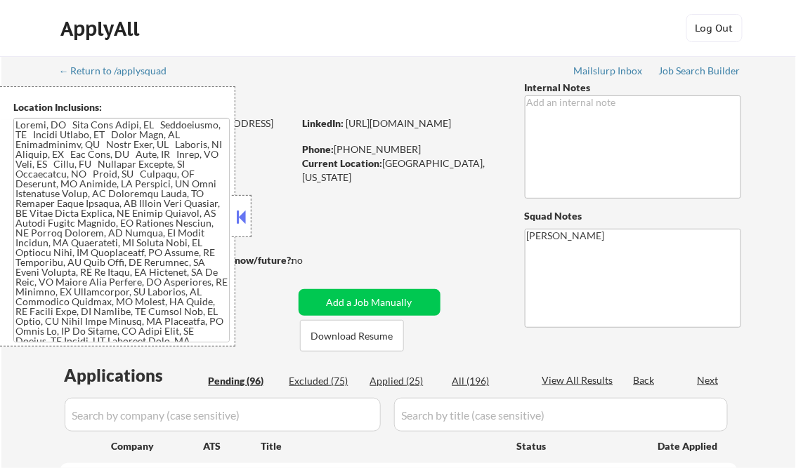
select select ""pending""
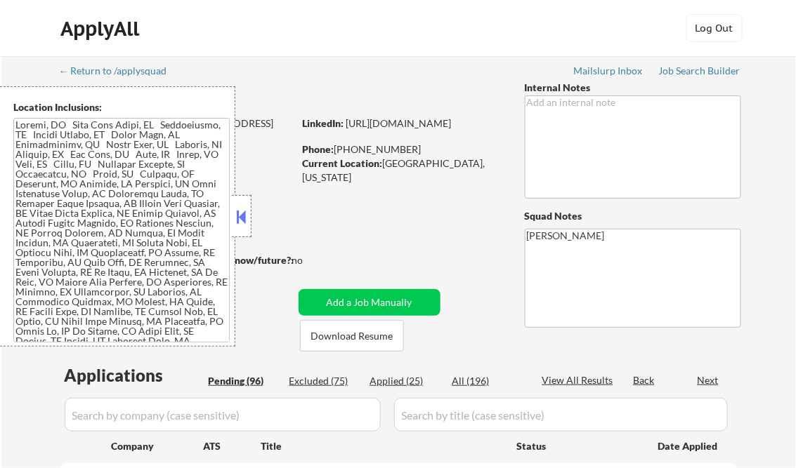
select select ""pending""
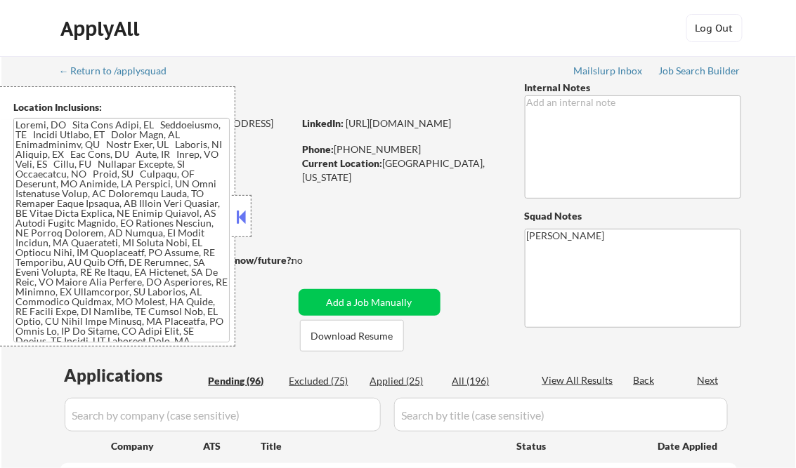
select select ""pending""
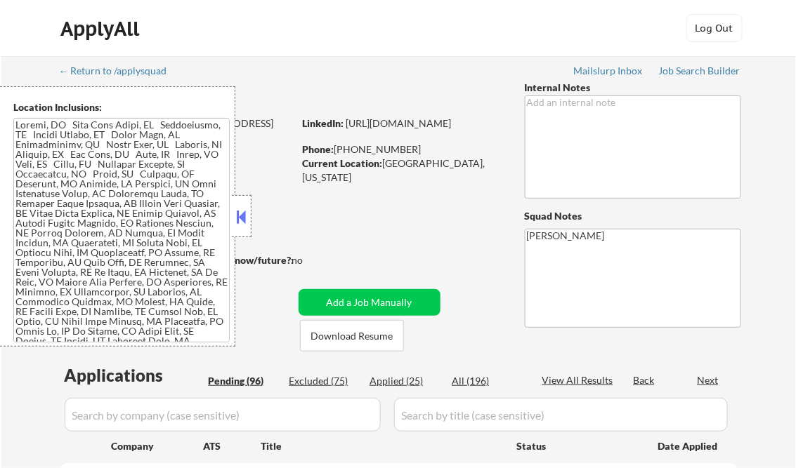
select select ""pending""
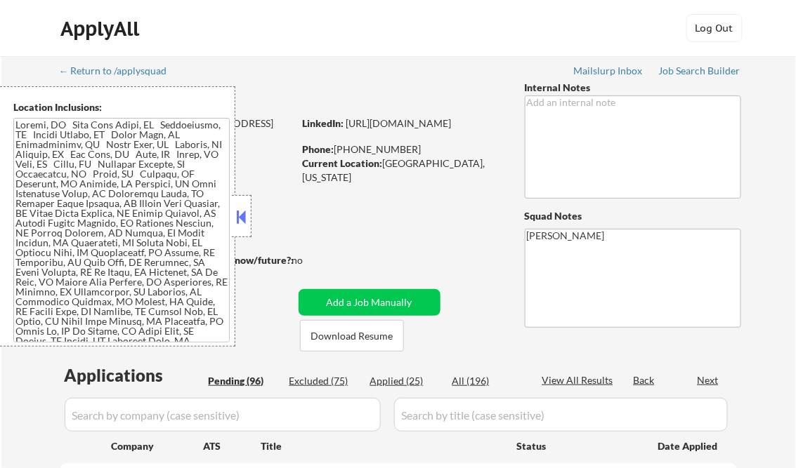
select select ""pending""
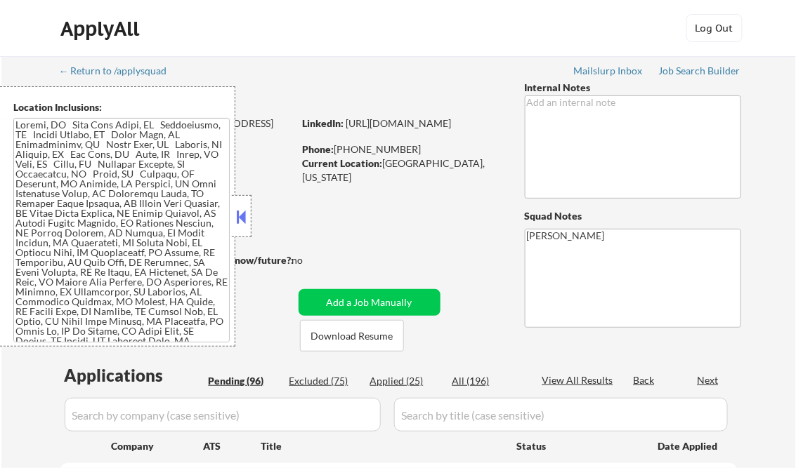
select select ""pending""
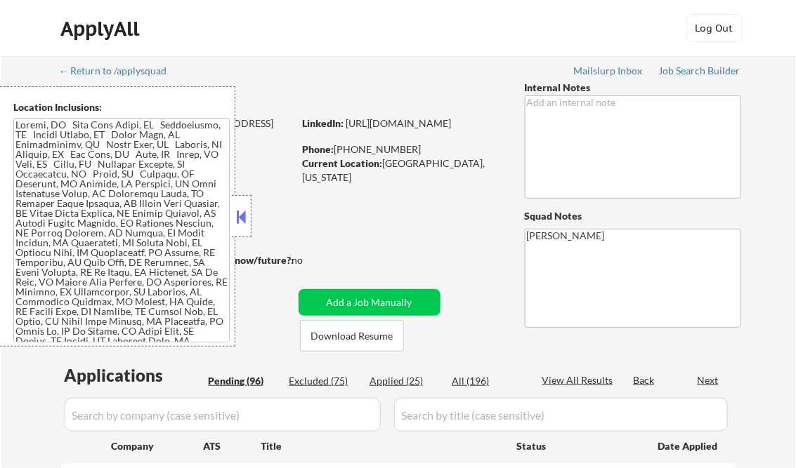
select select ""pending""
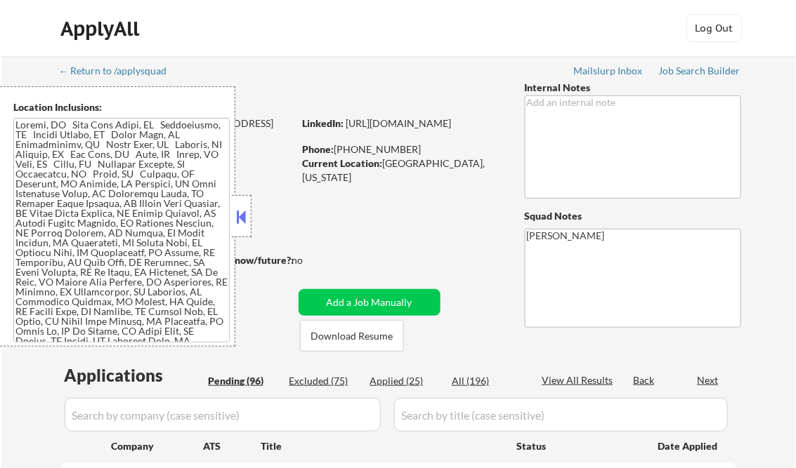
select select ""pending""
